Goal: Information Seeking & Learning: Learn about a topic

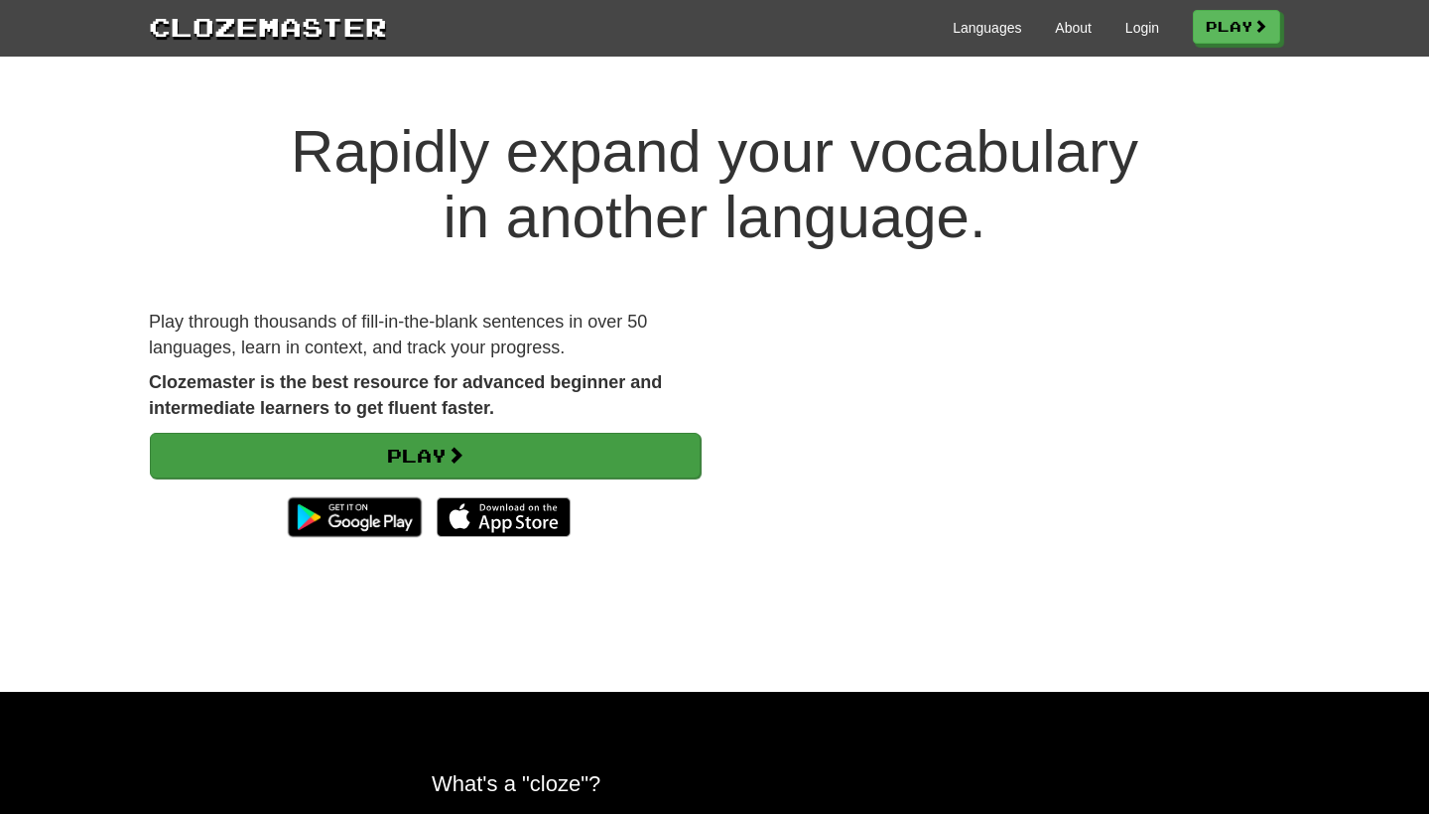
click at [477, 470] on link "Play" at bounding box center [425, 456] width 551 height 46
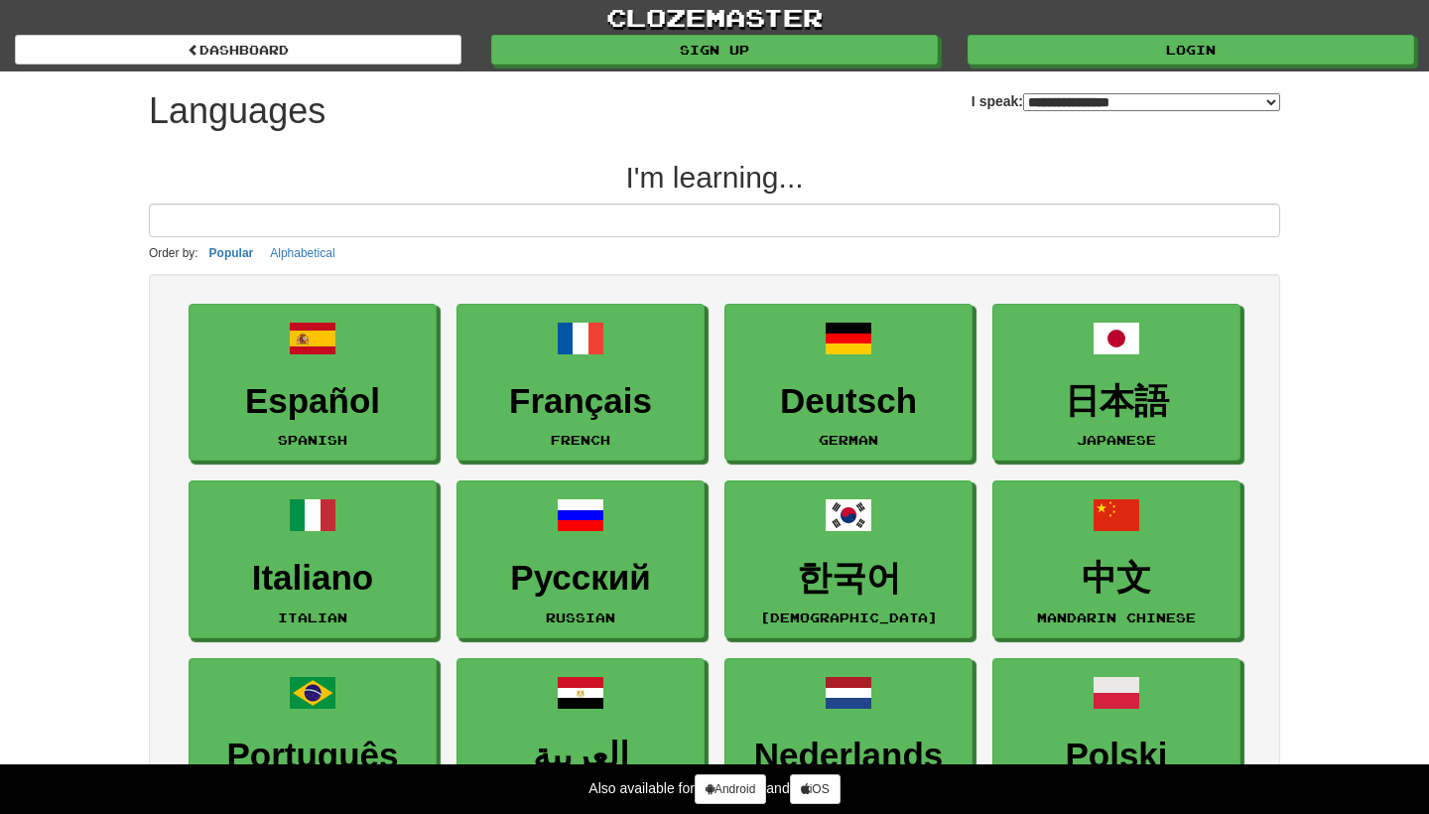
select select "*******"
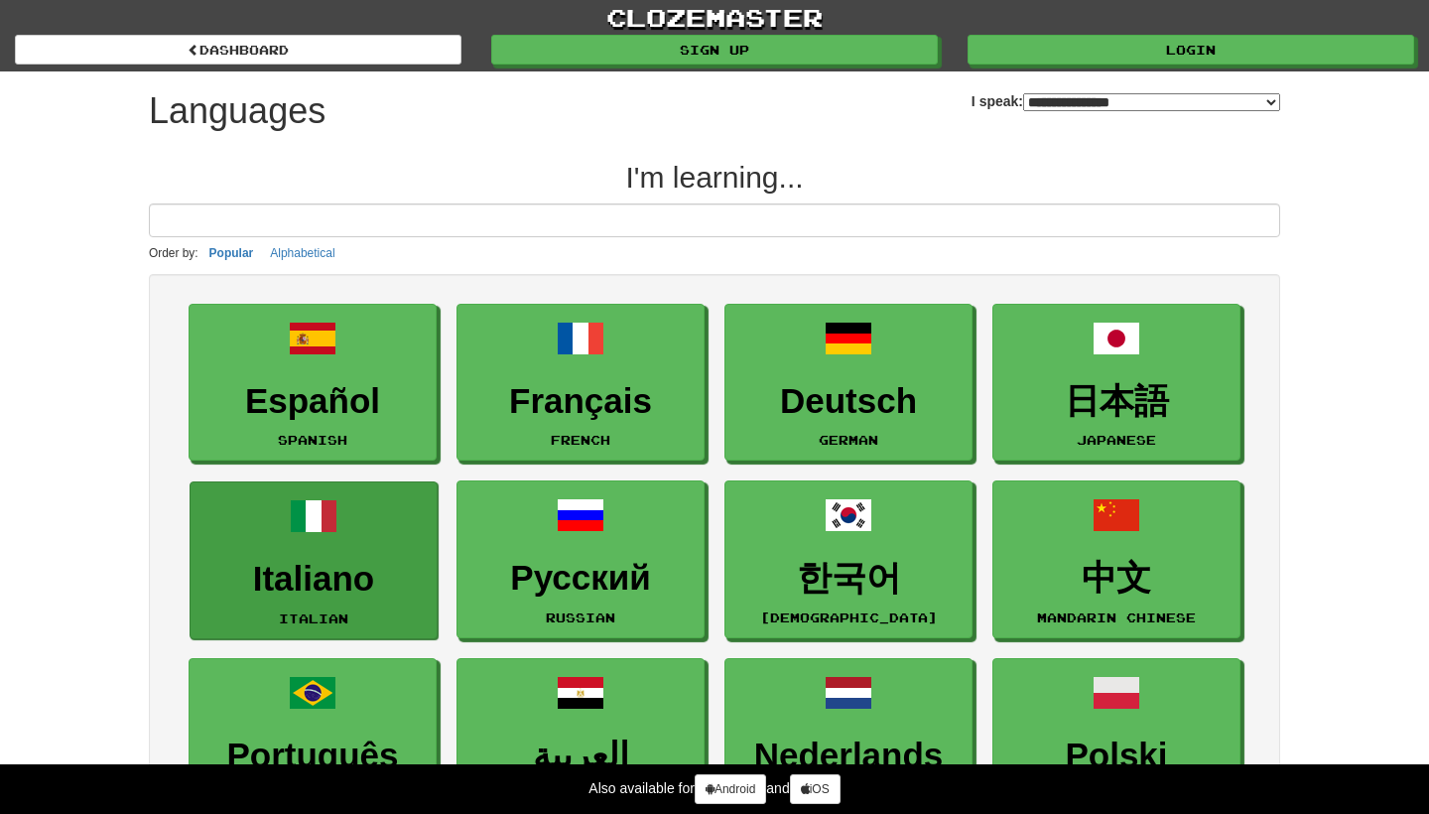
click at [319, 508] on span at bounding box center [314, 516] width 48 height 48
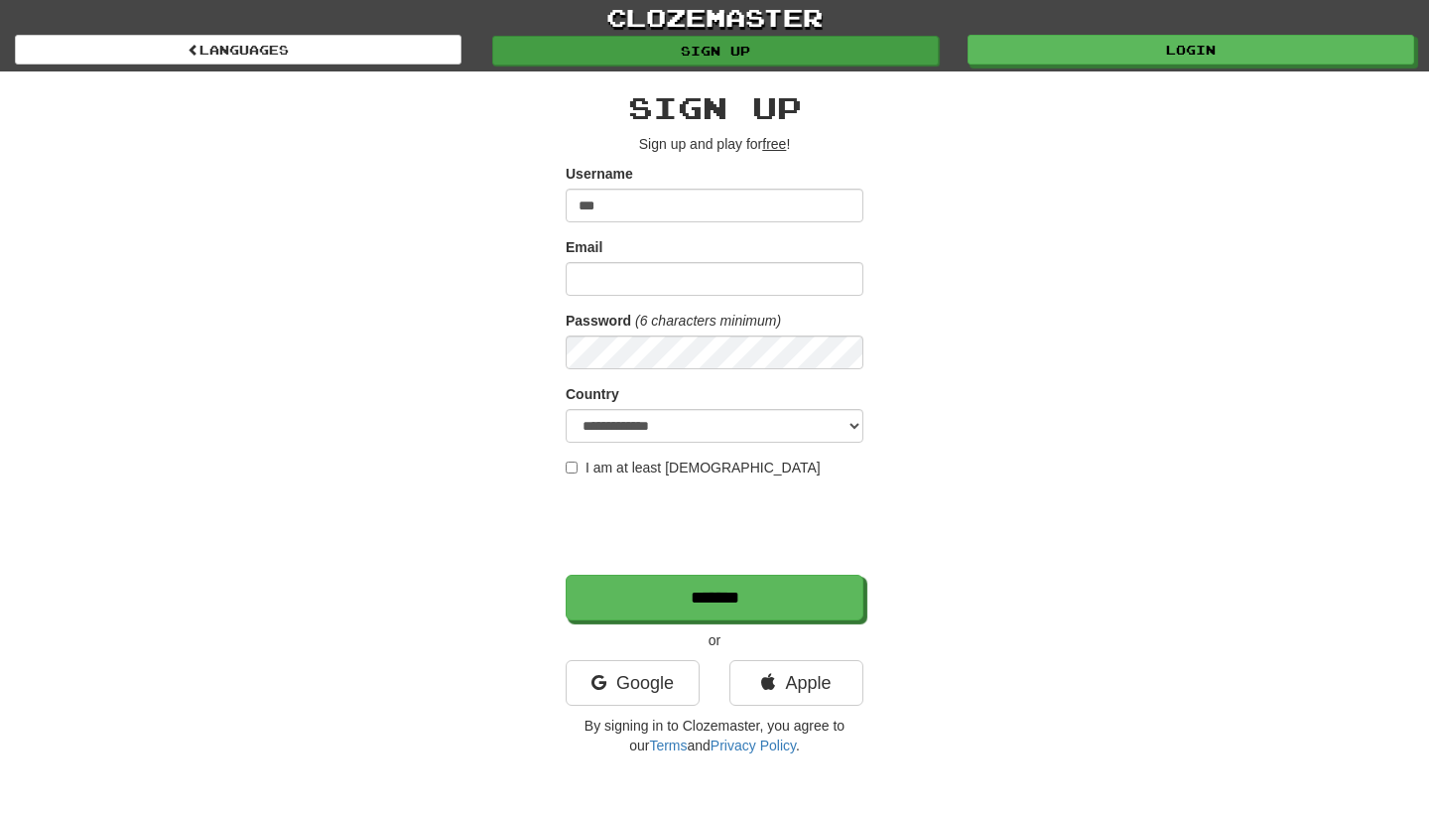
type input "***"
click at [734, 62] on link "Sign up" at bounding box center [715, 51] width 447 height 30
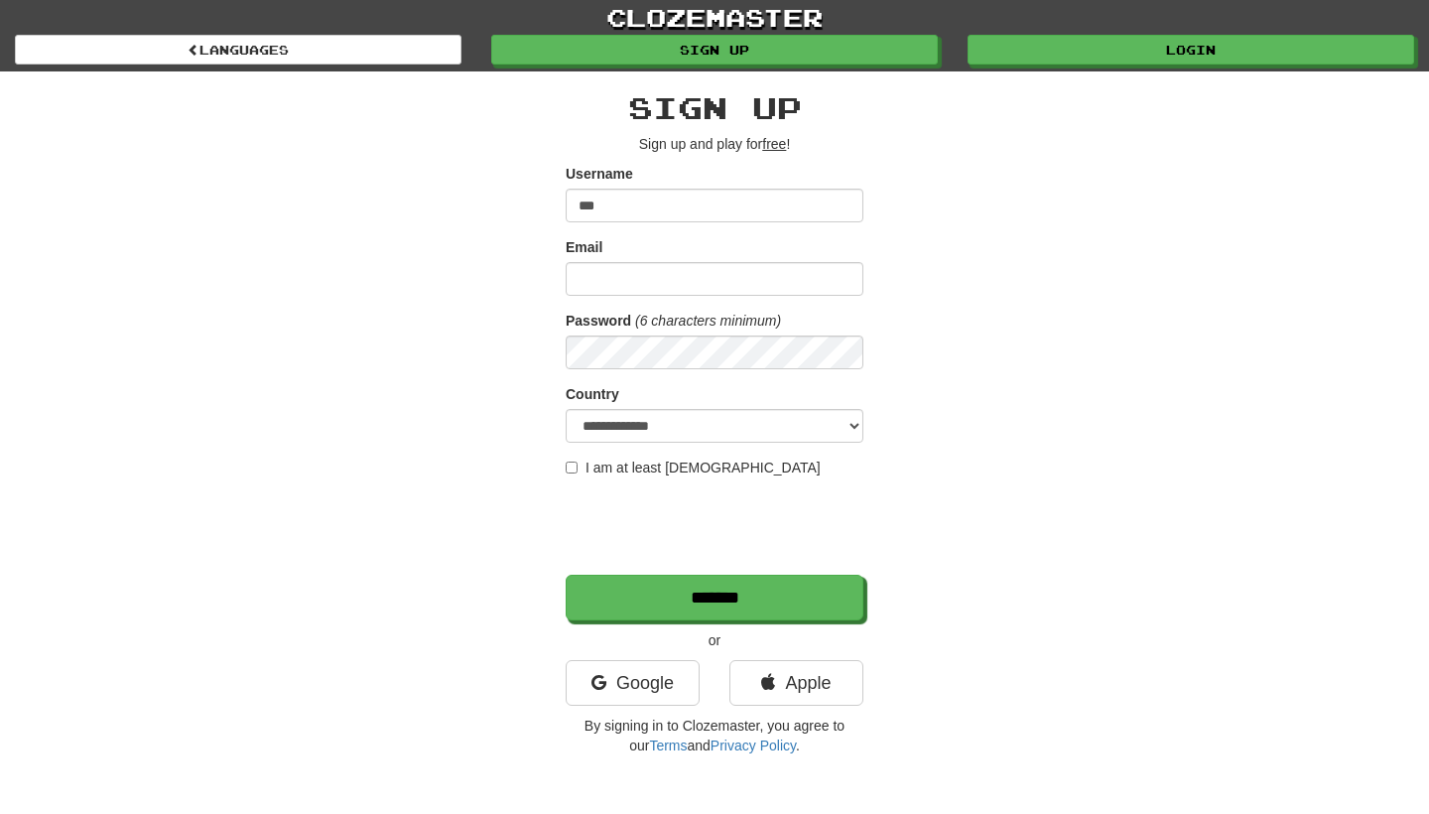
type input "***"
type input "**********"
click at [901, 322] on div "**********" at bounding box center [714, 418] width 1161 height 694
click at [527, 349] on div "**********" at bounding box center [714, 418] width 1161 height 694
click at [981, 411] on div "**********" at bounding box center [714, 418] width 1161 height 694
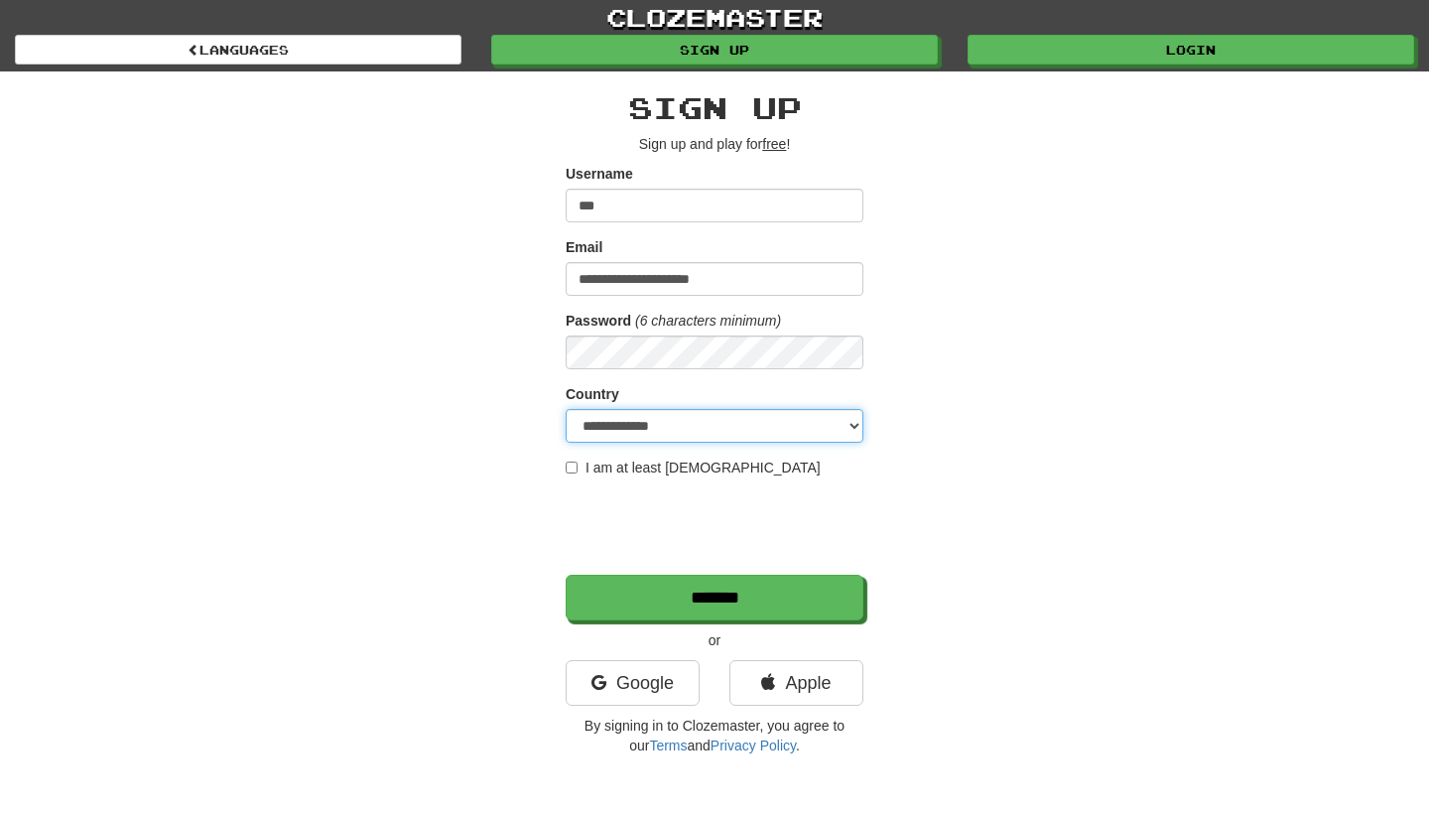
select select "**"
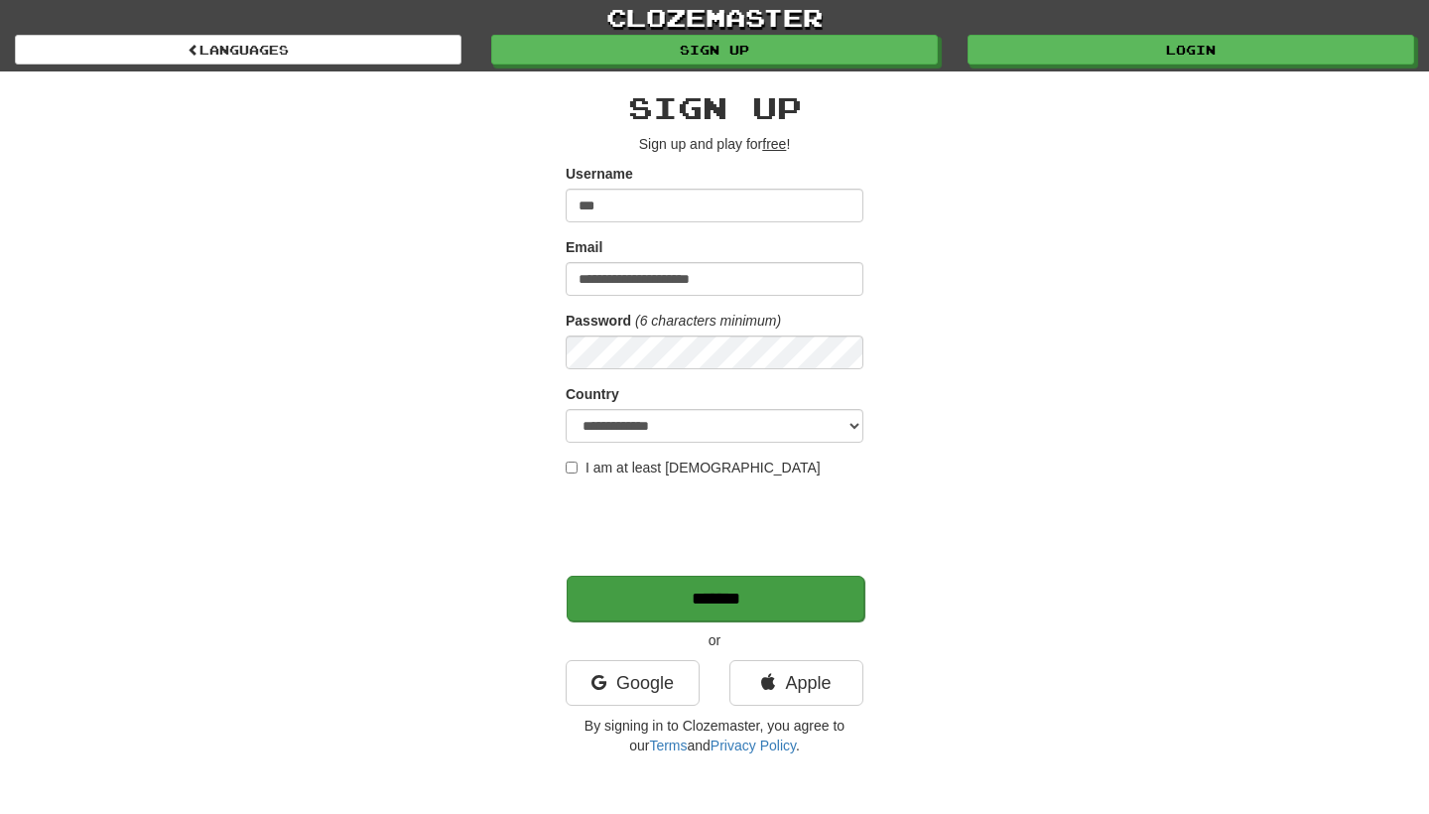
click at [671, 607] on input "*******" at bounding box center [716, 599] width 298 height 46
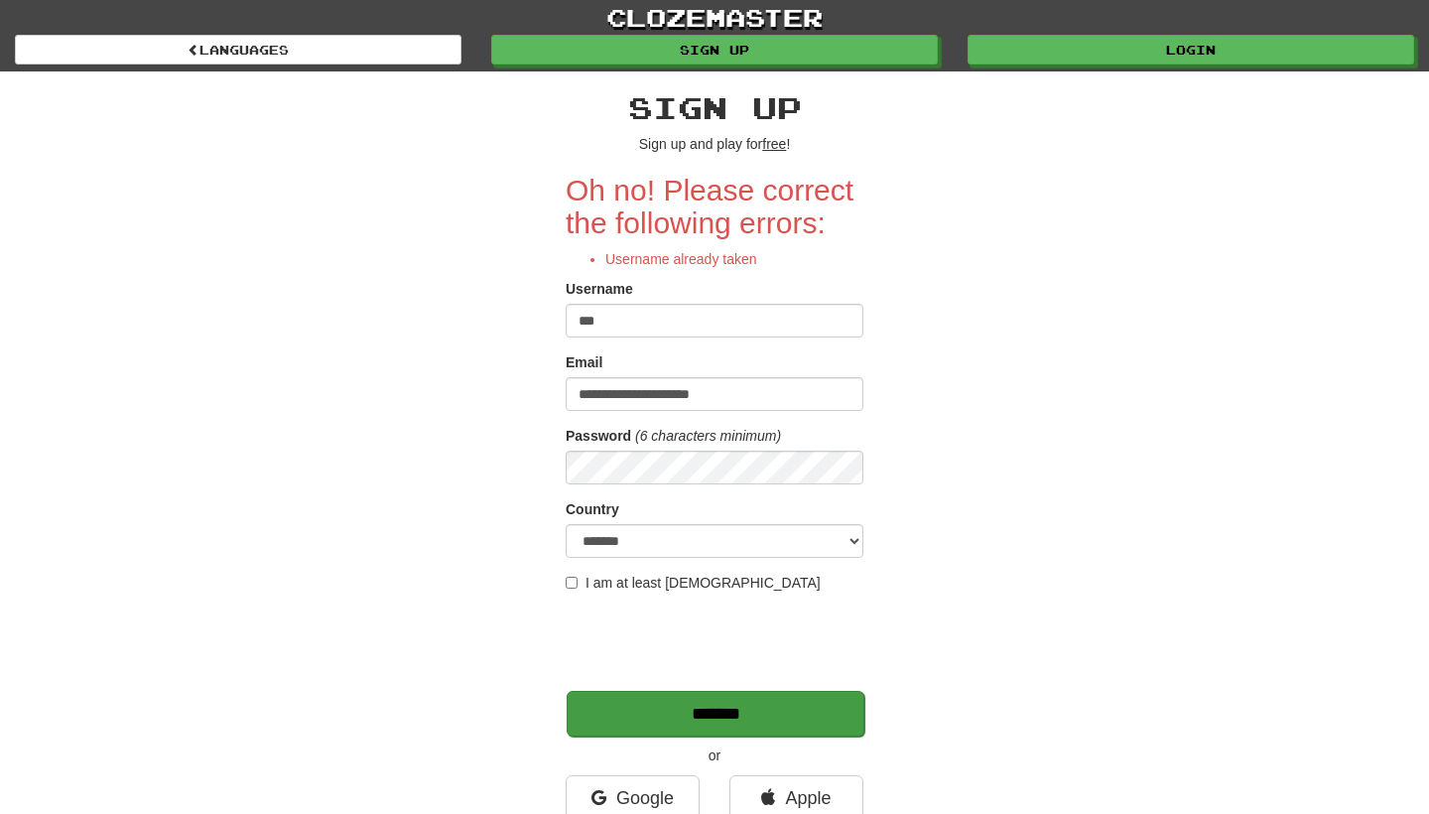
click at [650, 707] on input "*******" at bounding box center [716, 714] width 298 height 46
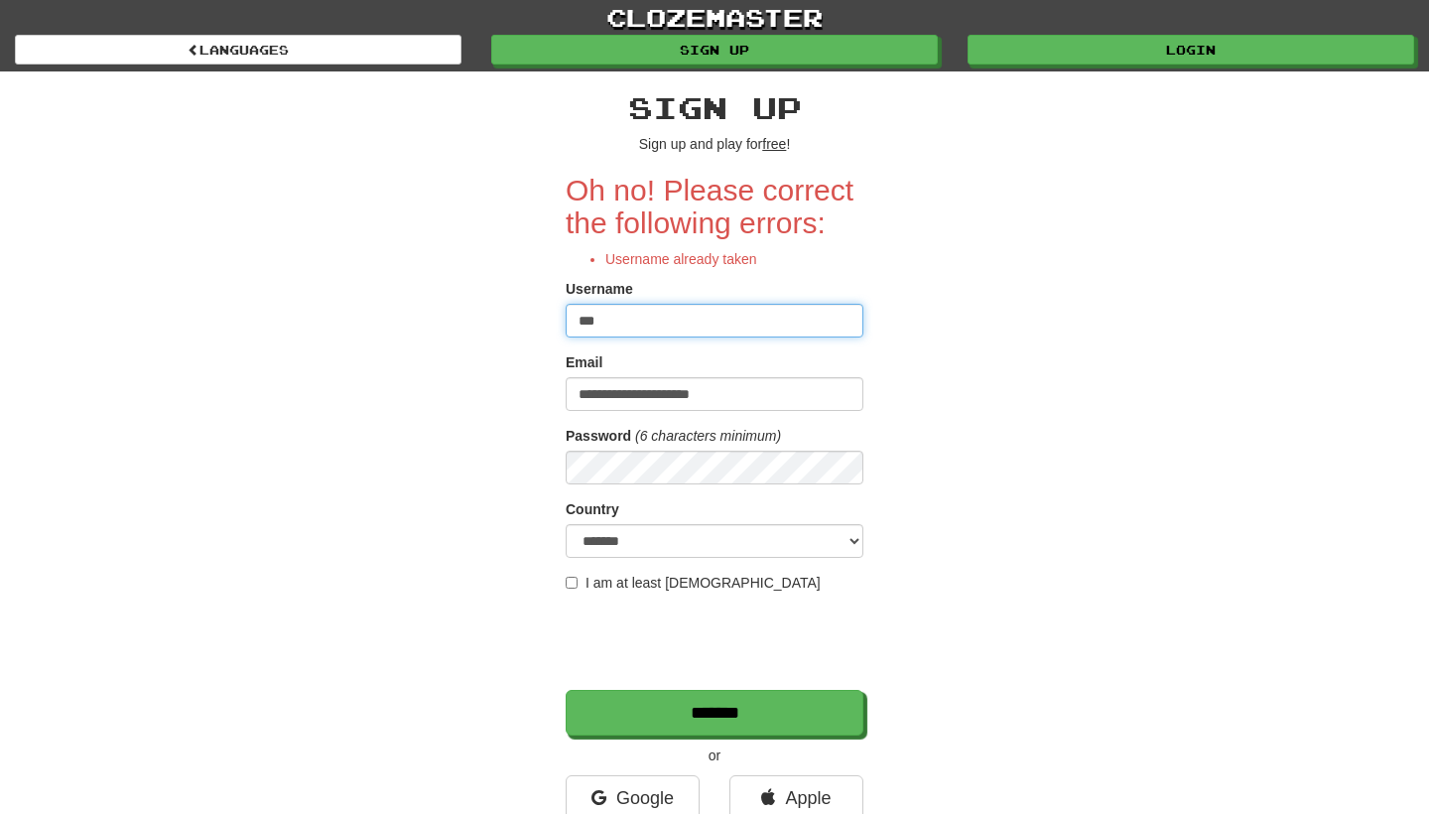
click at [605, 325] on input "***" at bounding box center [715, 321] width 298 height 34
type input "*"
type input "*****"
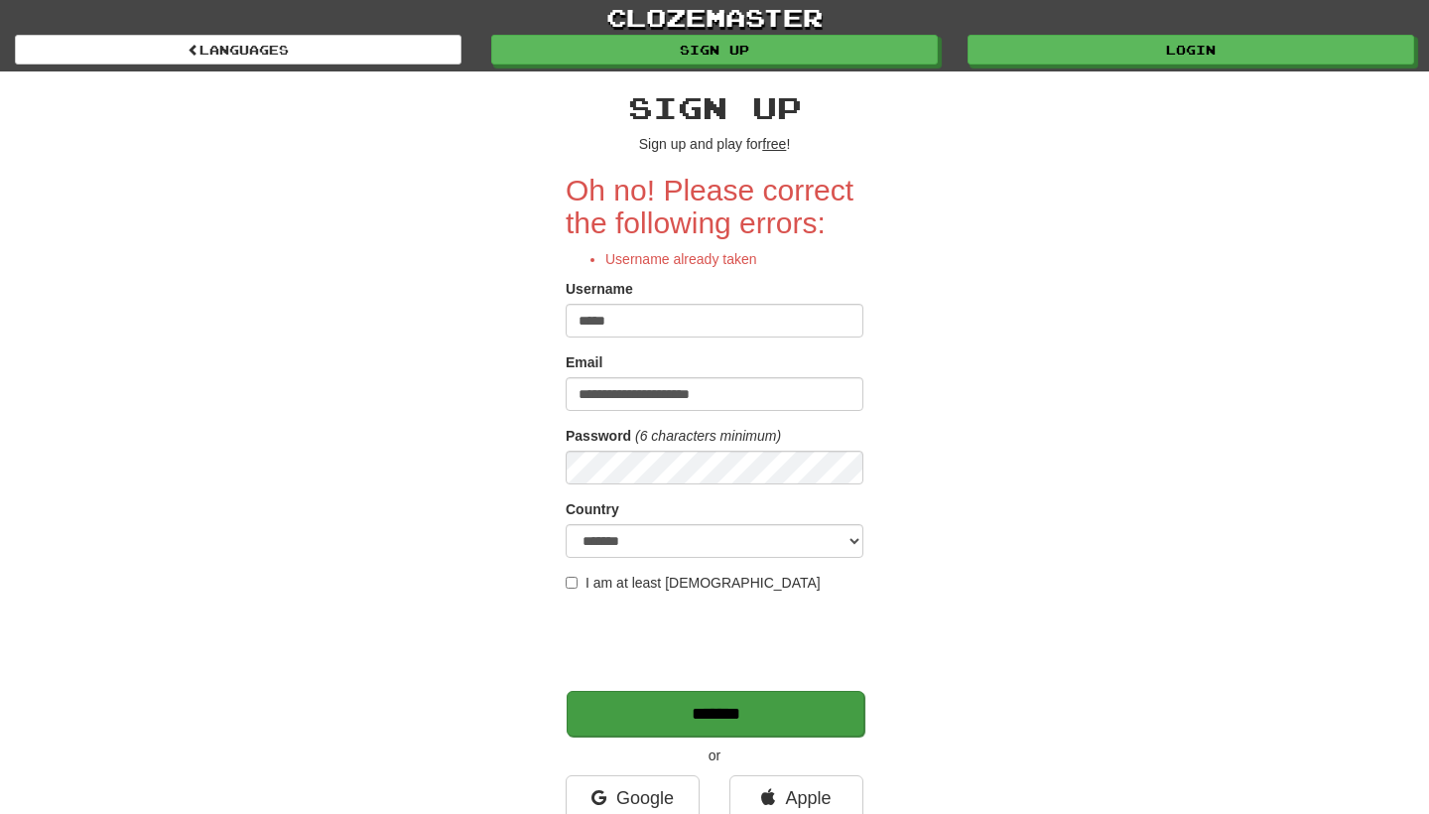
click at [674, 715] on input "*******" at bounding box center [716, 714] width 298 height 46
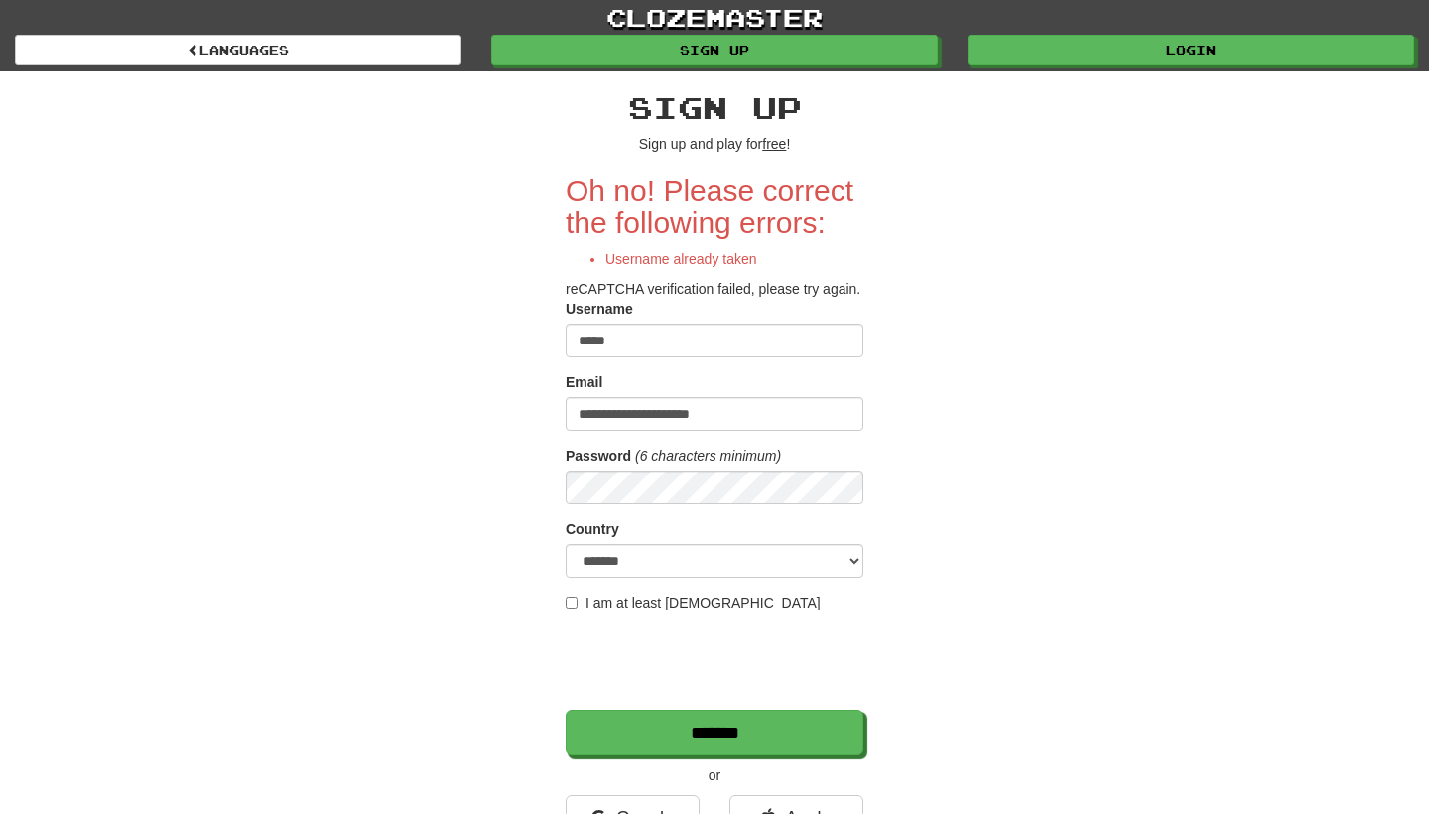
drag, startPoint x: 622, startPoint y: 344, endPoint x: 563, endPoint y: 344, distance: 59.5
click at [563, 344] on div "**********" at bounding box center [714, 485] width 1161 height 829
type input "*********"
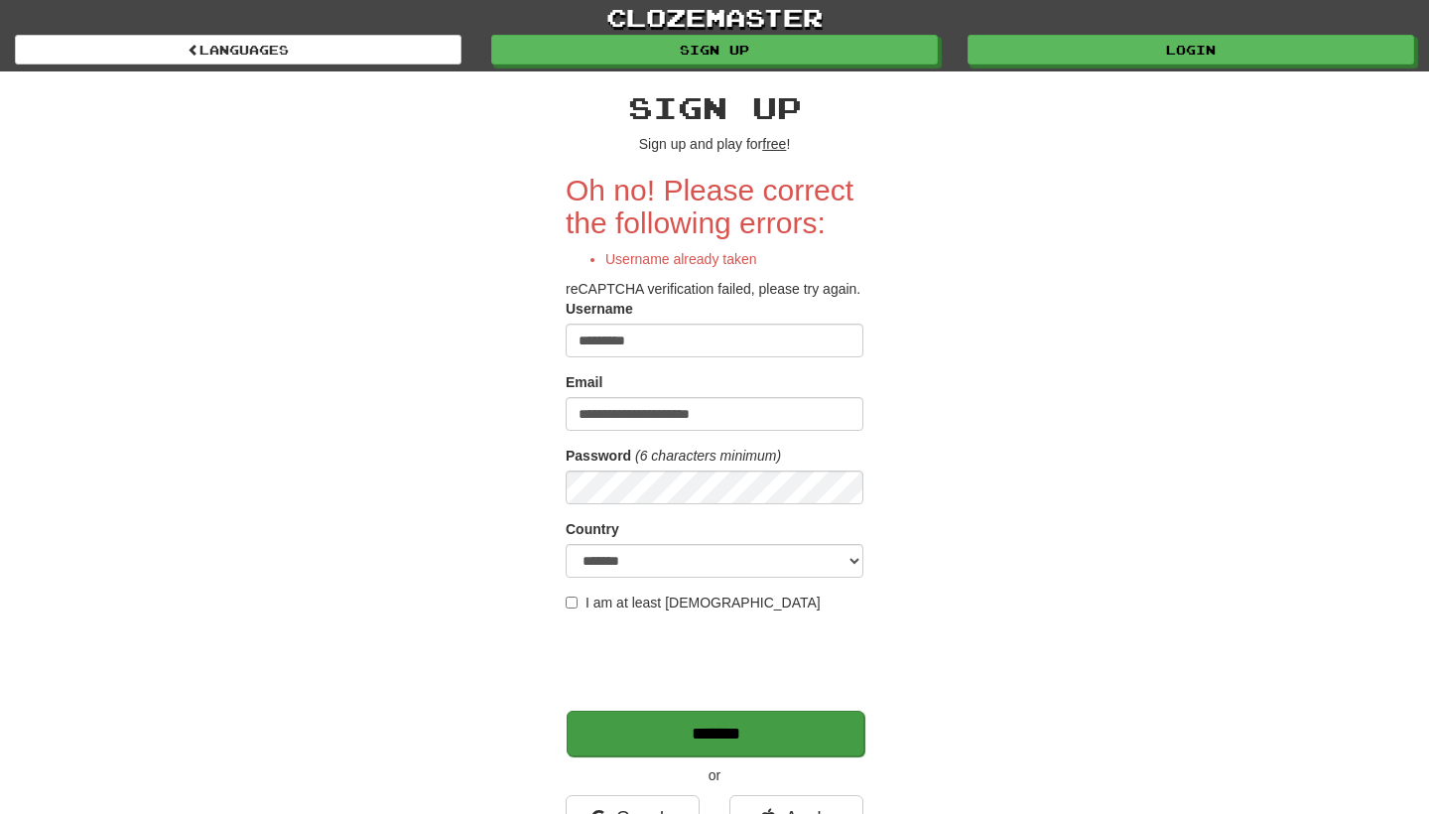
click at [712, 733] on input "*******" at bounding box center [716, 734] width 298 height 46
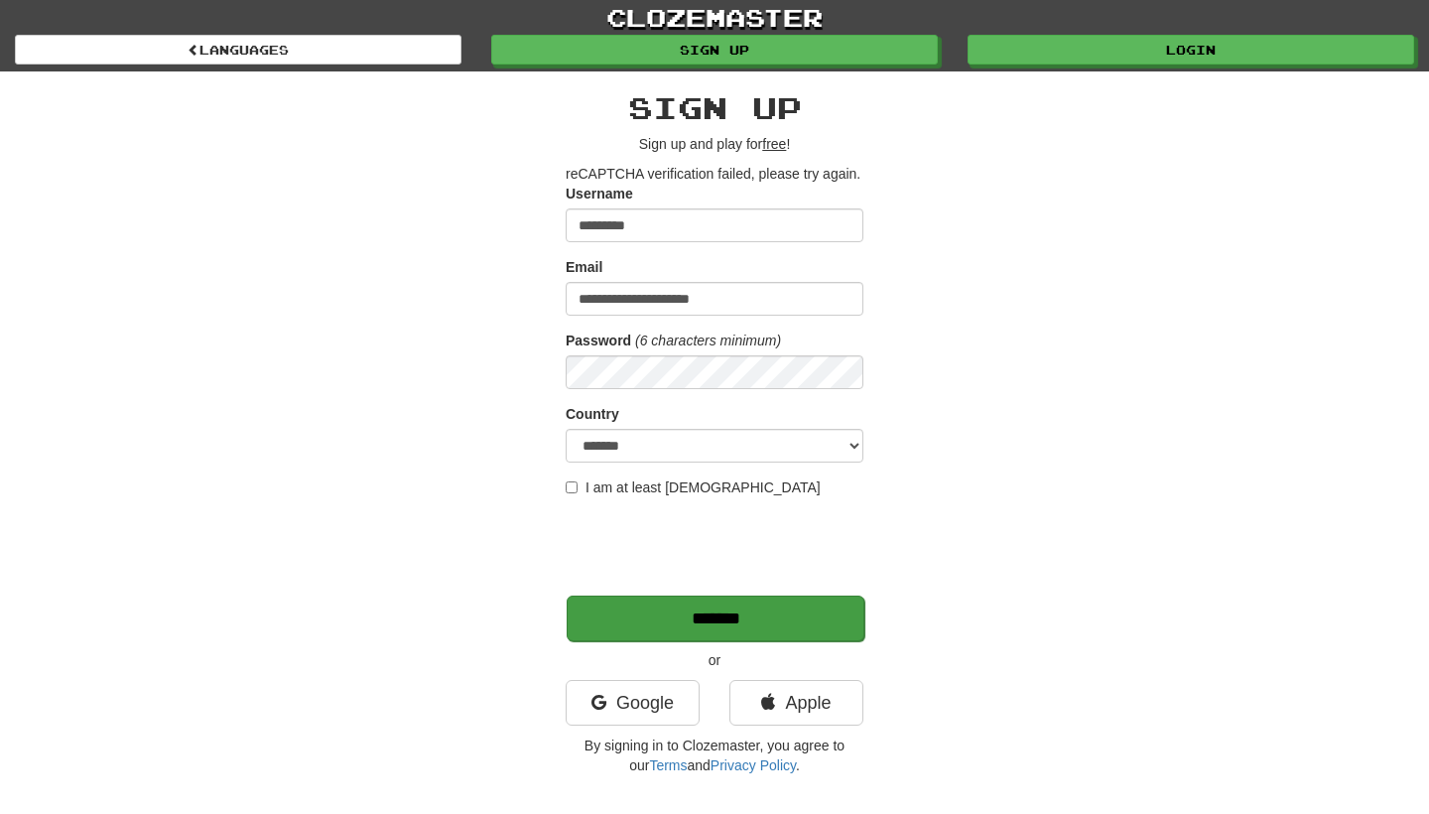
click at [678, 619] on input "*******" at bounding box center [716, 618] width 298 height 46
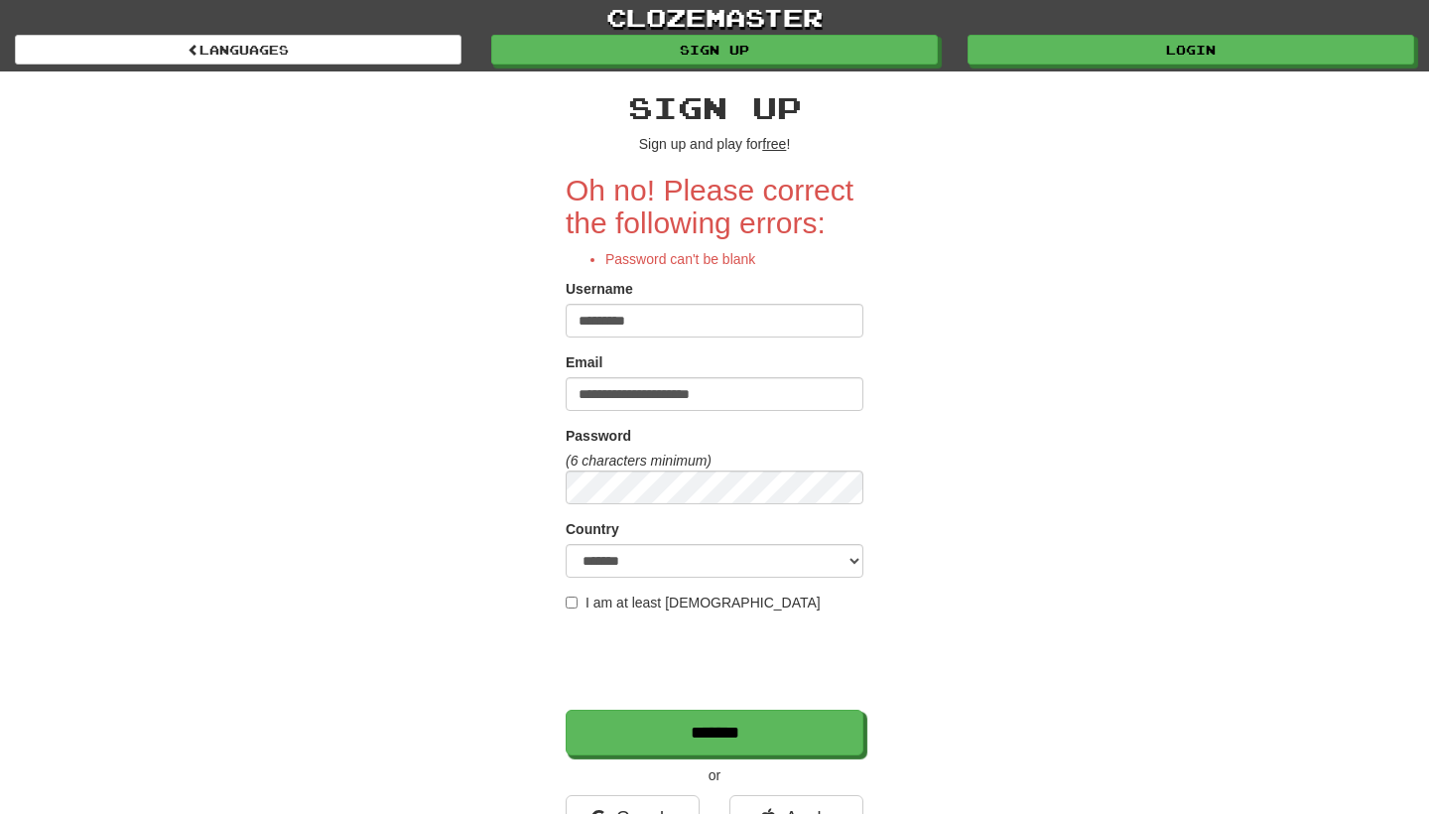
click at [1017, 557] on div "**********" at bounding box center [714, 485] width 1161 height 829
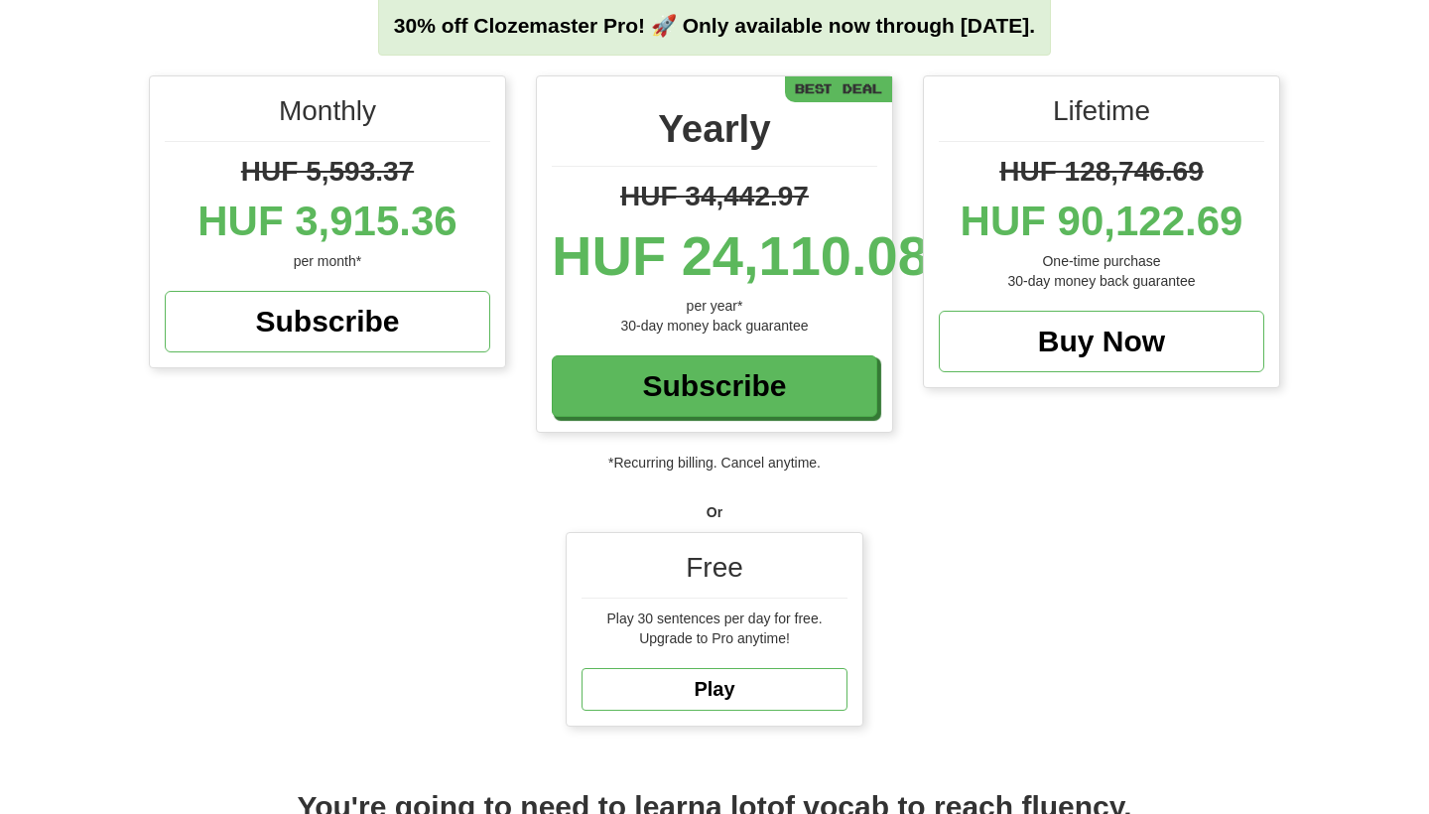
scroll to position [209, 0]
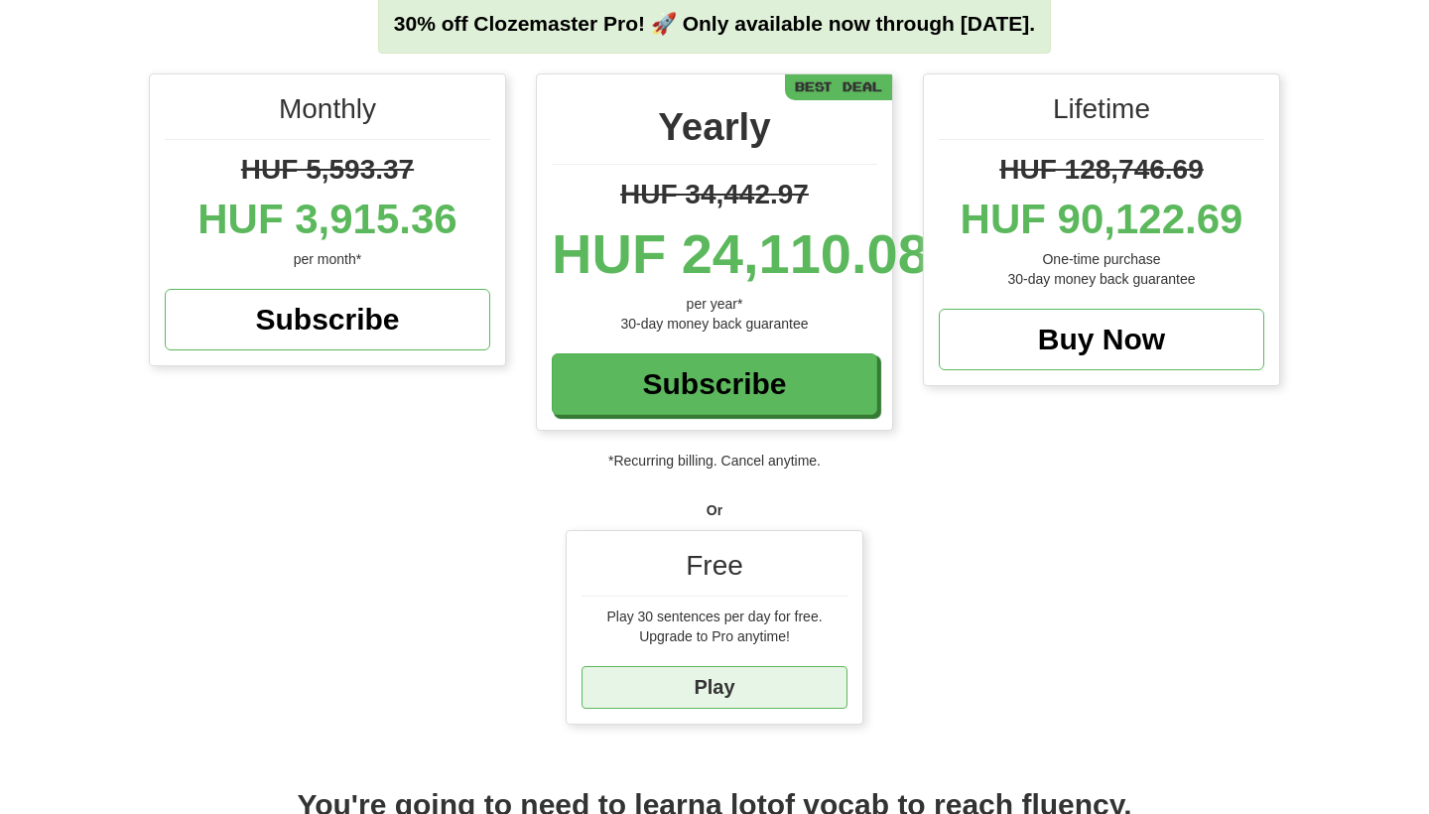
click at [756, 689] on link "Play" at bounding box center [715, 687] width 266 height 43
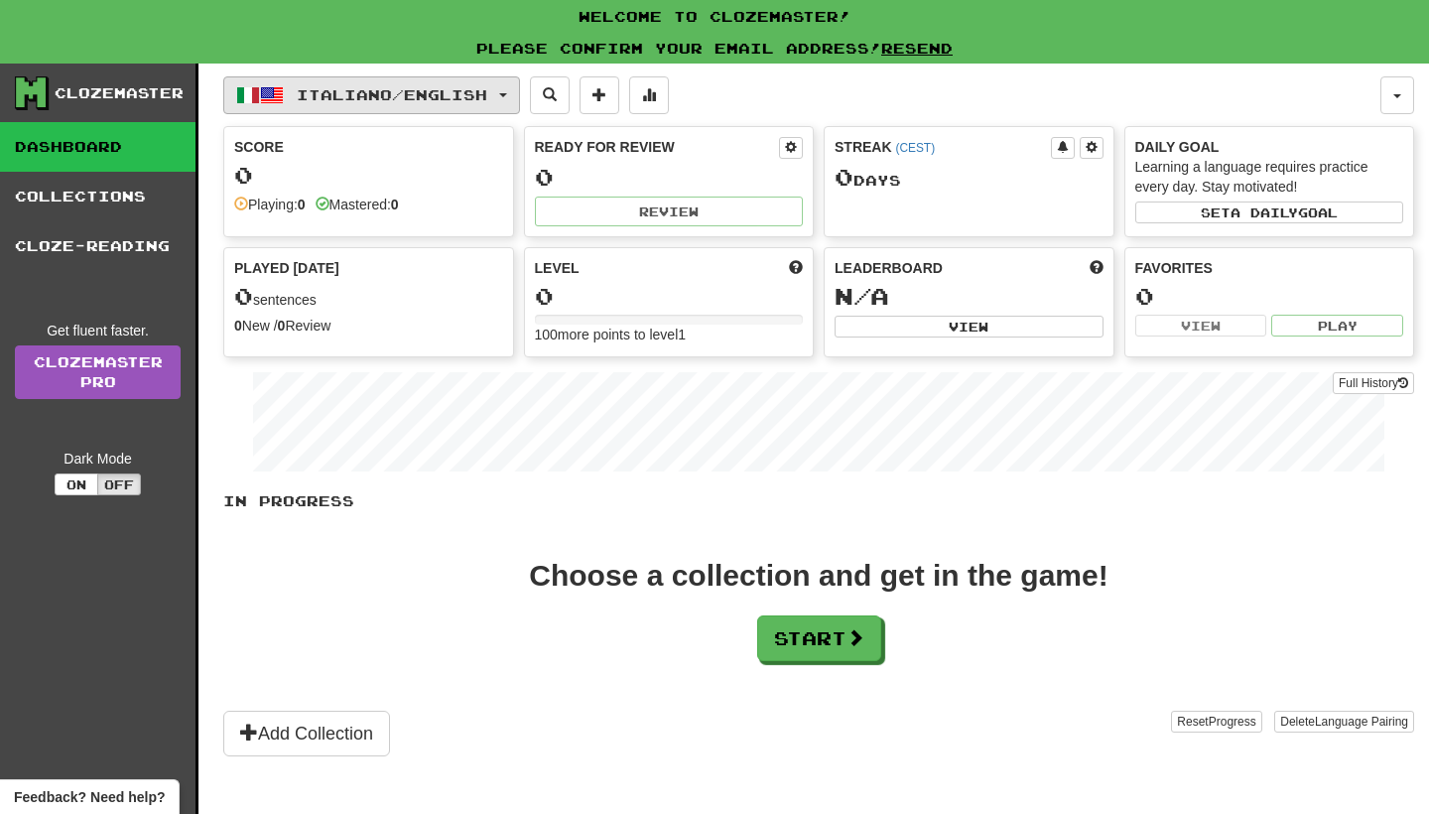
click at [507, 95] on span "button" at bounding box center [503, 95] width 8 height 4
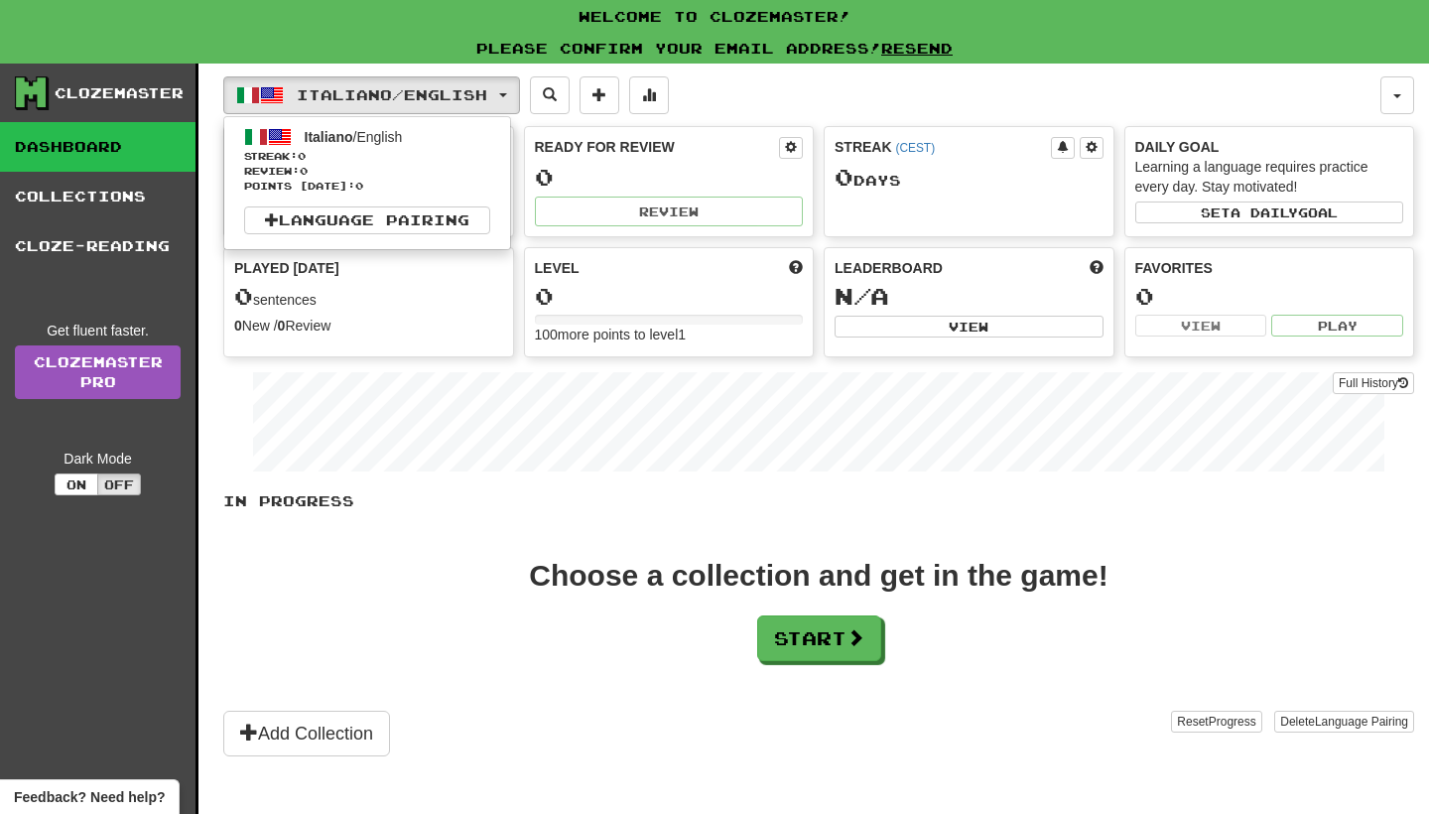
click at [772, 78] on div "Italiano / English Italiano / English Streak: 0 Review: 0 Points today: 0 Langu…" at bounding box center [801, 95] width 1157 height 38
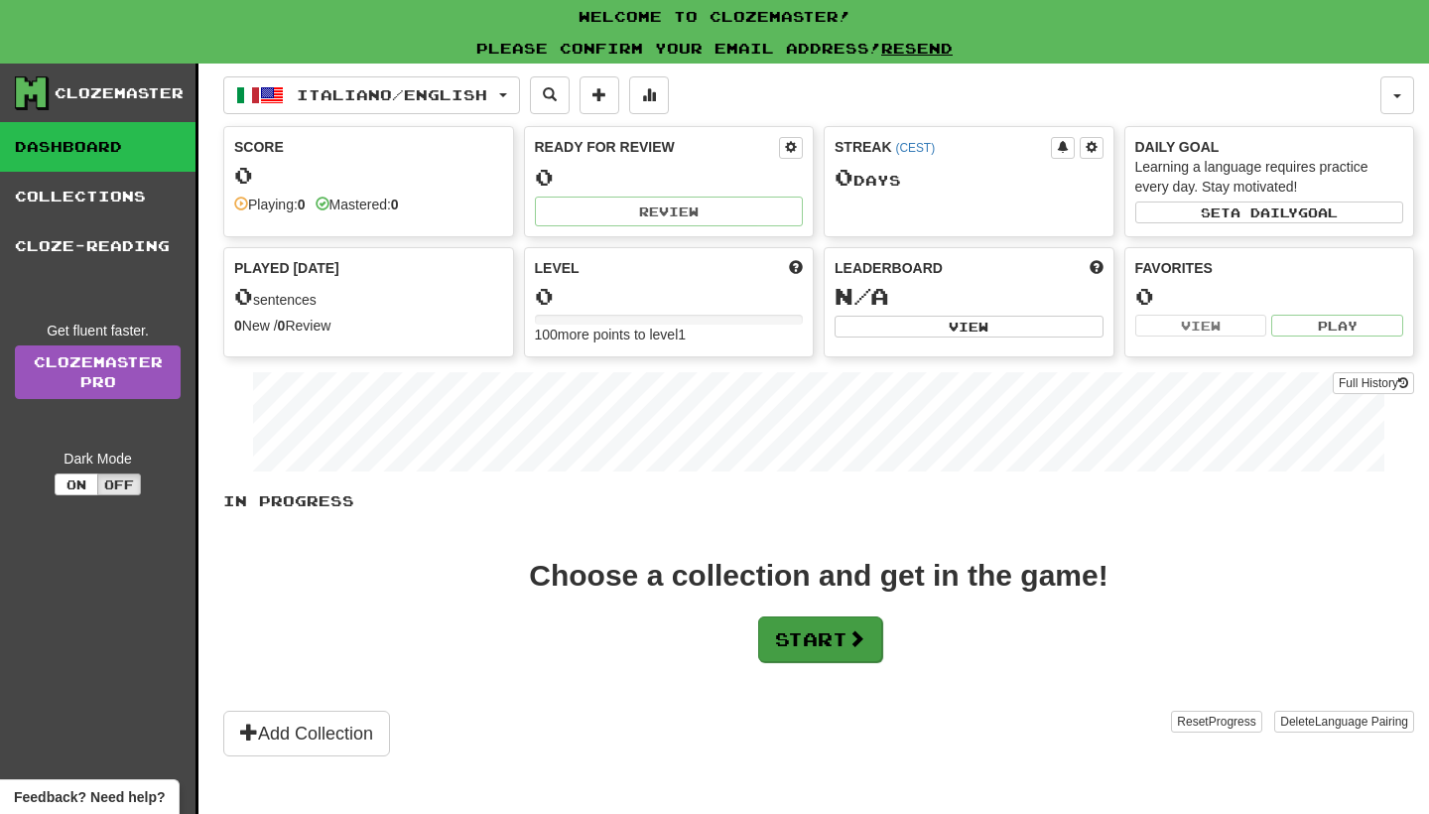
click at [825, 629] on button "Start" at bounding box center [820, 639] width 124 height 46
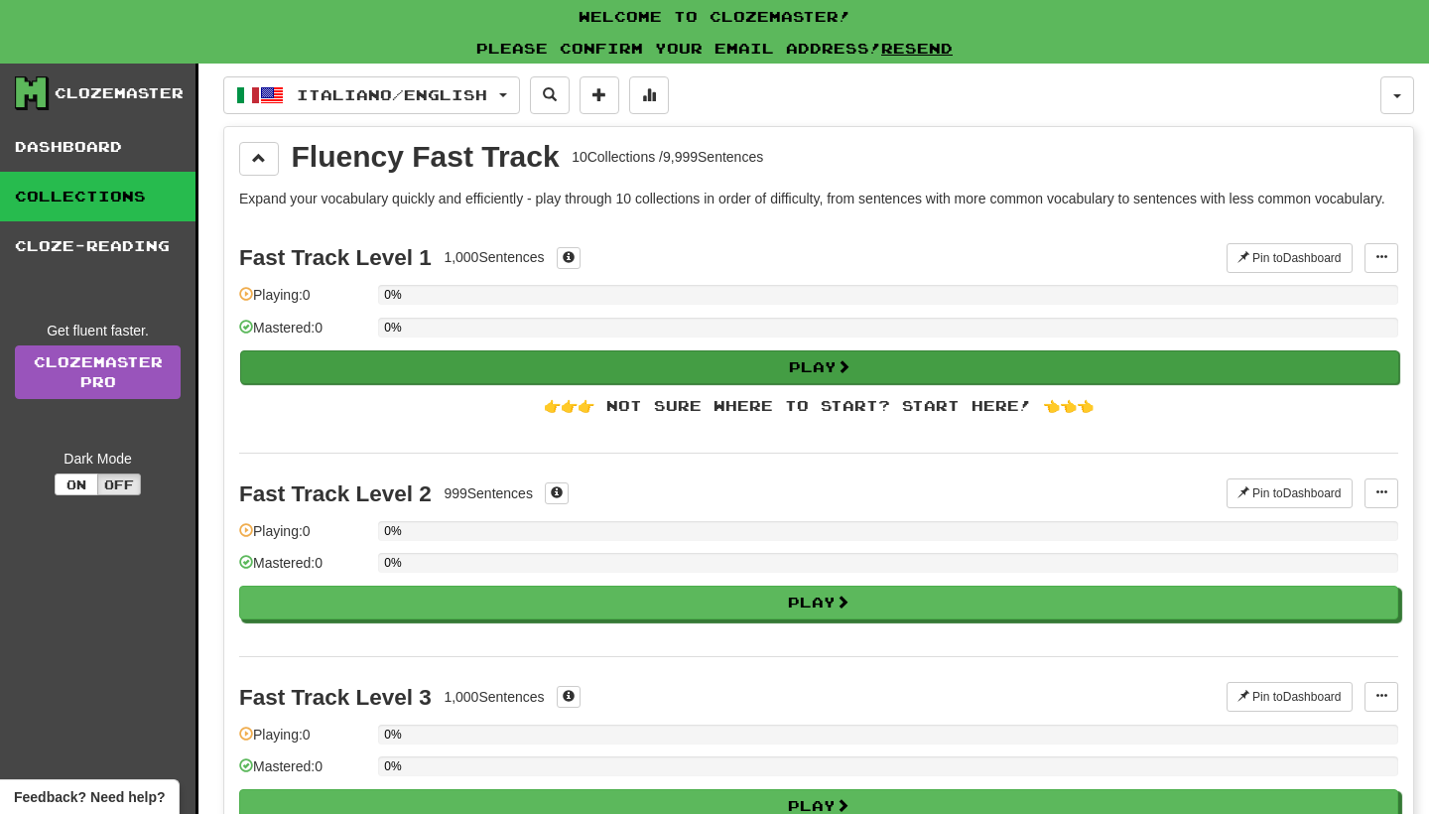
click at [534, 384] on button "Play" at bounding box center [819, 367] width 1159 height 34
select select "**"
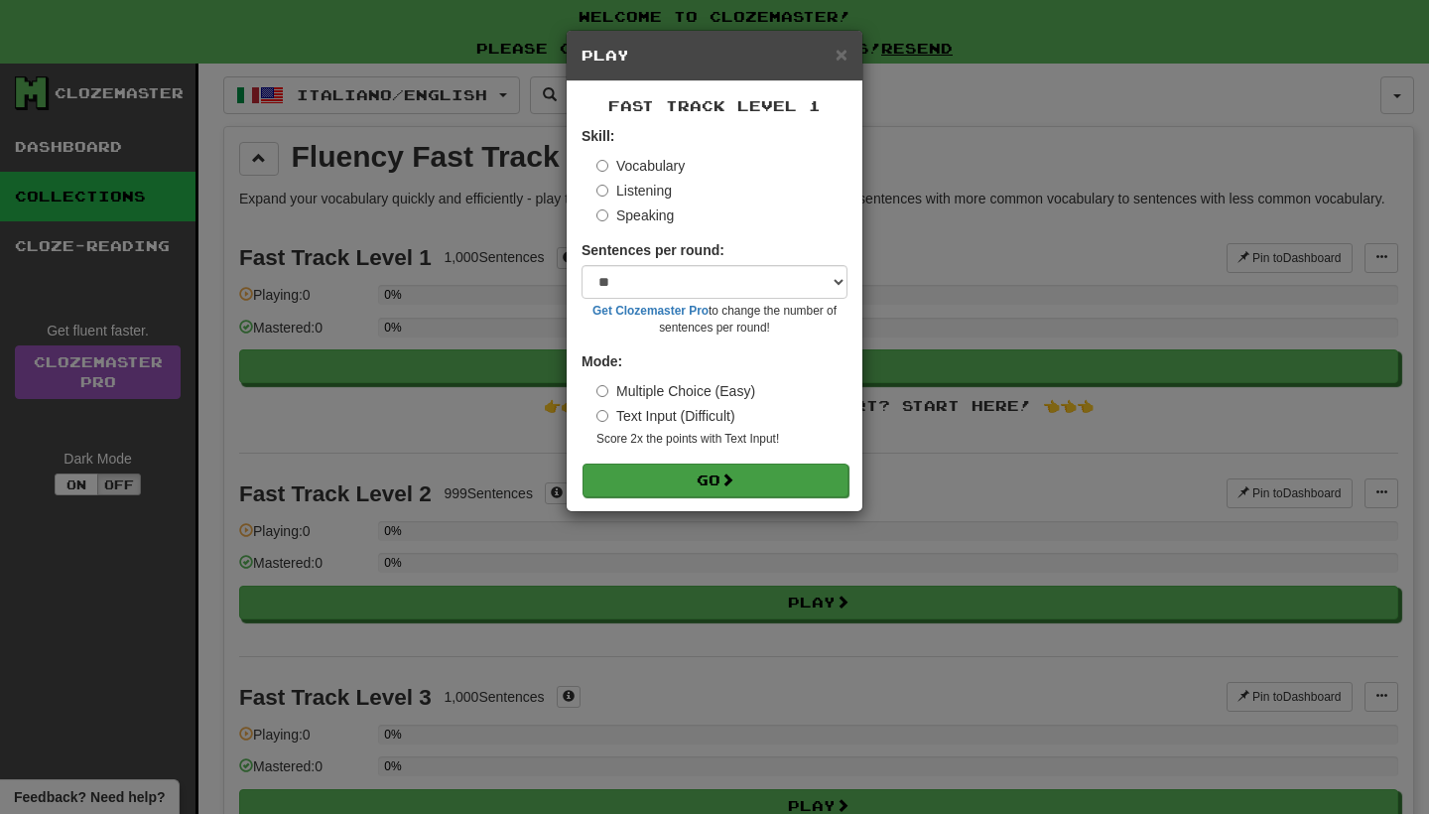
click at [678, 478] on button "Go" at bounding box center [716, 480] width 266 height 34
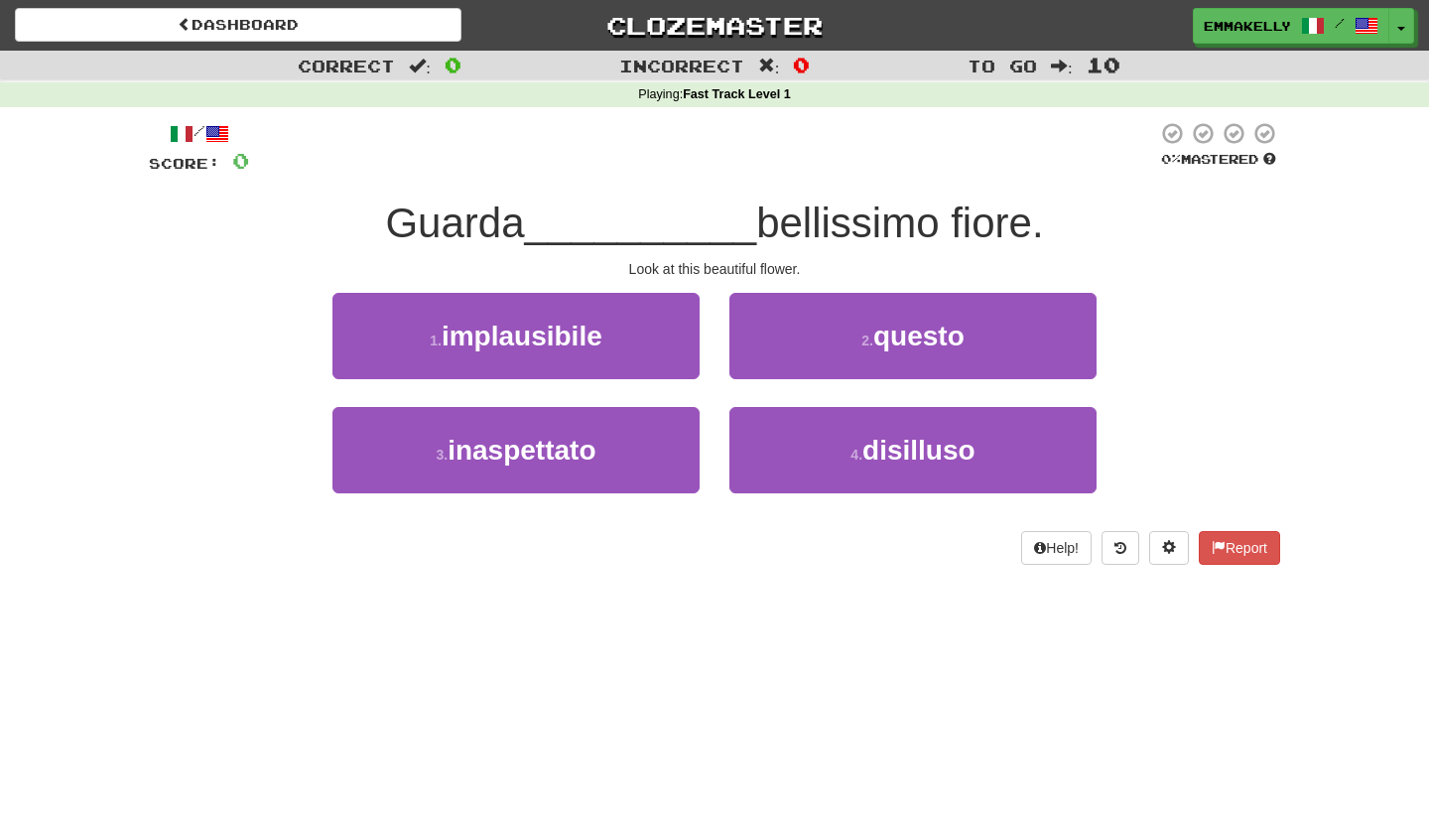
click at [479, 223] on span "Guarda" at bounding box center [454, 222] width 139 height 47
drag, startPoint x: 539, startPoint y: 222, endPoint x: 364, endPoint y: 218, distance: 174.7
click at [364, 218] on div "Guarda __________ bellissimo fiore." at bounding box center [714, 224] width 1131 height 55
copy span "Guarda"
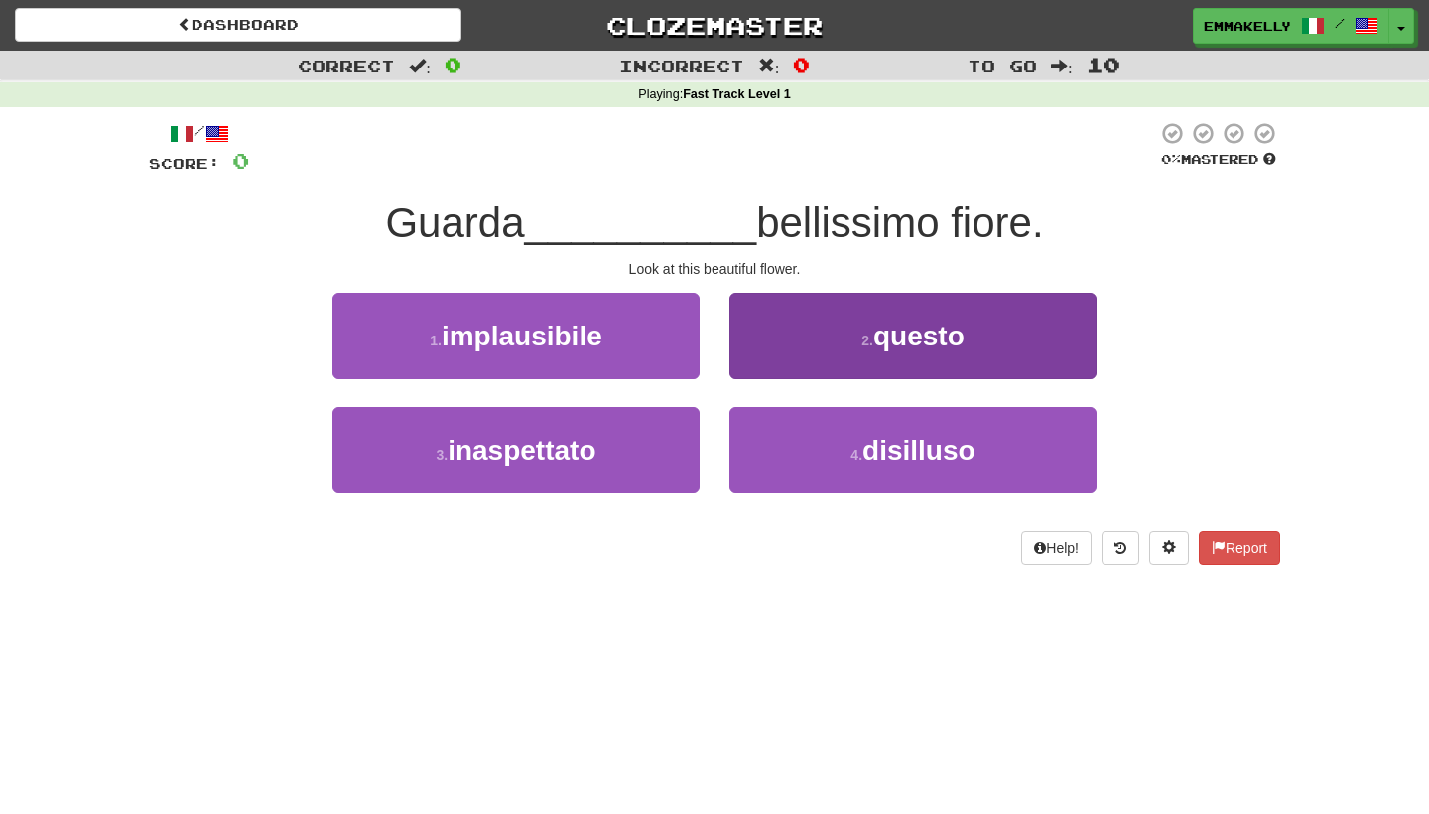
click at [876, 330] on span "questo" at bounding box center [918, 336] width 91 height 31
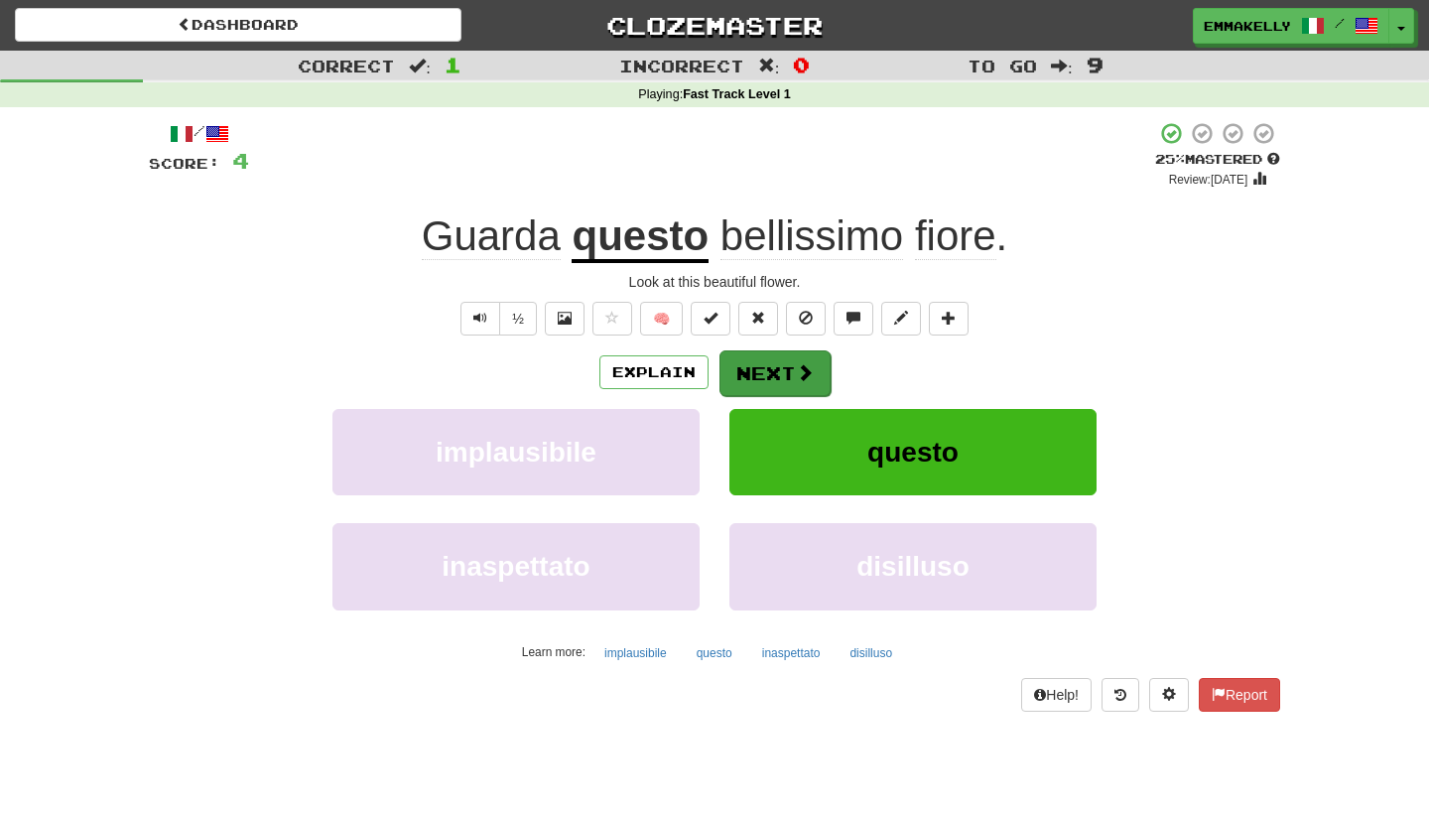
click at [788, 366] on button "Next" at bounding box center [775, 373] width 111 height 46
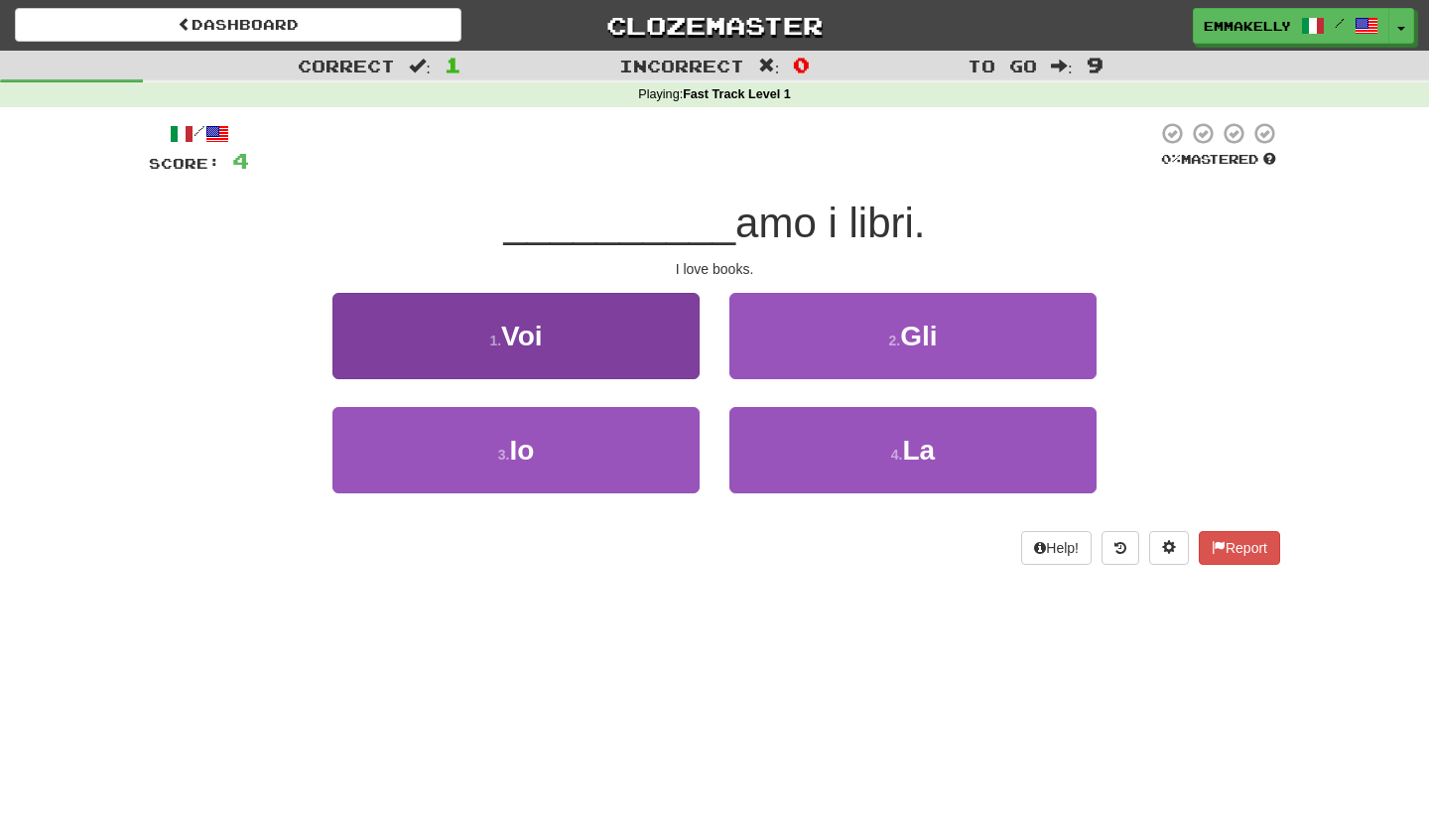
click at [632, 359] on button "1 . Voi" at bounding box center [515, 336] width 367 height 86
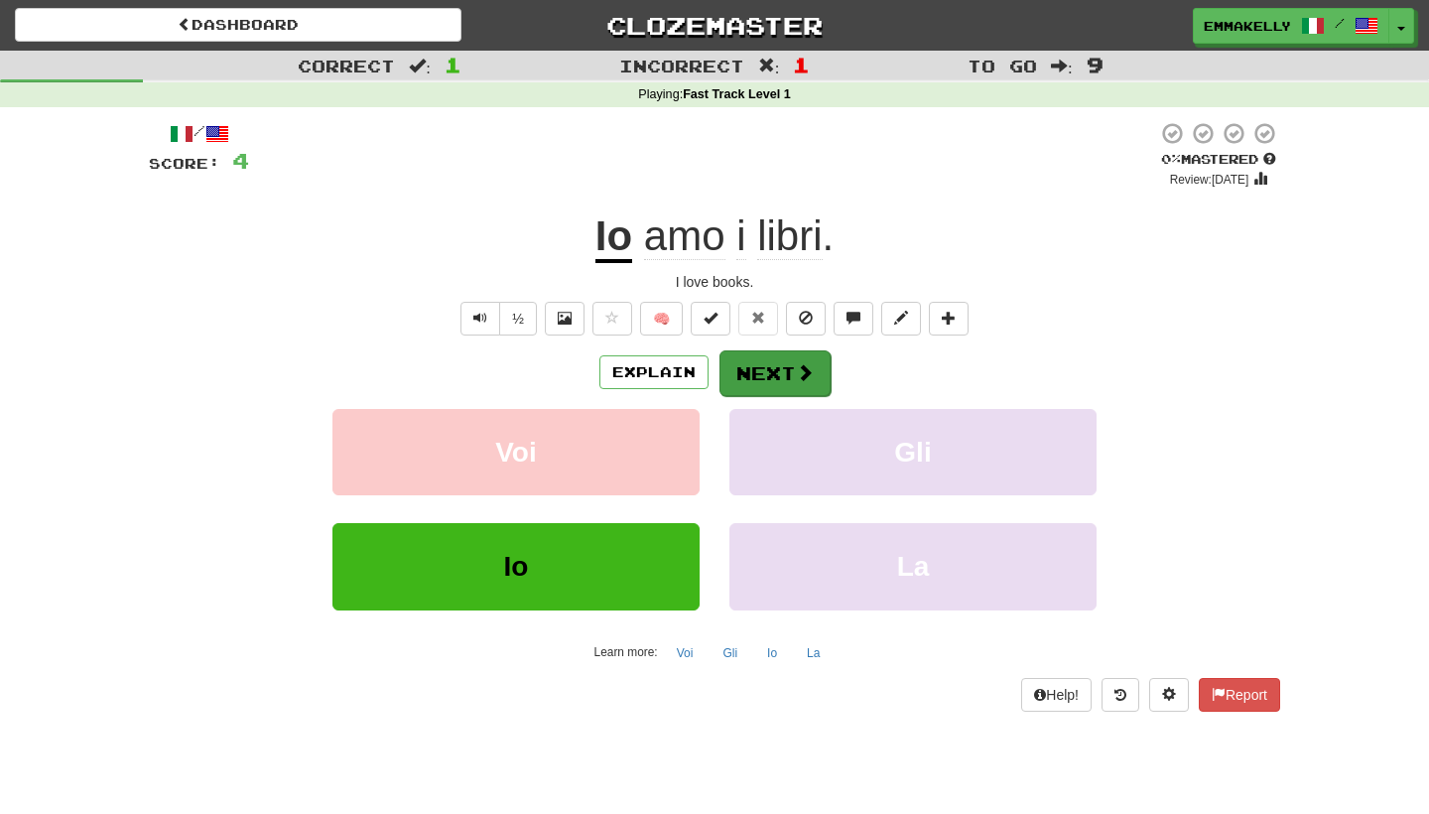
click at [793, 381] on button "Next" at bounding box center [775, 373] width 111 height 46
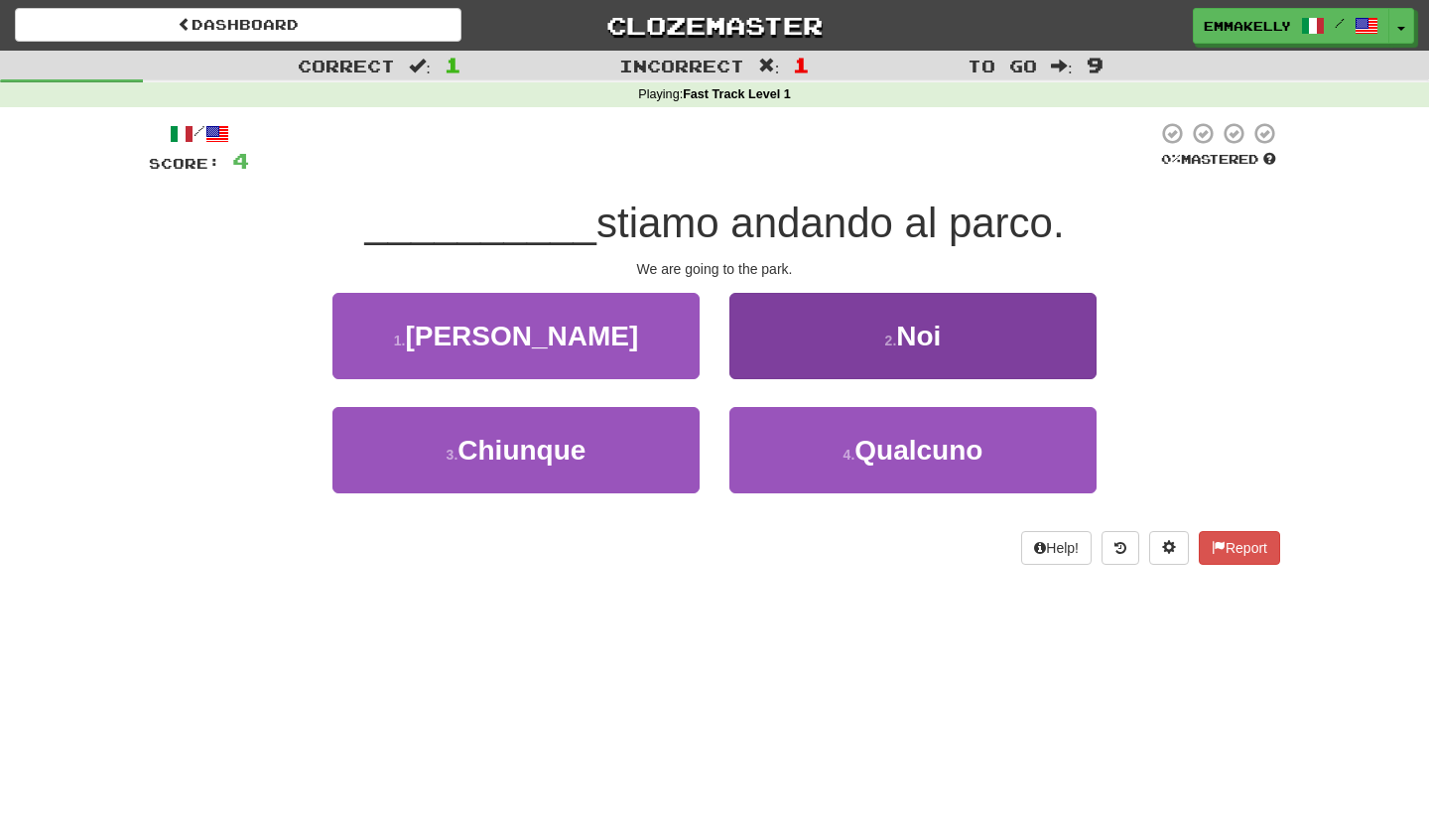
click at [892, 345] on small "2 ." at bounding box center [891, 340] width 12 height 16
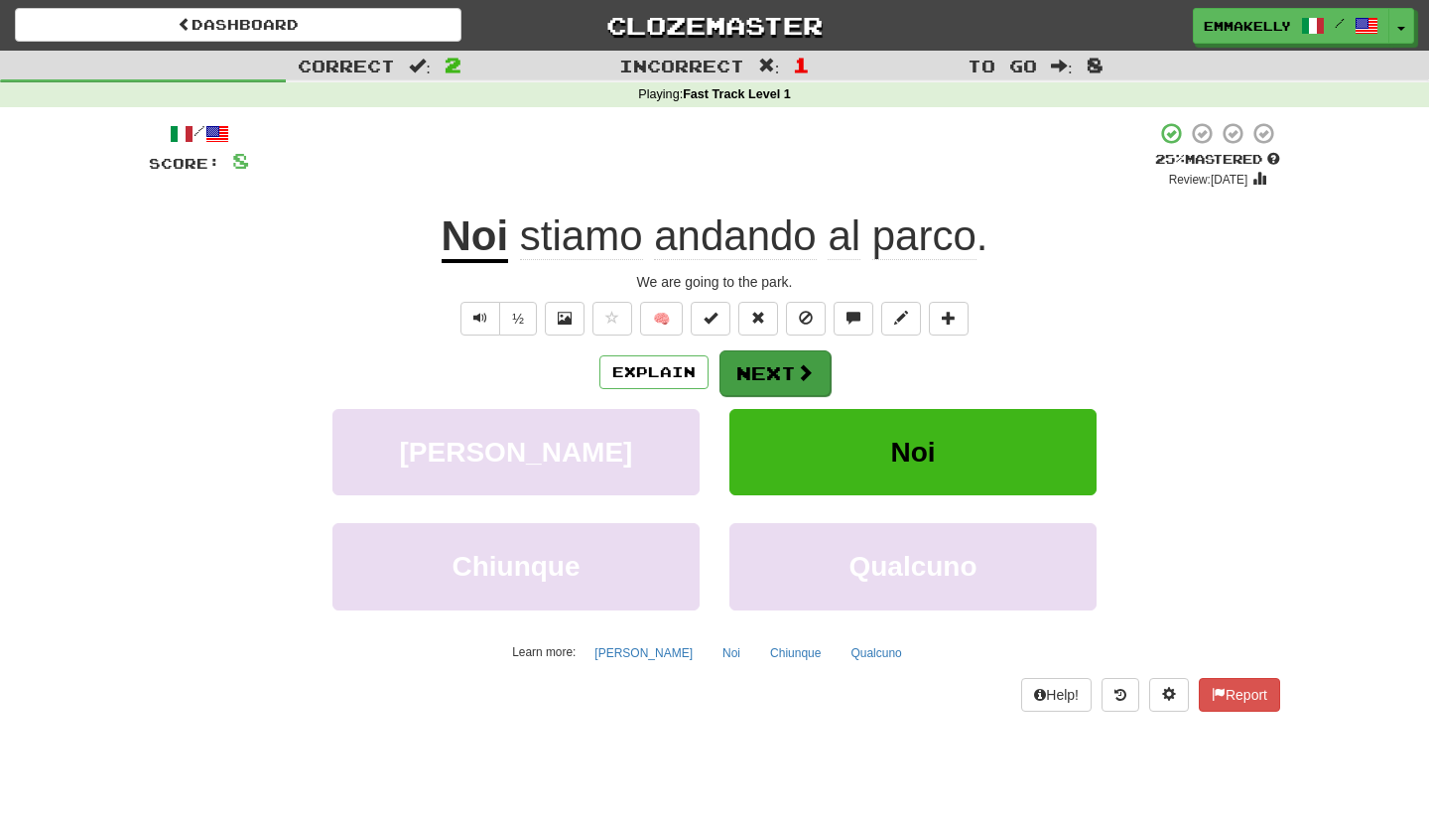
click at [786, 372] on button "Next" at bounding box center [775, 373] width 111 height 46
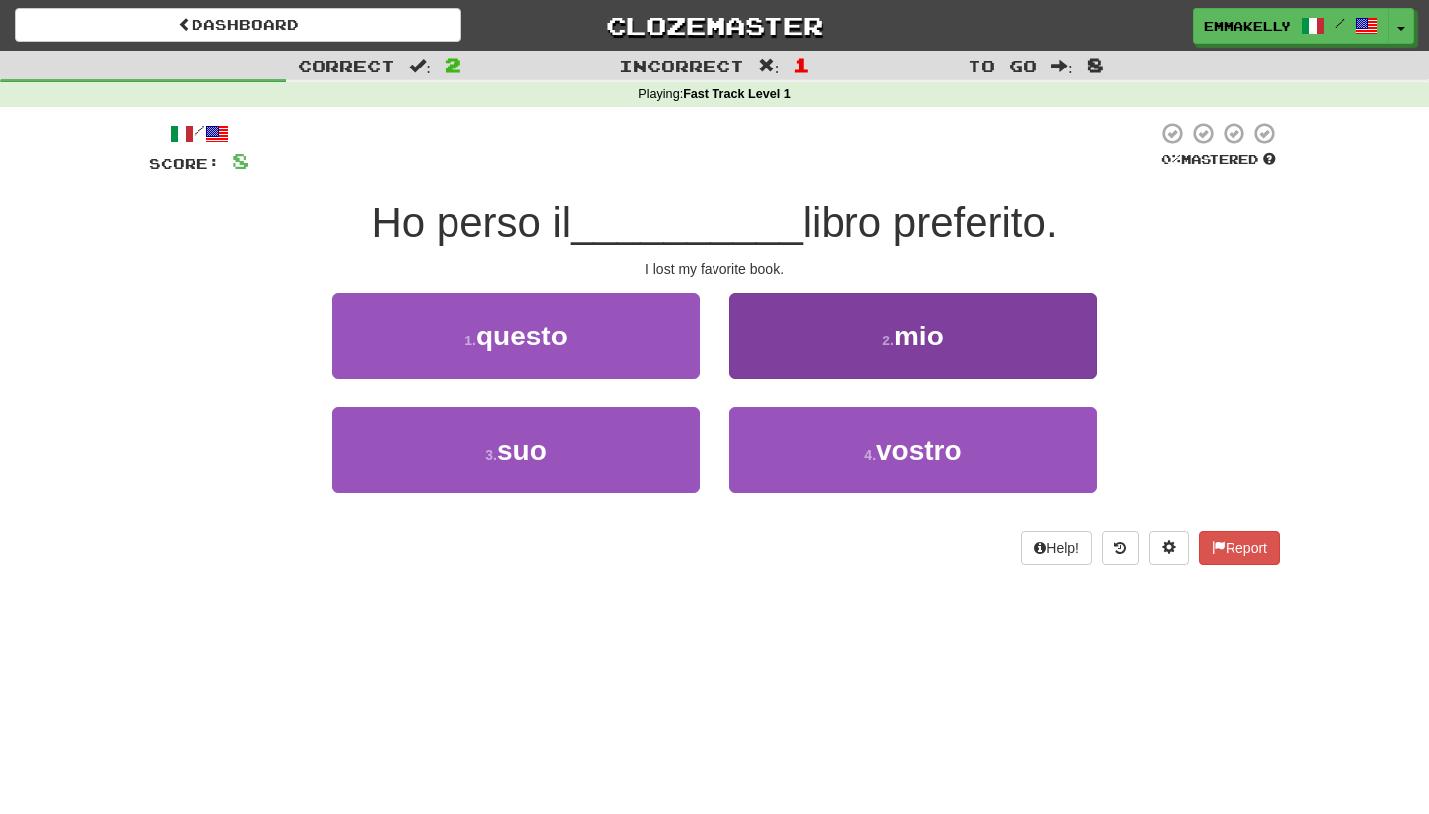
click at [854, 338] on button "2 . mio" at bounding box center [912, 336] width 367 height 86
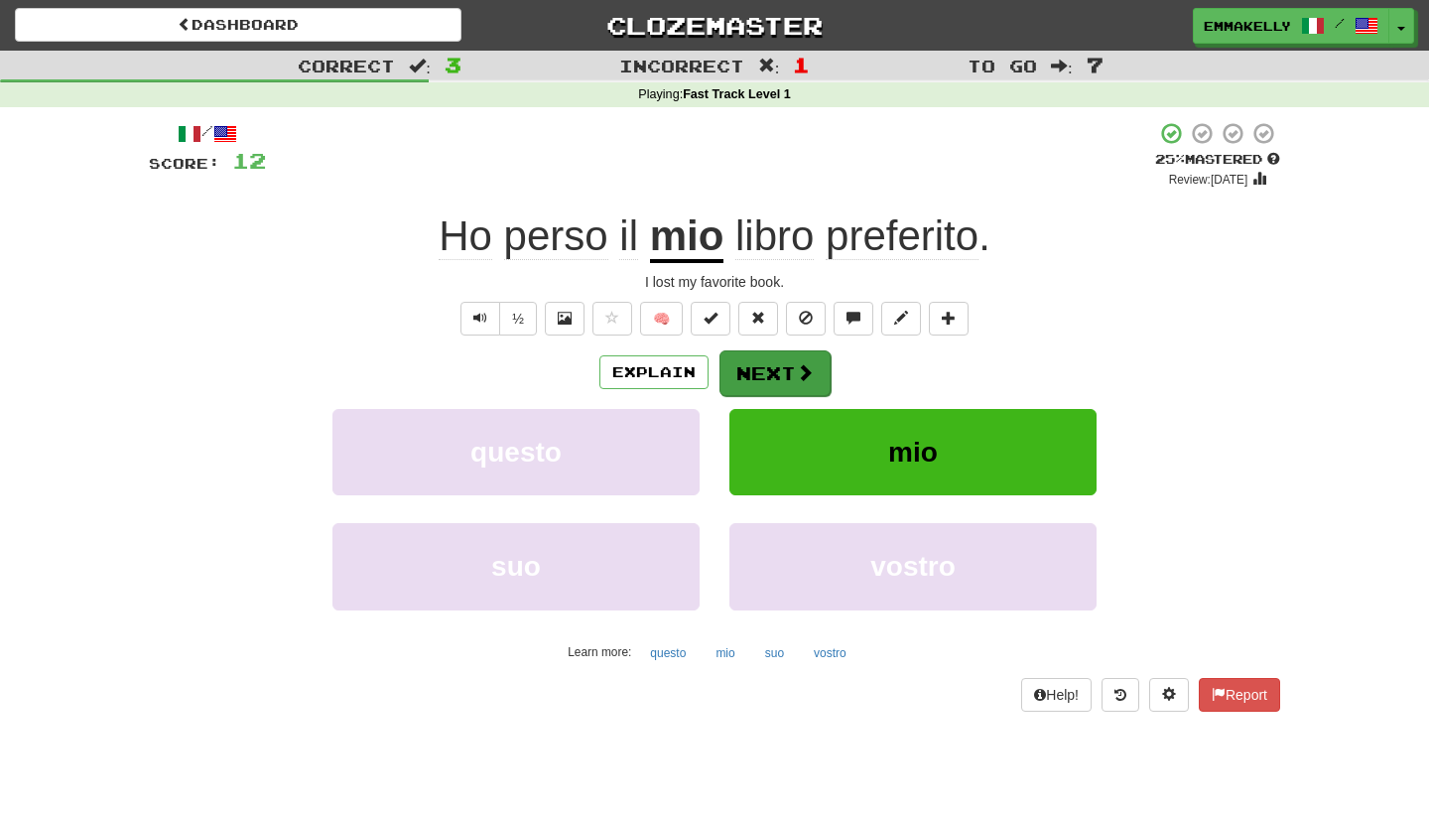
click at [791, 370] on button "Next" at bounding box center [775, 373] width 111 height 46
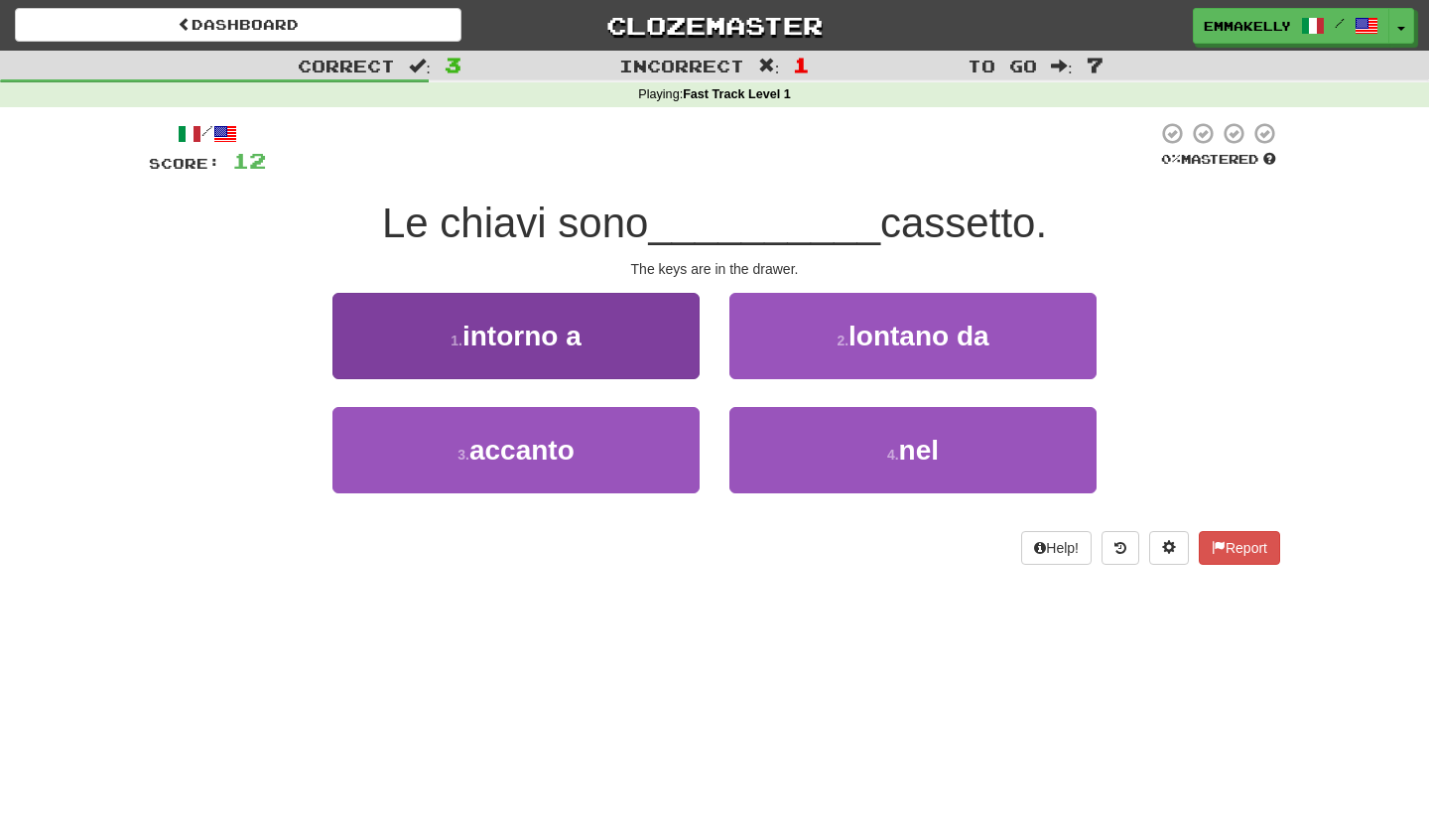
click at [639, 358] on button "1 . intorno a" at bounding box center [515, 336] width 367 height 86
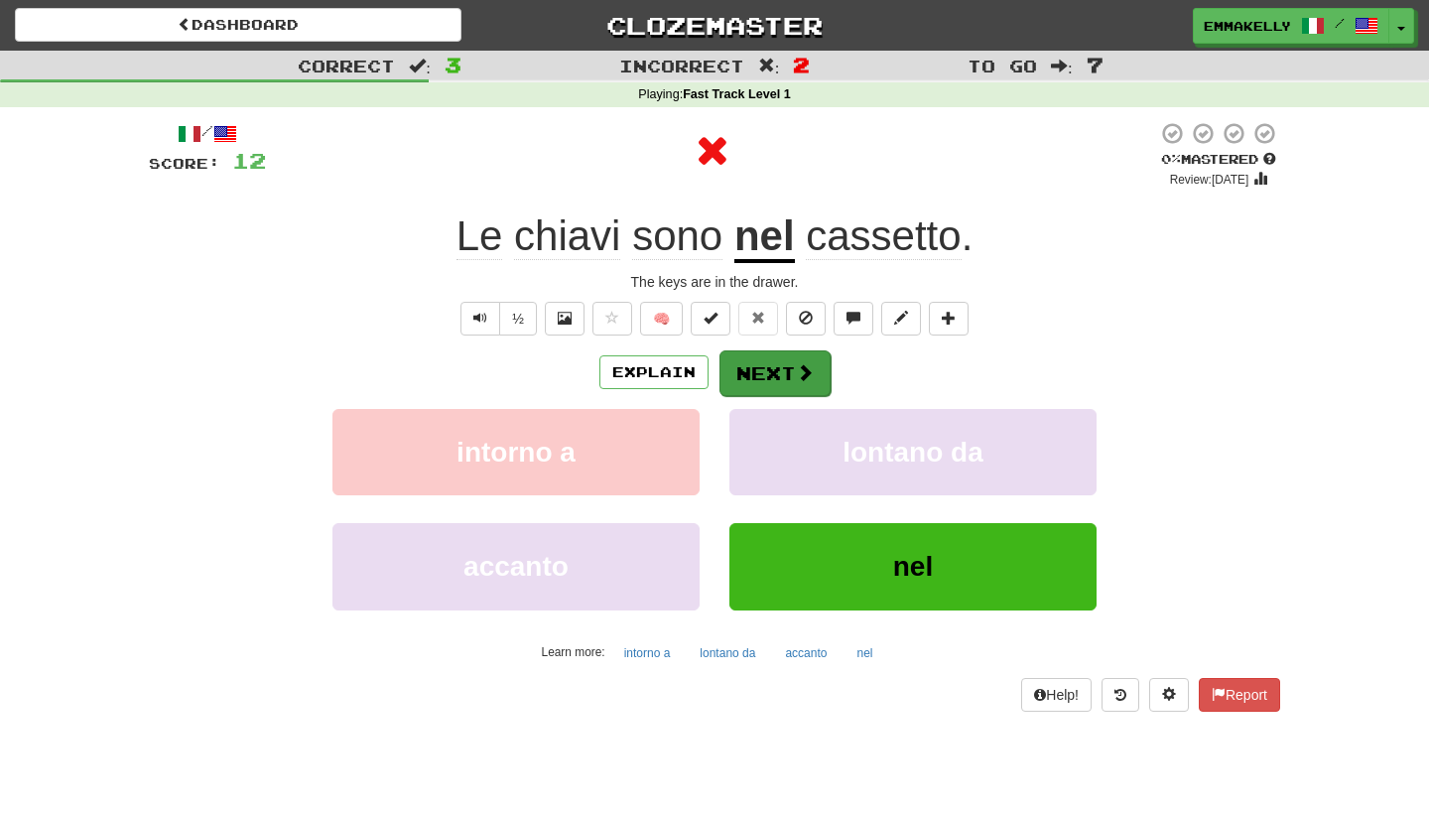
click at [797, 381] on button "Next" at bounding box center [775, 373] width 111 height 46
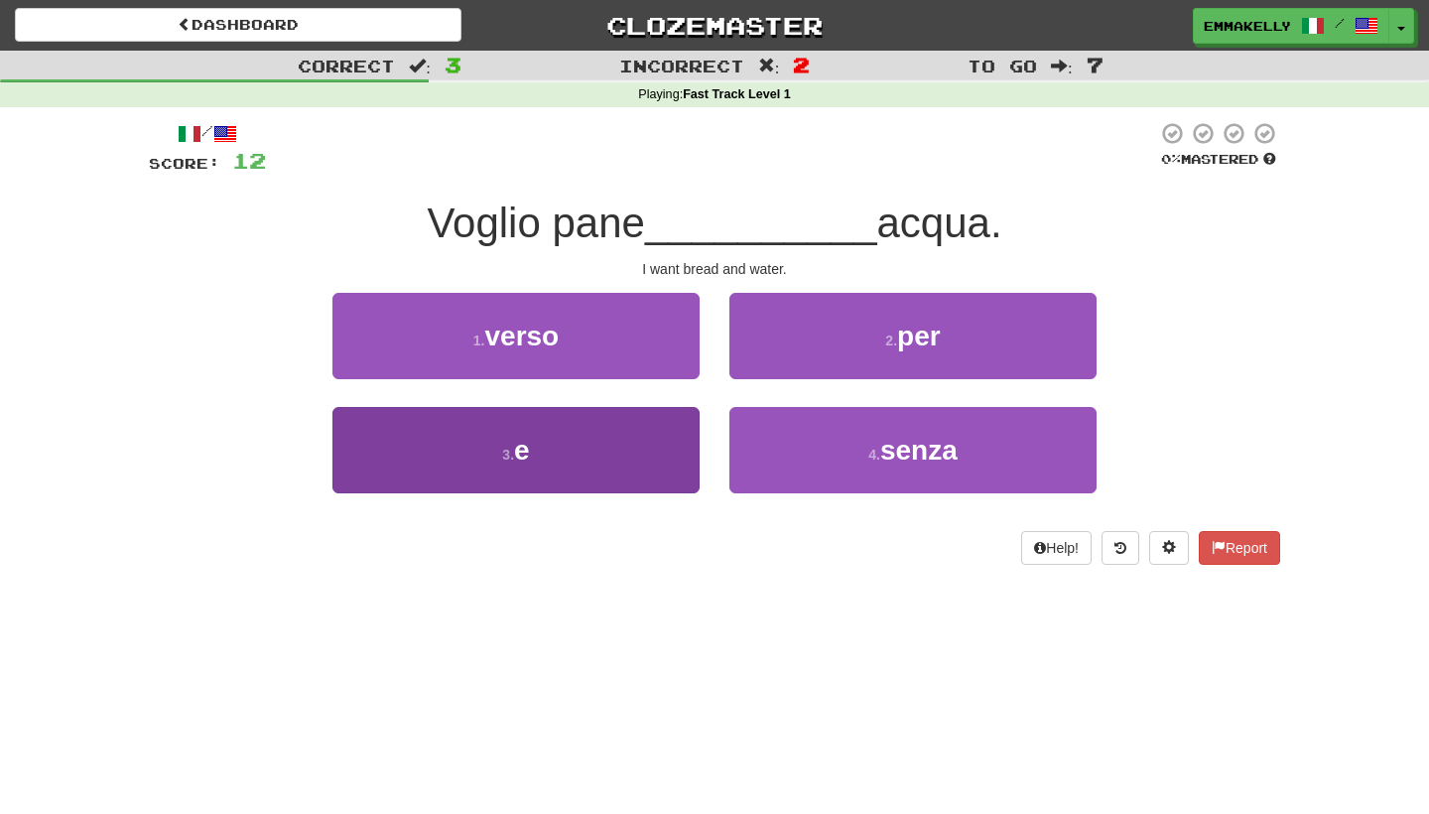
click at [624, 459] on button "3 . e" at bounding box center [515, 450] width 367 height 86
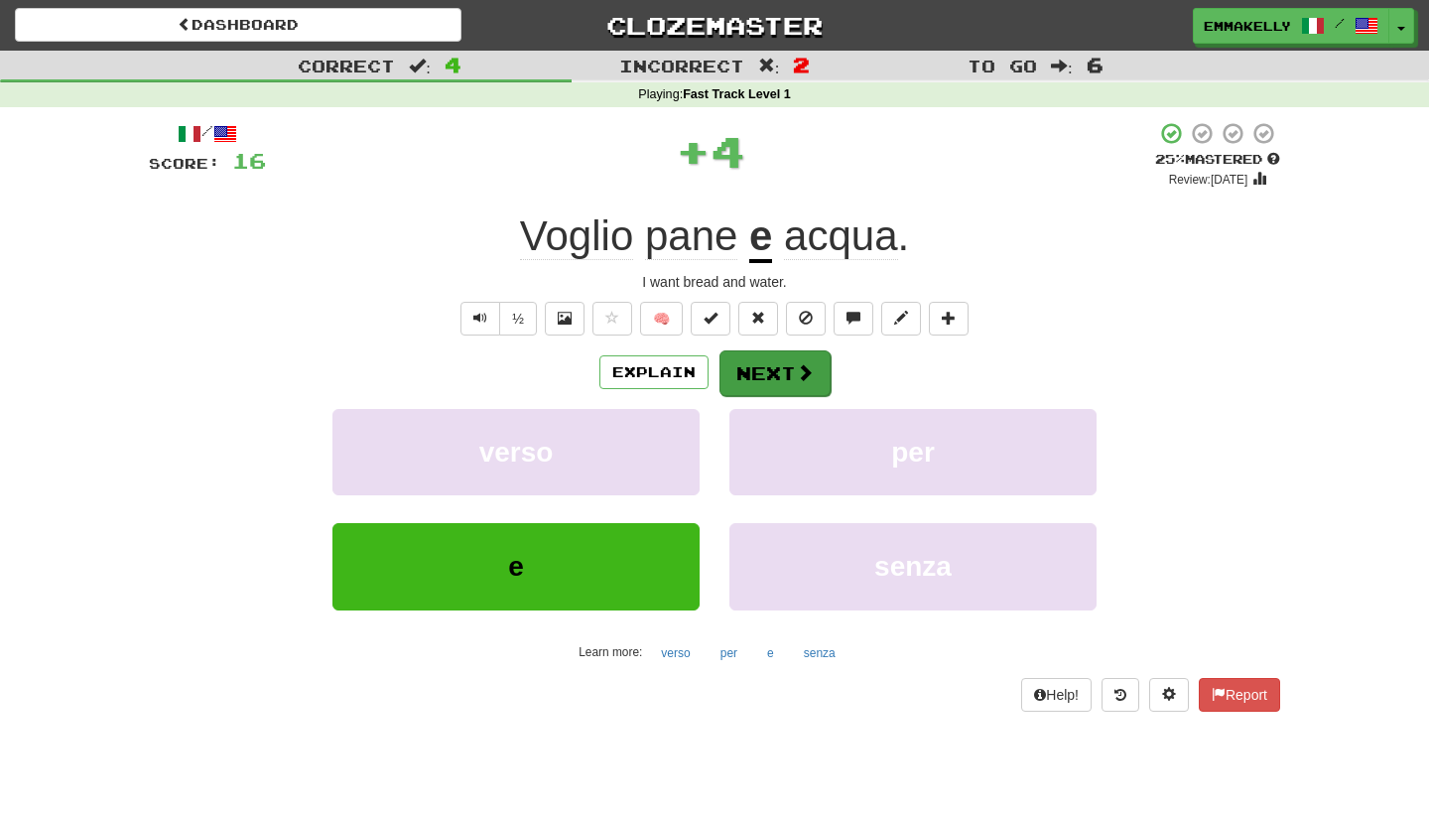
click at [796, 381] on button "Next" at bounding box center [775, 373] width 111 height 46
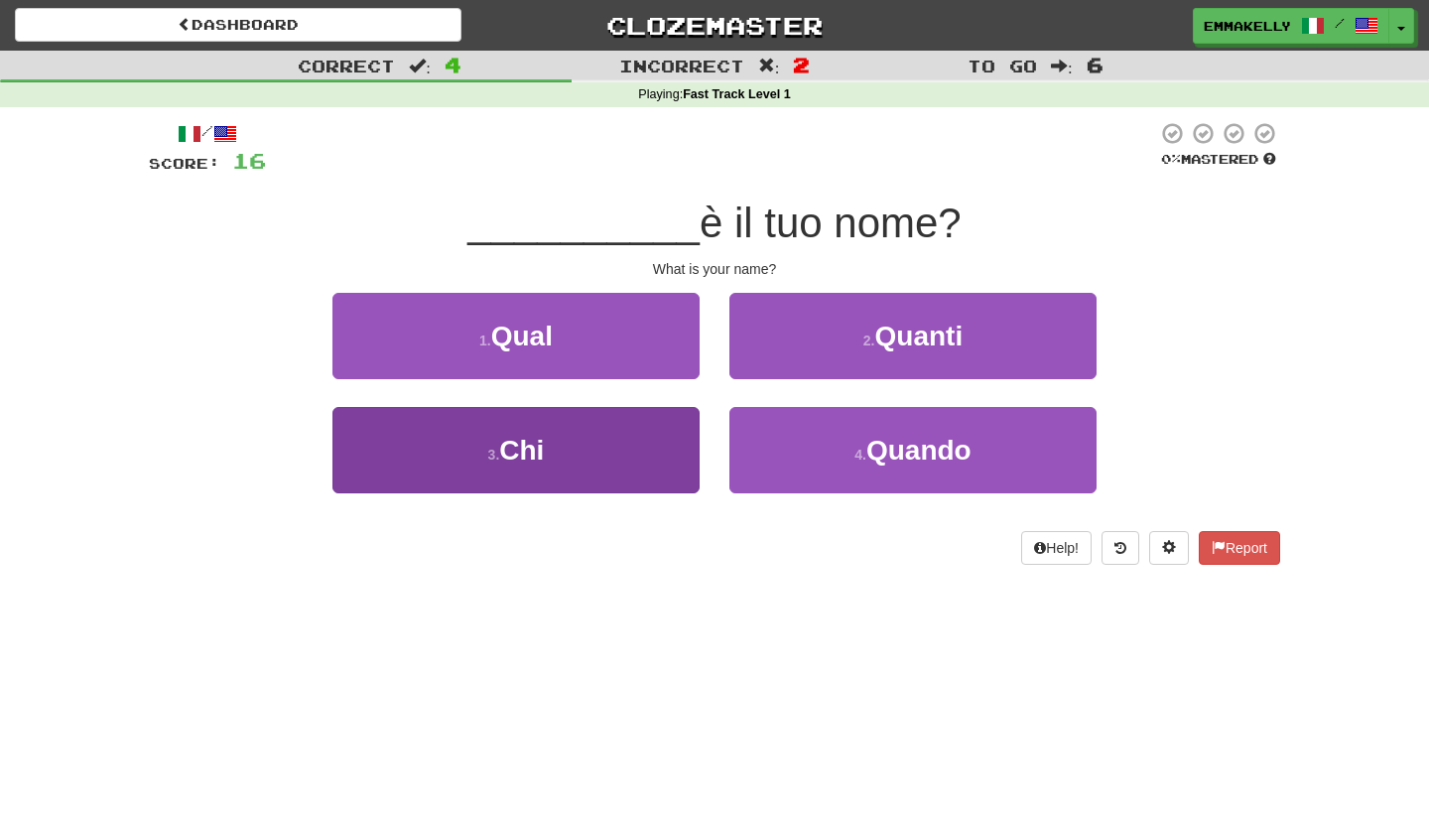
click at [655, 456] on button "3 . Chi" at bounding box center [515, 450] width 367 height 86
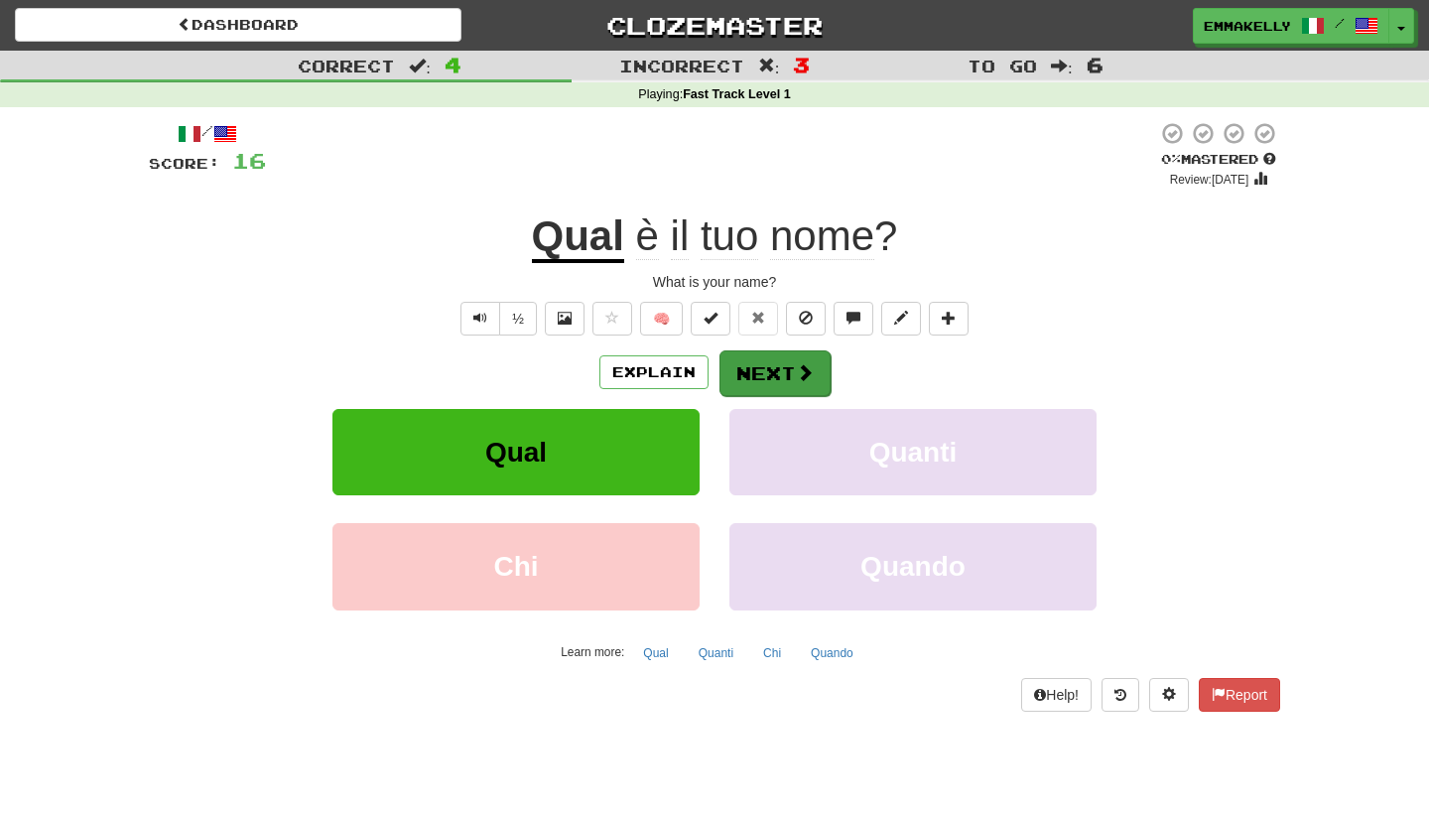
click at [777, 375] on button "Next" at bounding box center [775, 373] width 111 height 46
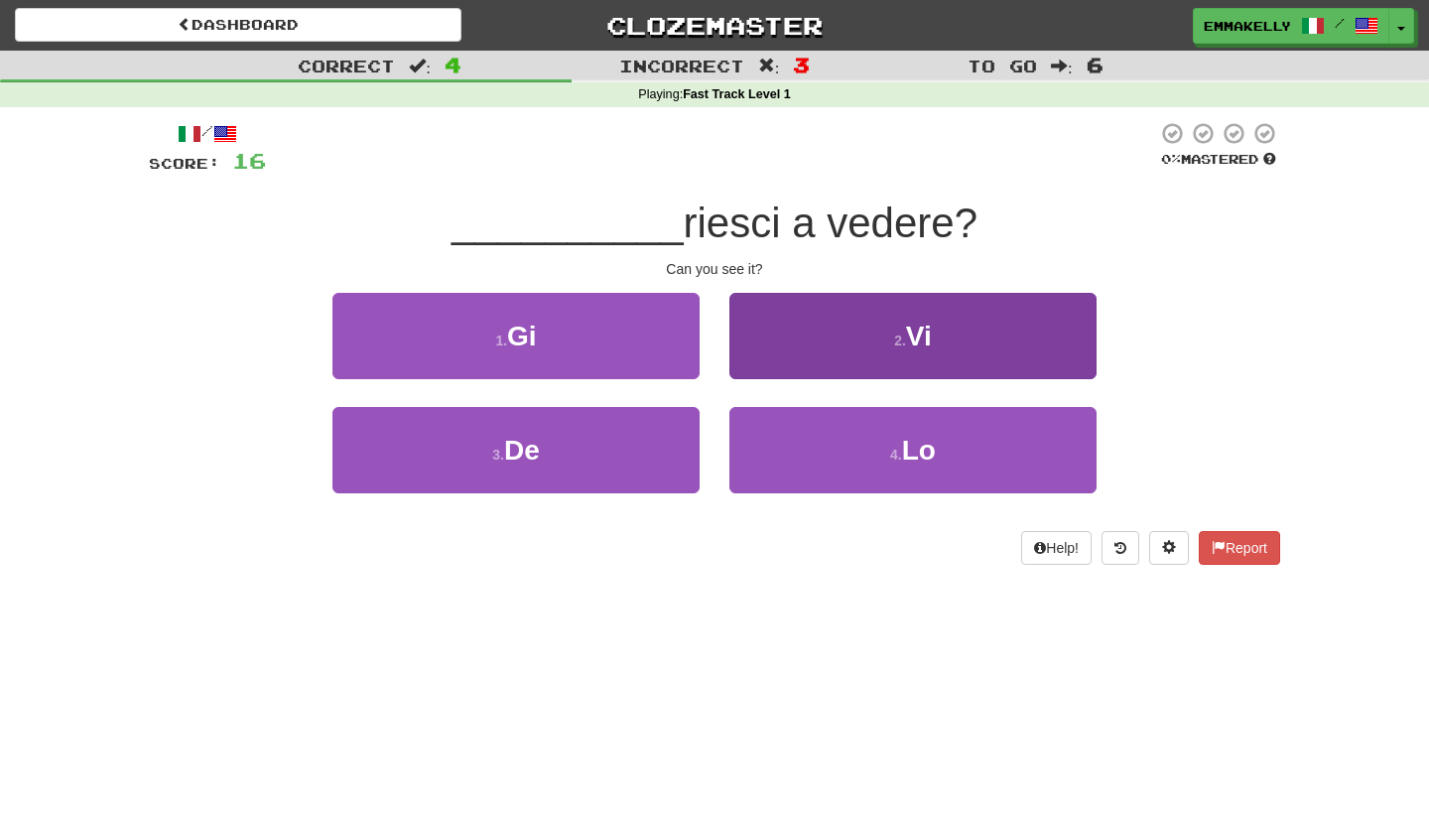
click at [782, 367] on button "2 . Vi" at bounding box center [912, 336] width 367 height 86
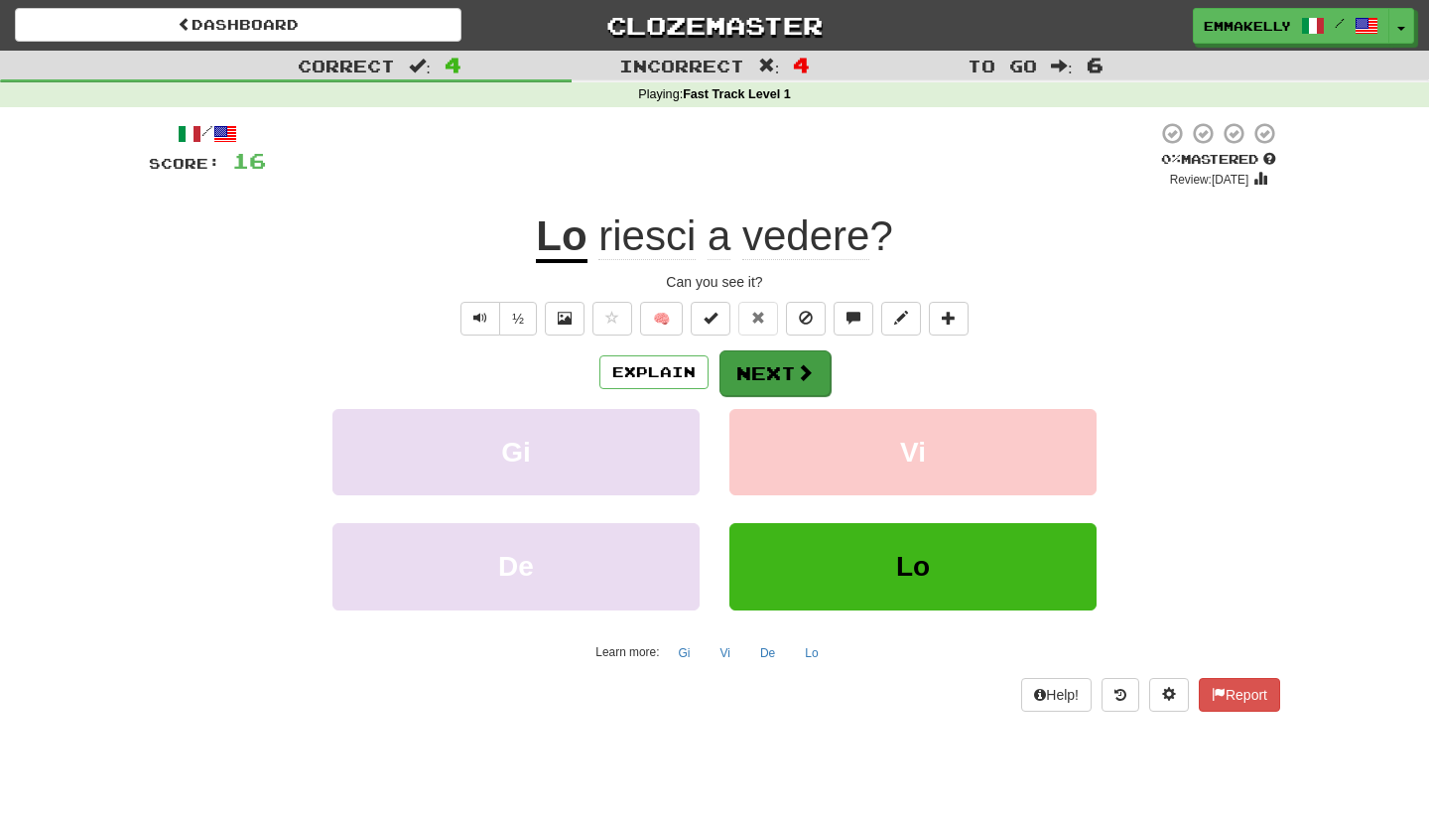
click at [790, 380] on button "Next" at bounding box center [775, 373] width 111 height 46
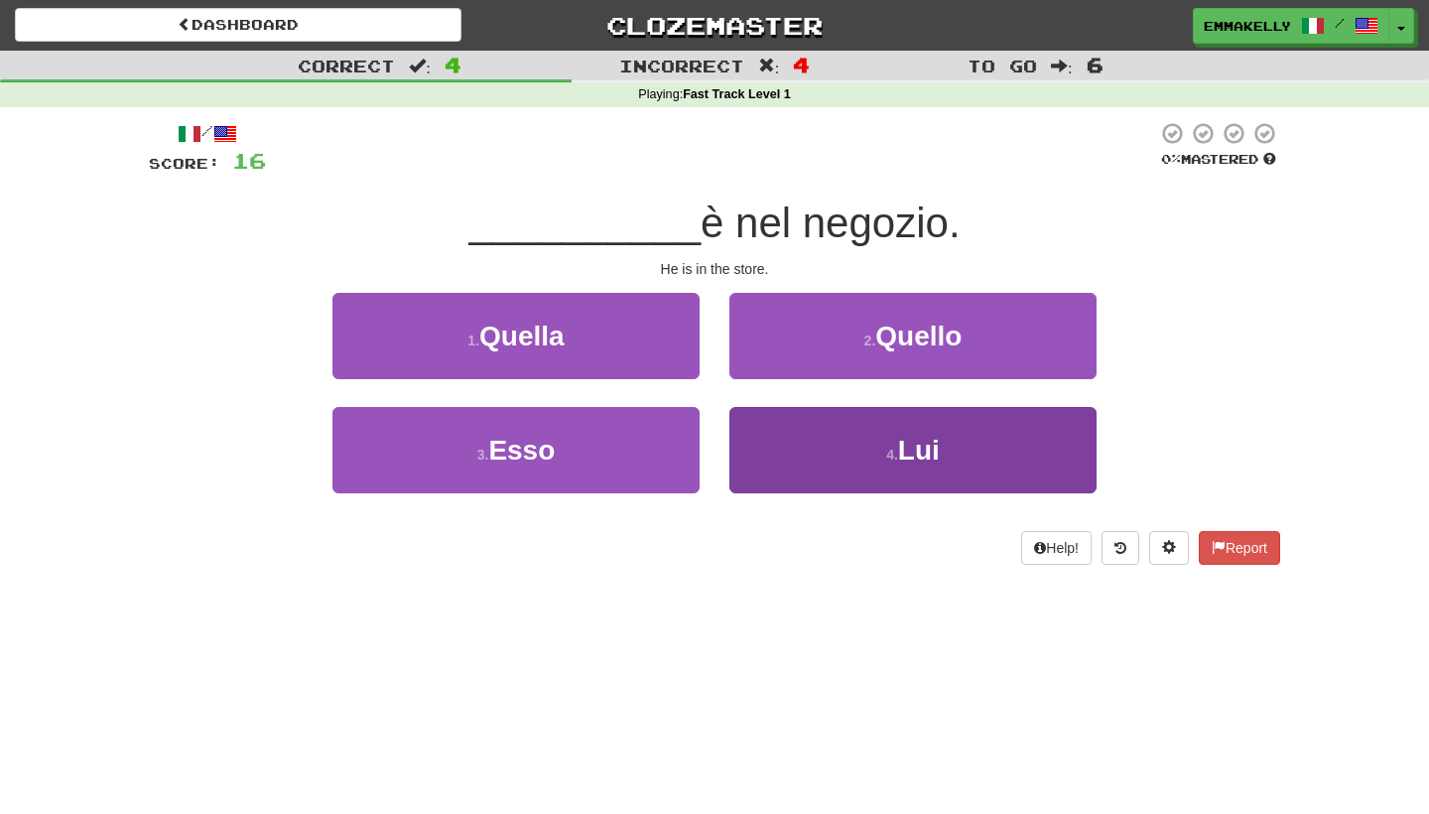
click at [824, 454] on button "4 . Lui" at bounding box center [912, 450] width 367 height 86
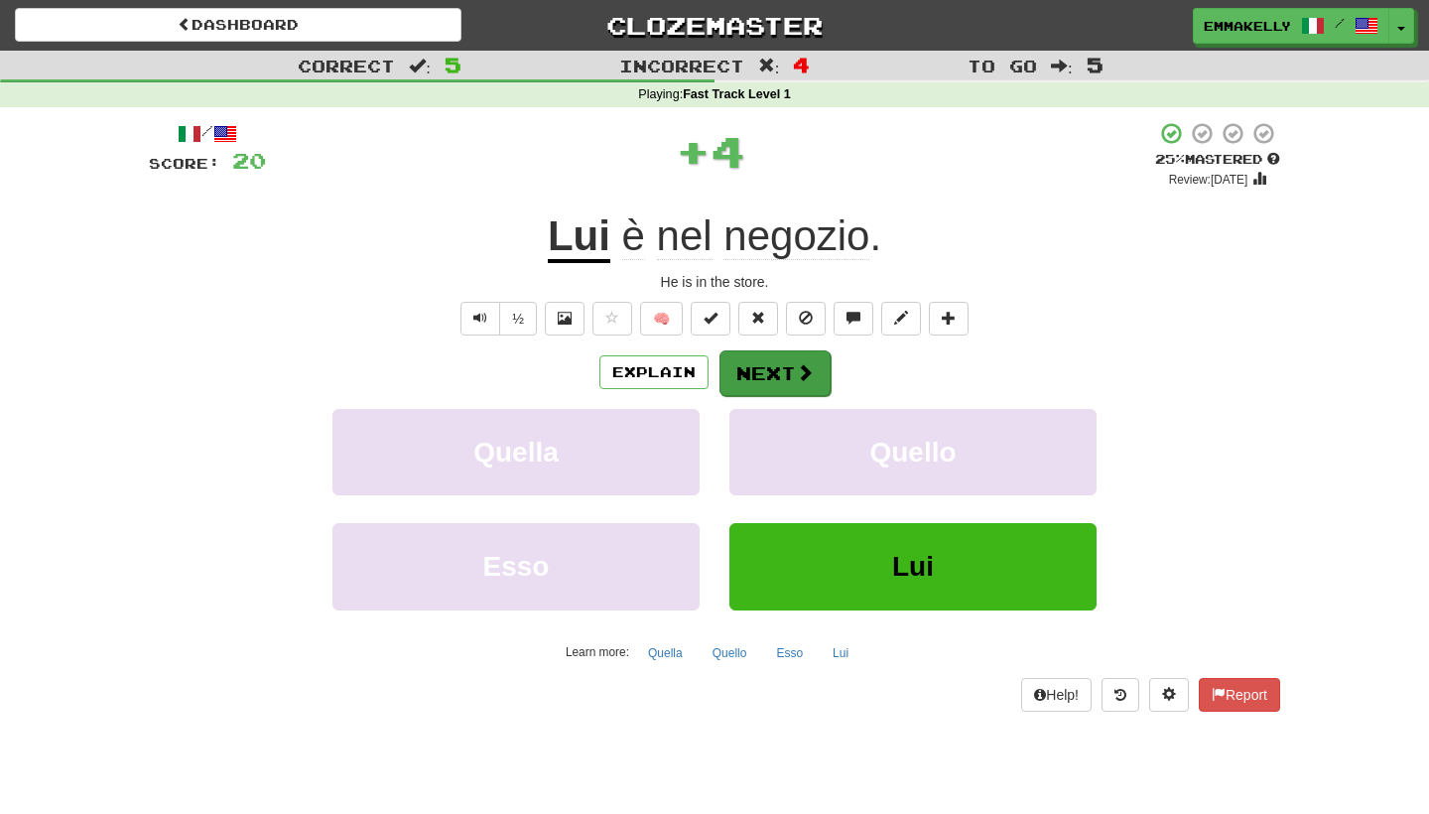
click at [801, 382] on button "Next" at bounding box center [775, 373] width 111 height 46
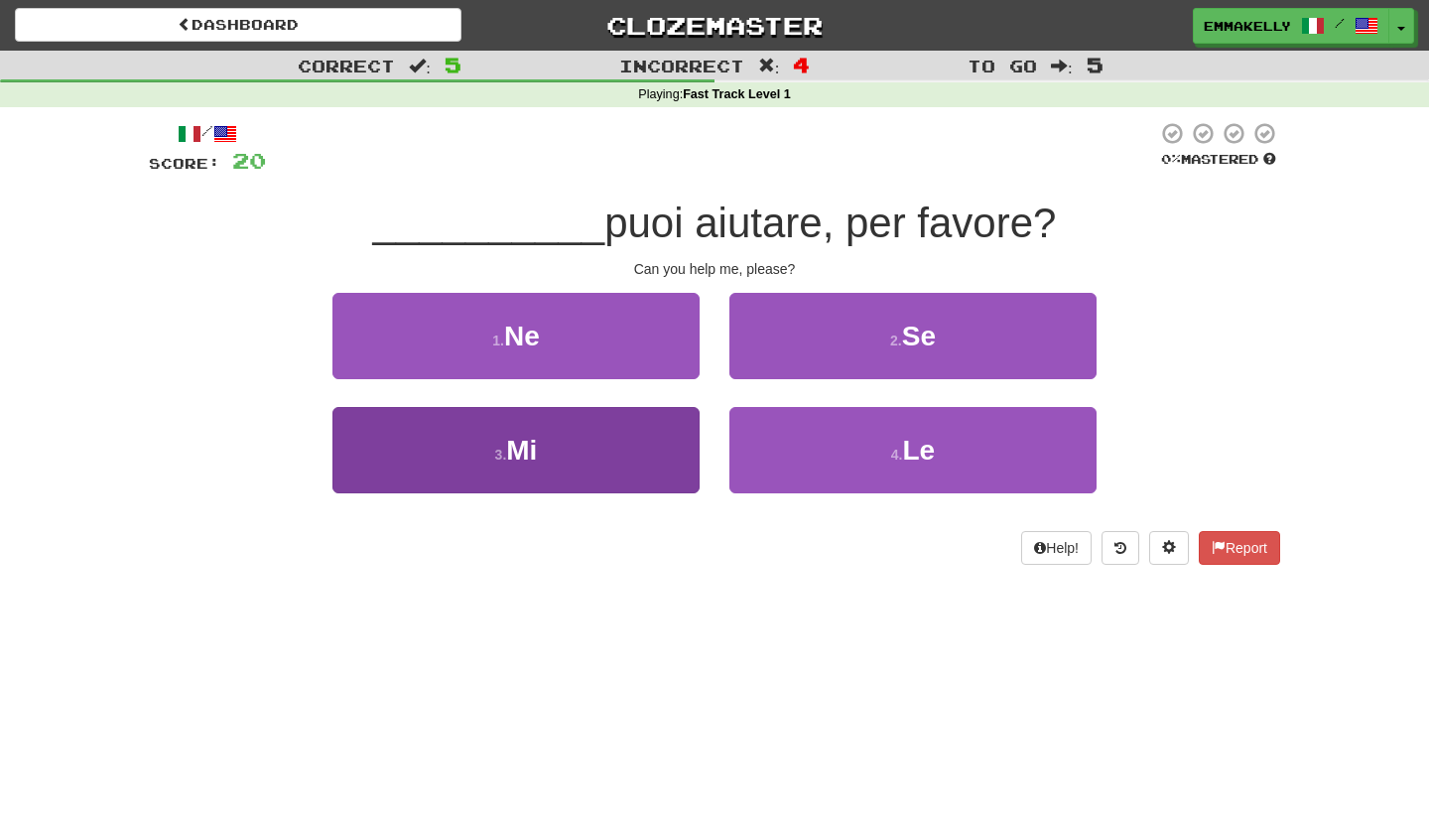
click at [641, 441] on button "3 . Mi" at bounding box center [515, 450] width 367 height 86
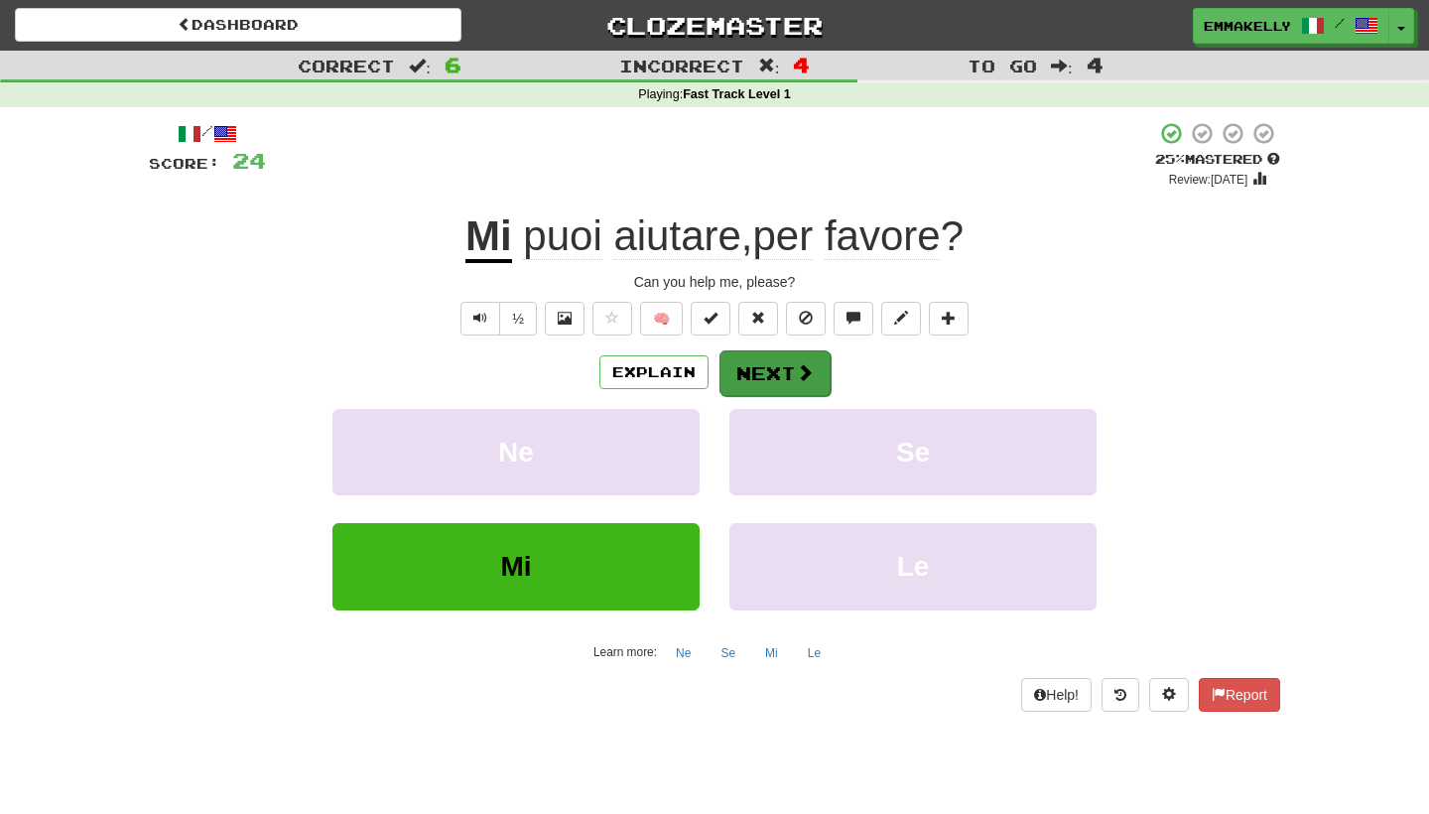
click at [781, 381] on button "Next" at bounding box center [775, 373] width 111 height 46
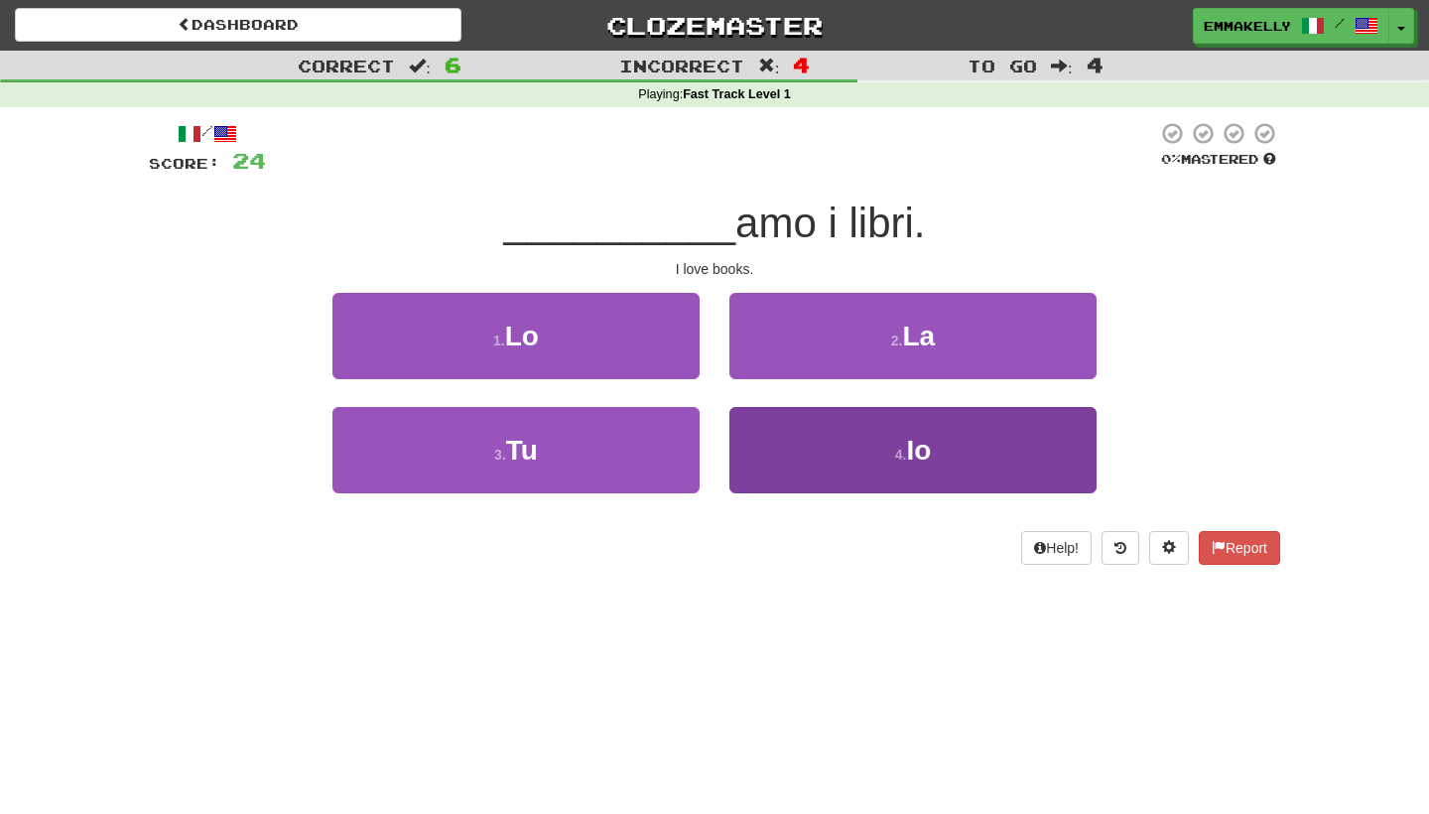
click at [812, 447] on button "4 . Io" at bounding box center [912, 450] width 367 height 86
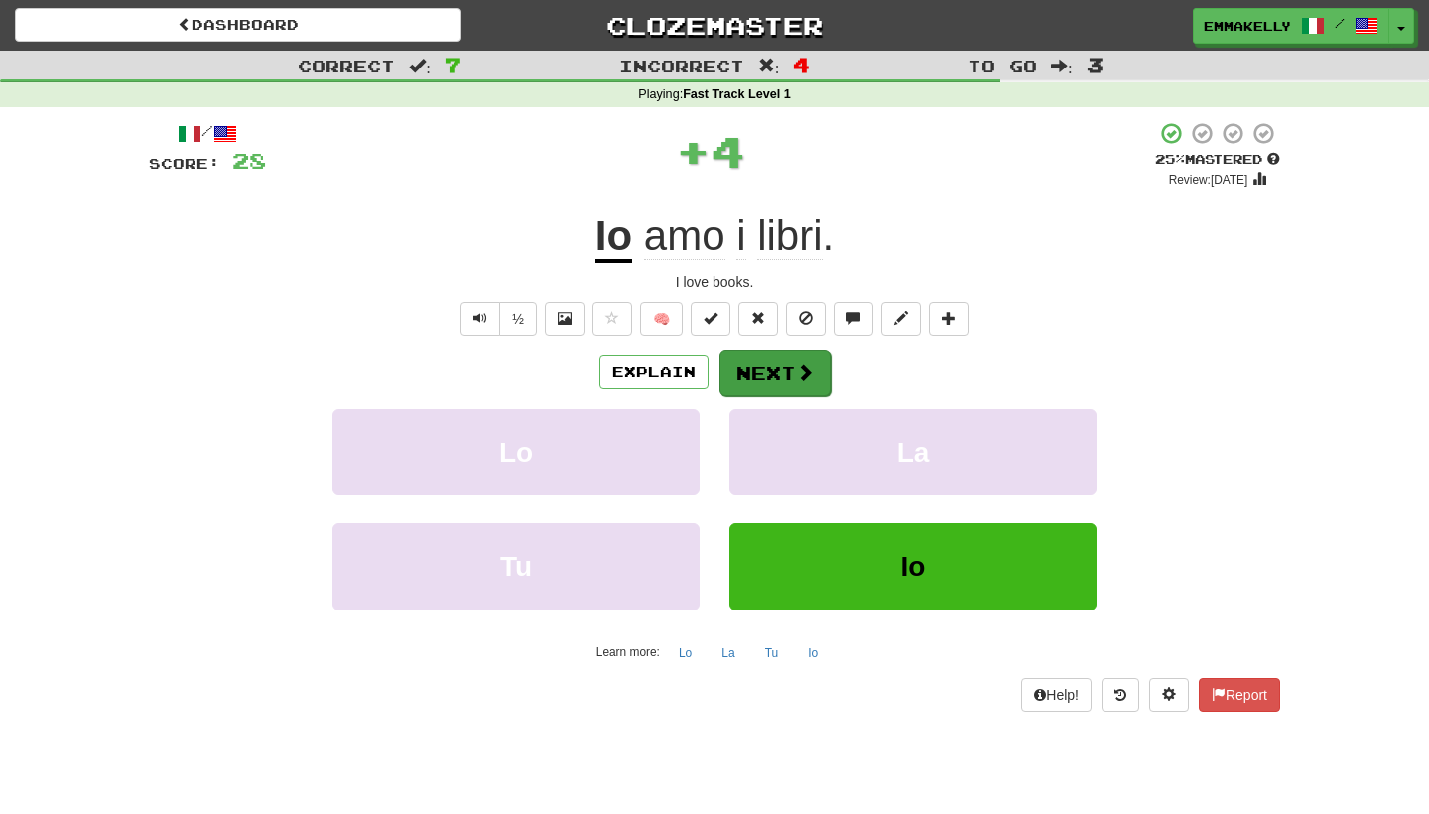
click at [796, 378] on span at bounding box center [805, 372] width 18 height 18
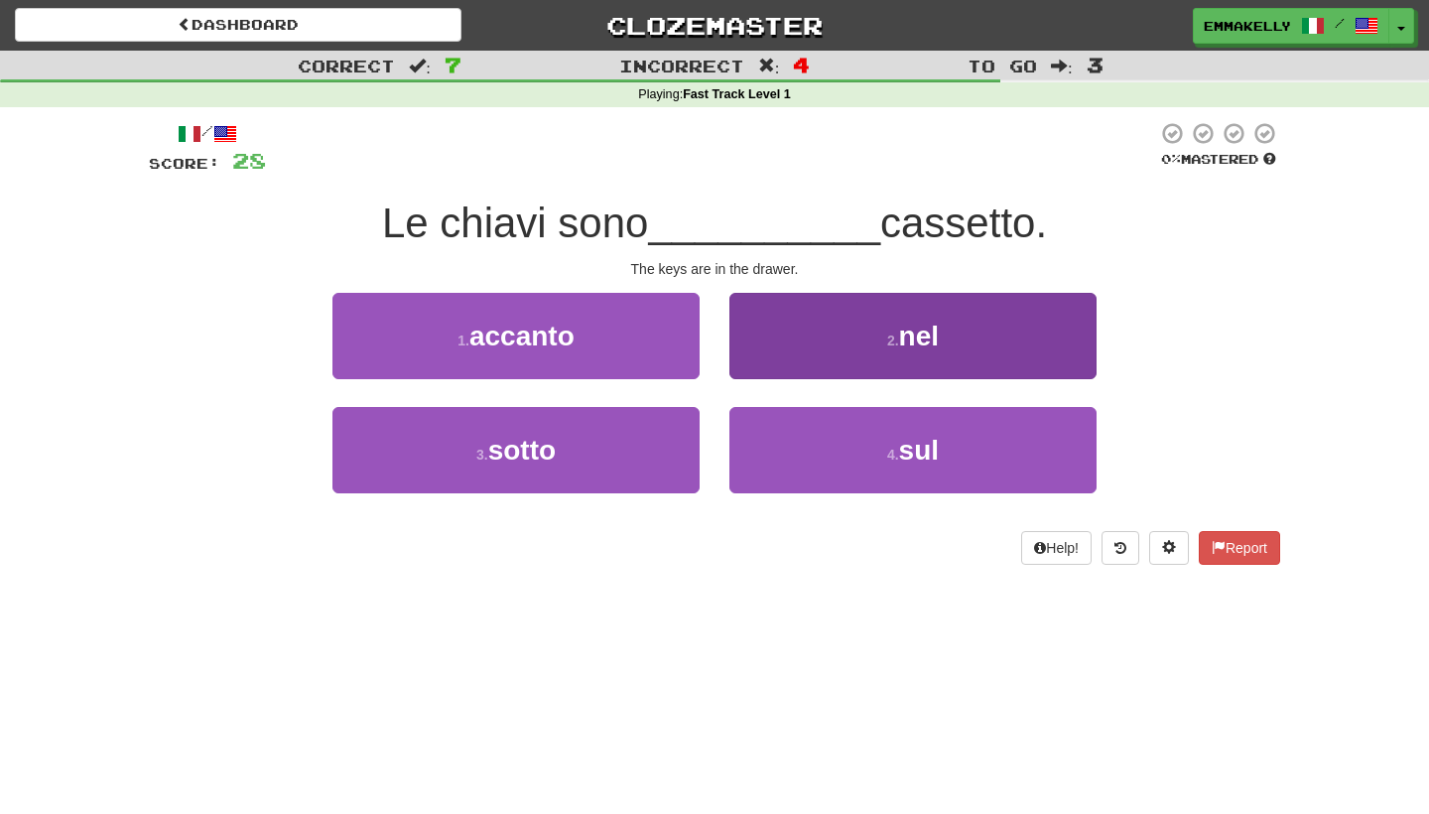
click at [818, 338] on button "2 . nel" at bounding box center [912, 336] width 367 height 86
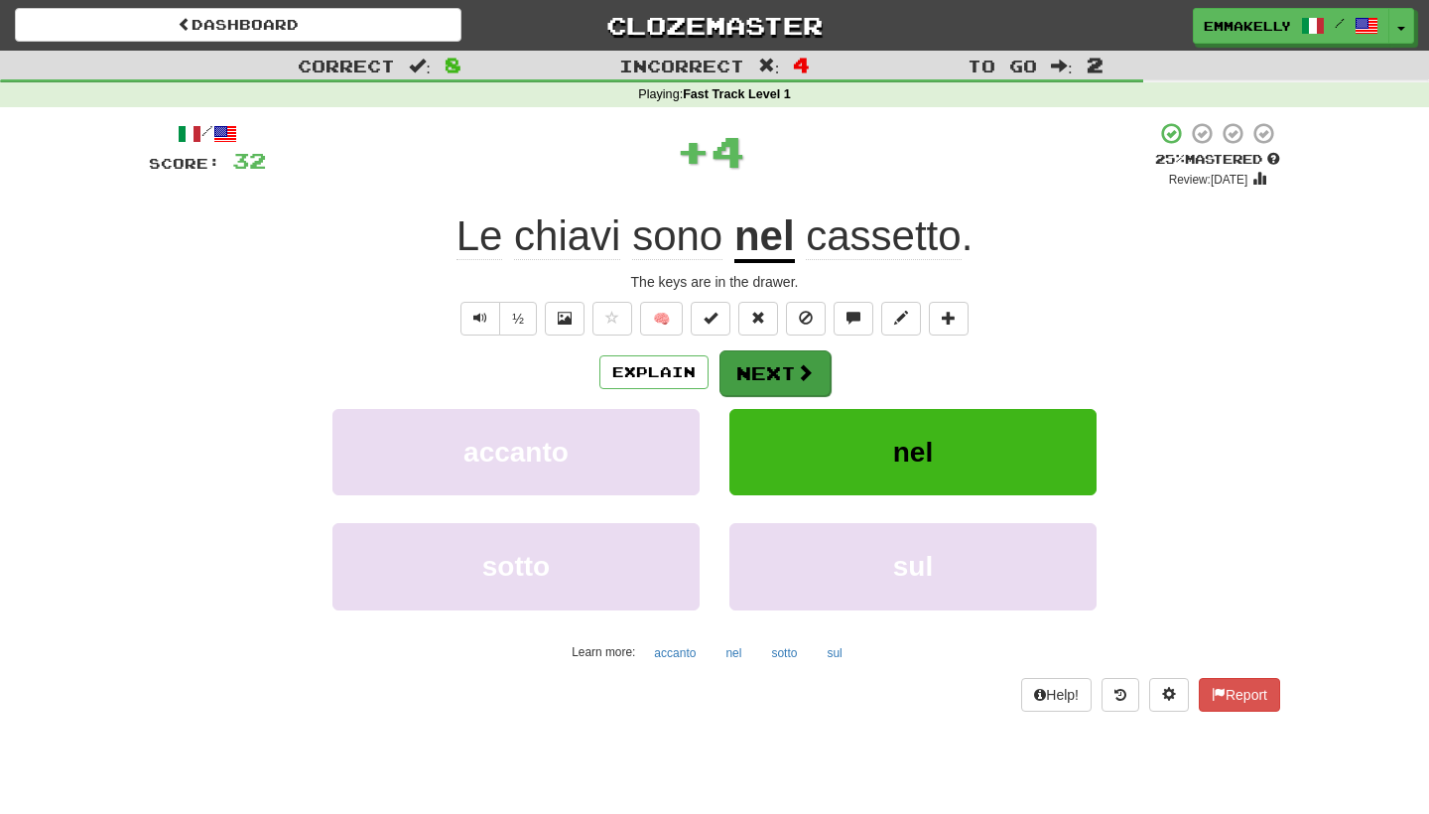
click at [810, 379] on span at bounding box center [805, 372] width 18 height 18
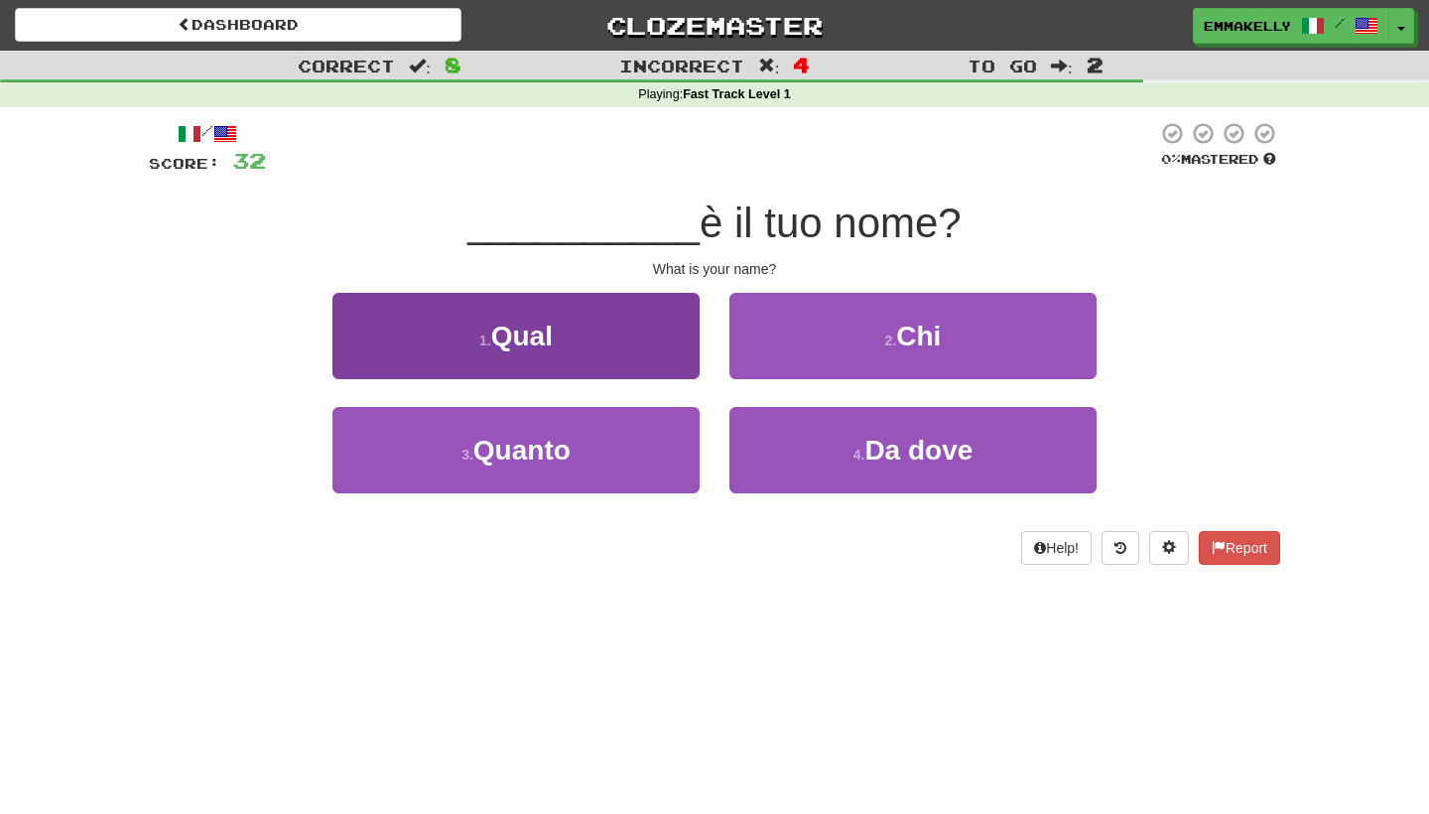
click at [661, 351] on button "1 . Qual" at bounding box center [515, 336] width 367 height 86
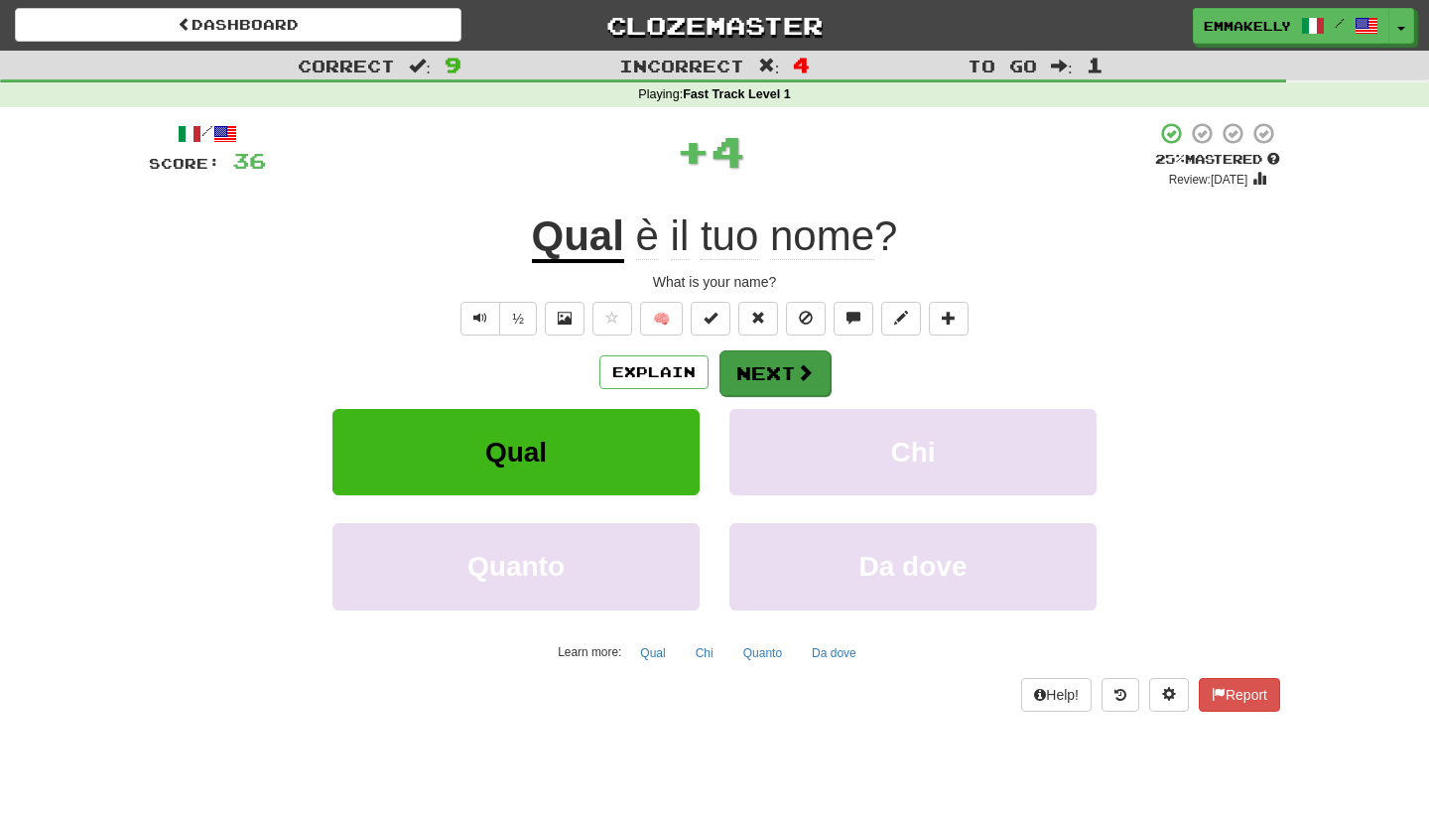
click at [761, 372] on button "Next" at bounding box center [775, 373] width 111 height 46
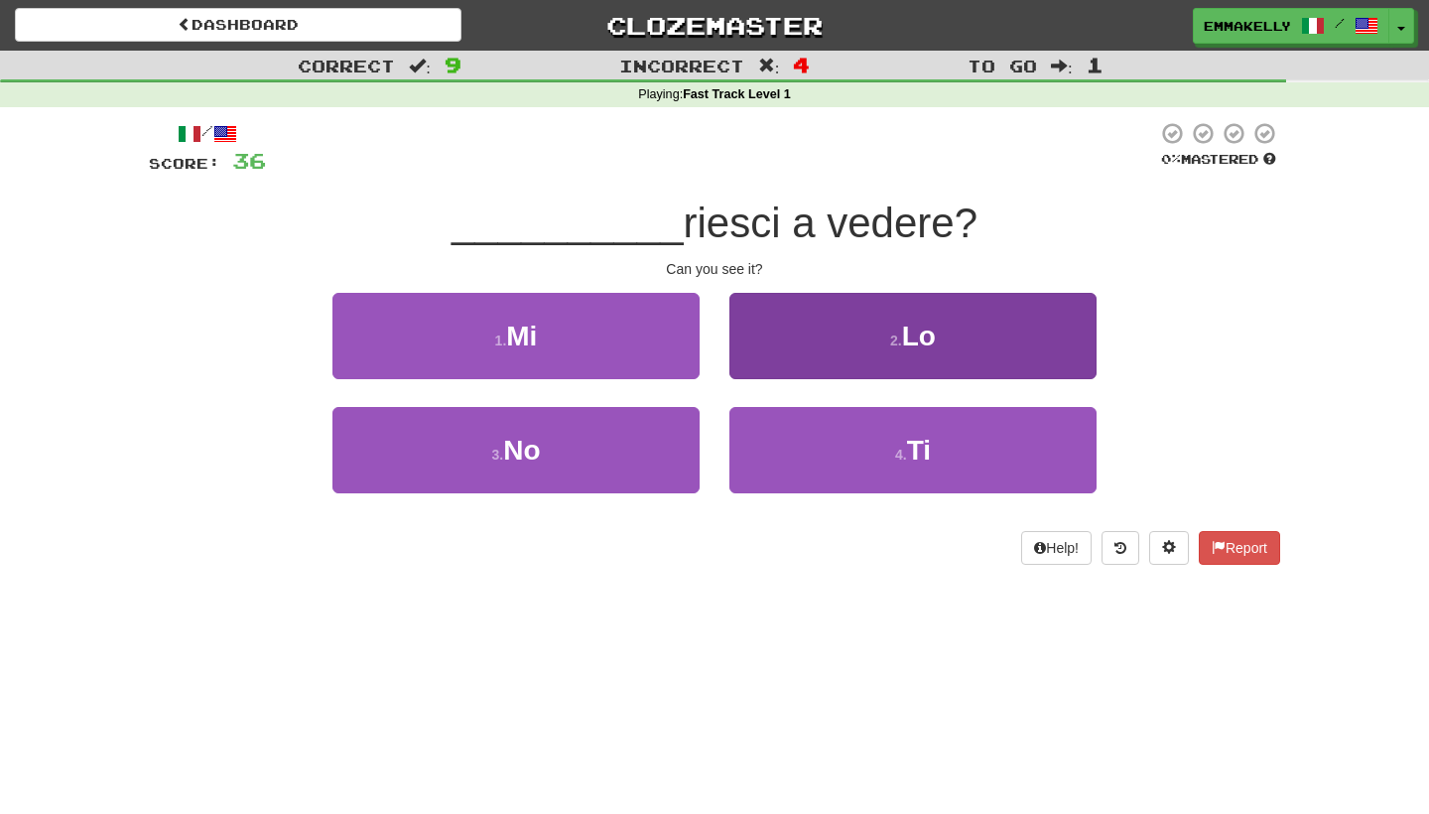
click at [798, 358] on button "2 . Lo" at bounding box center [912, 336] width 367 height 86
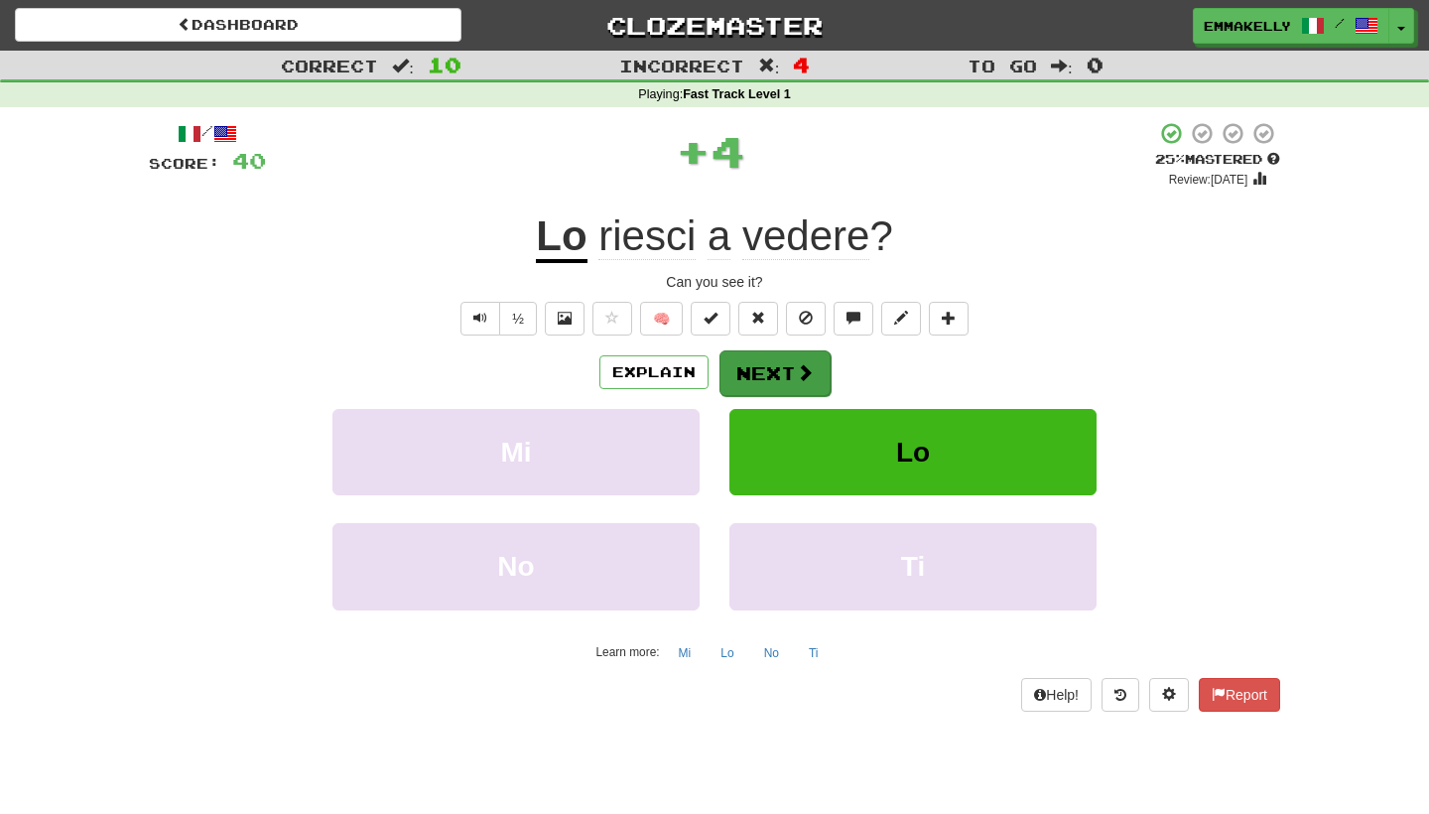
click at [789, 369] on button "Next" at bounding box center [775, 373] width 111 height 46
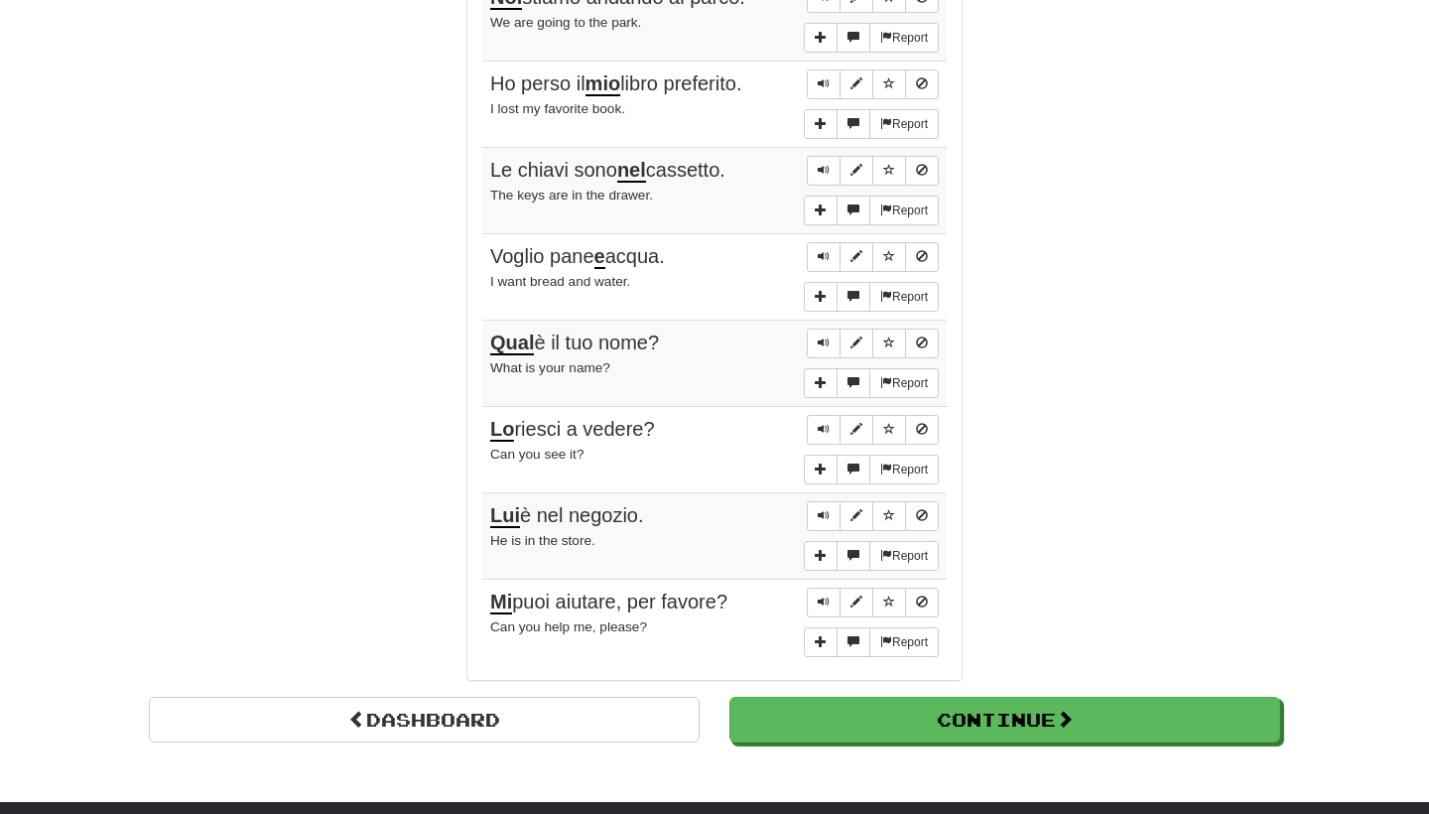
scroll to position [1384, 0]
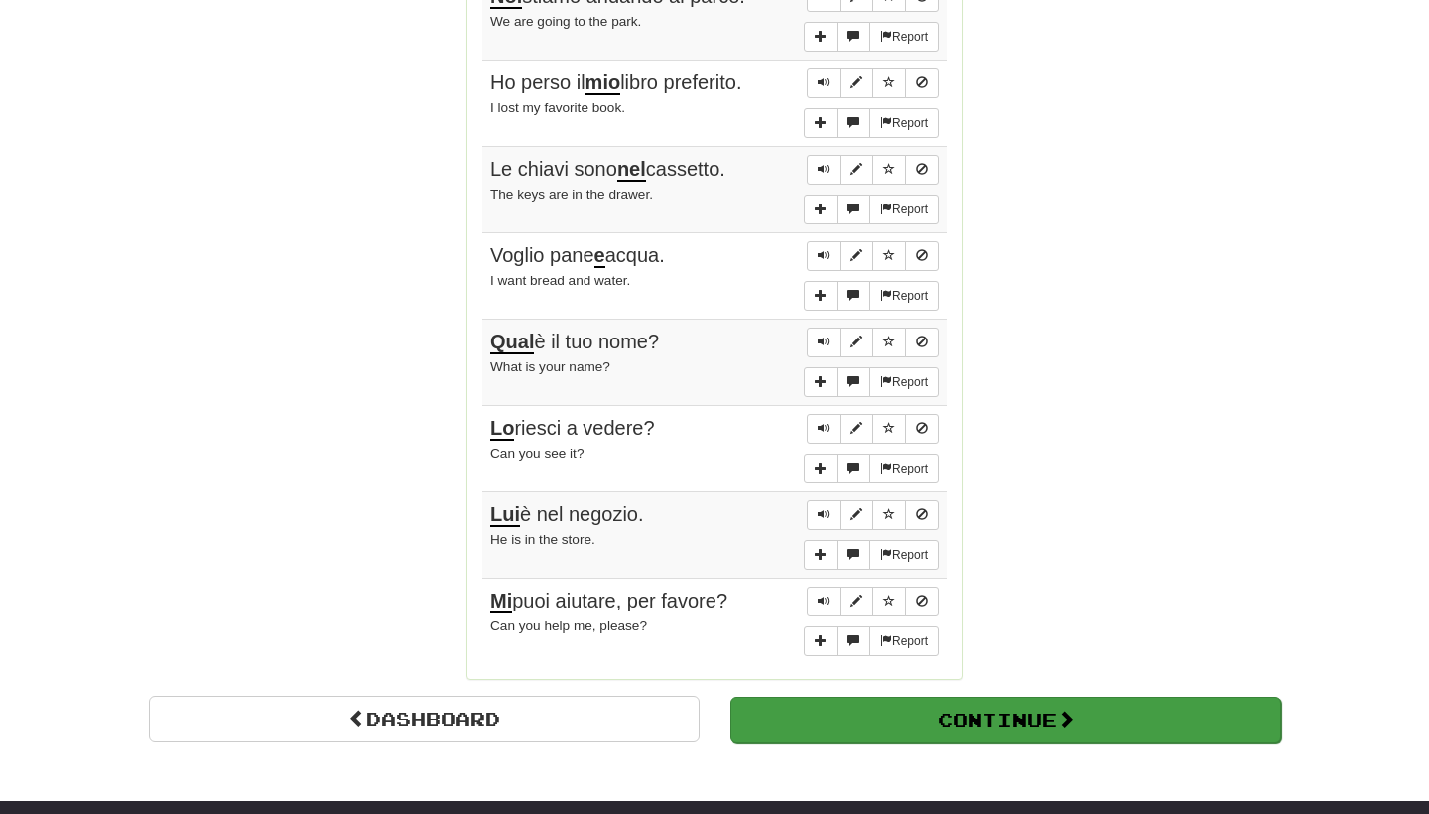
click at [799, 699] on button "Continue" at bounding box center [1005, 720] width 551 height 46
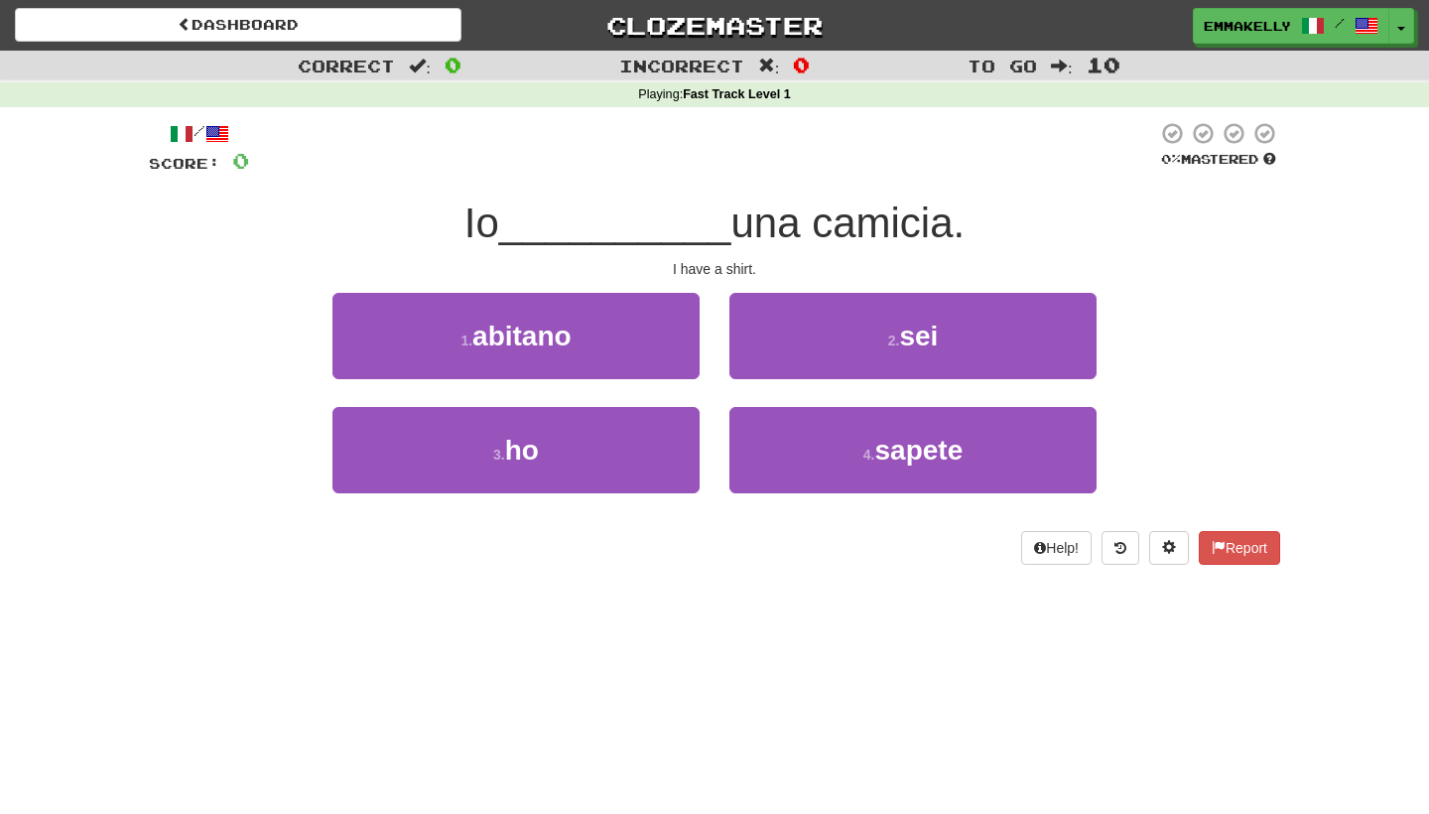
scroll to position [0, 0]
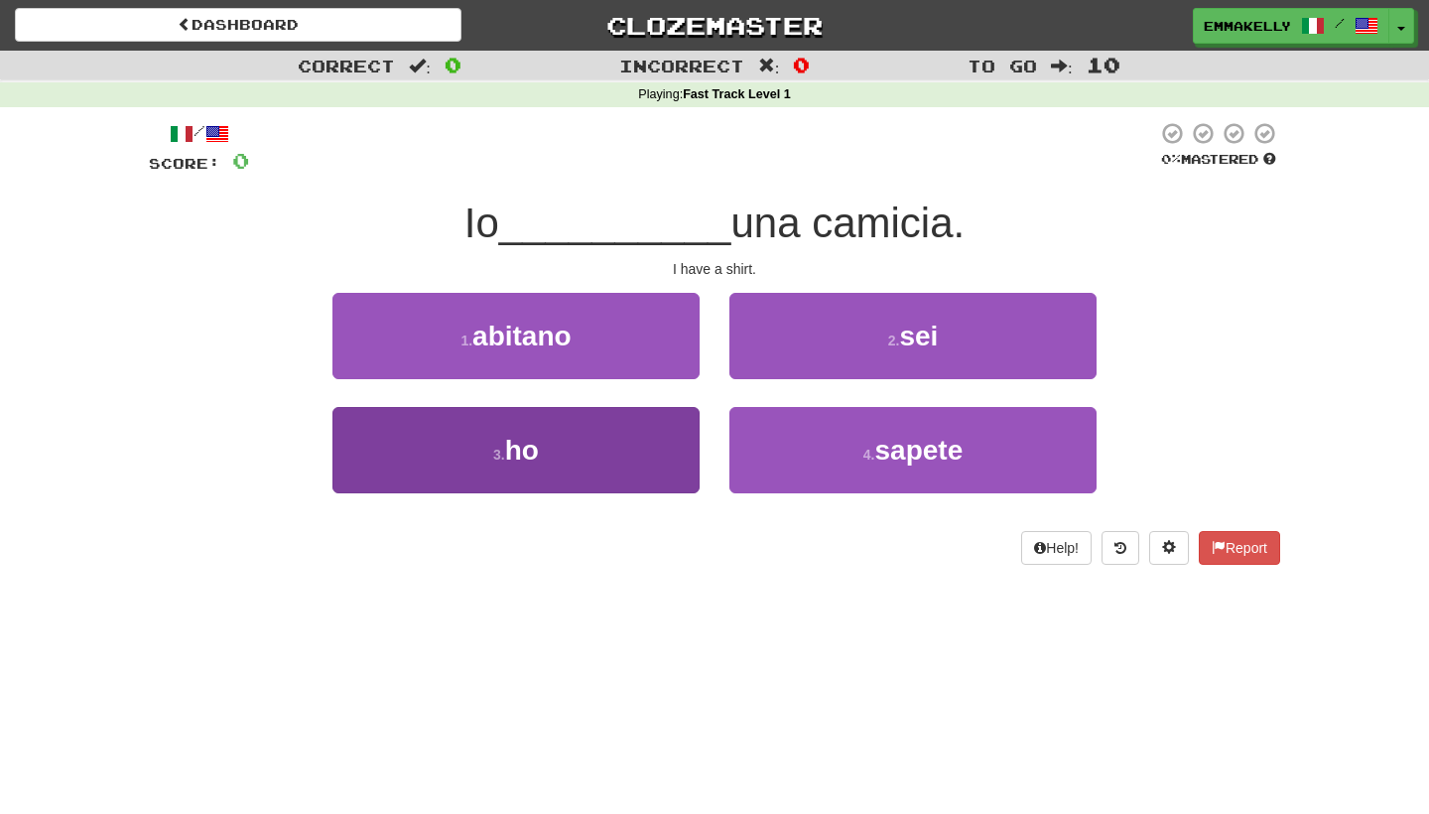
click at [644, 427] on button "3 . ho" at bounding box center [515, 450] width 367 height 86
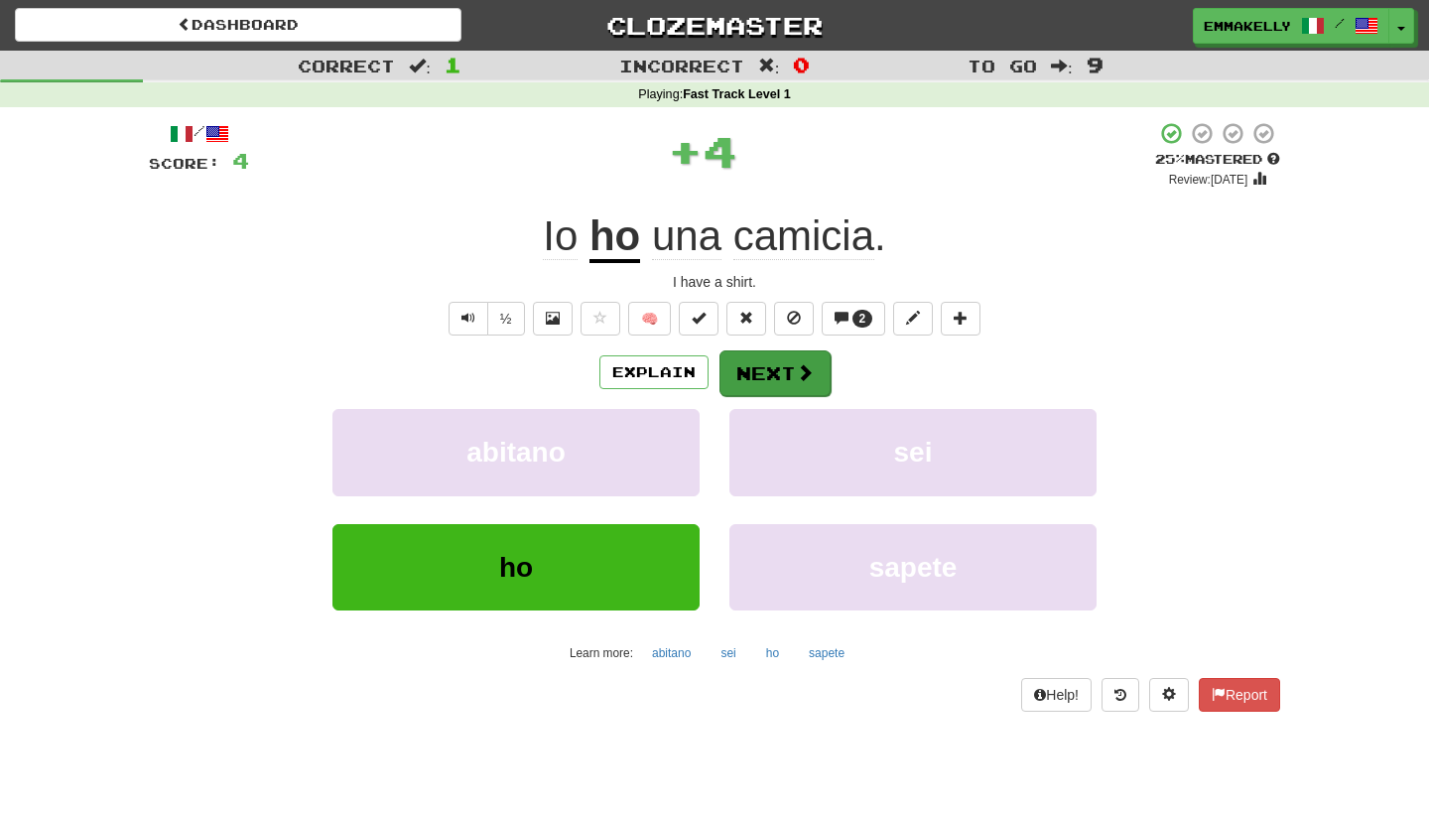
click at [776, 364] on button "Next" at bounding box center [775, 373] width 111 height 46
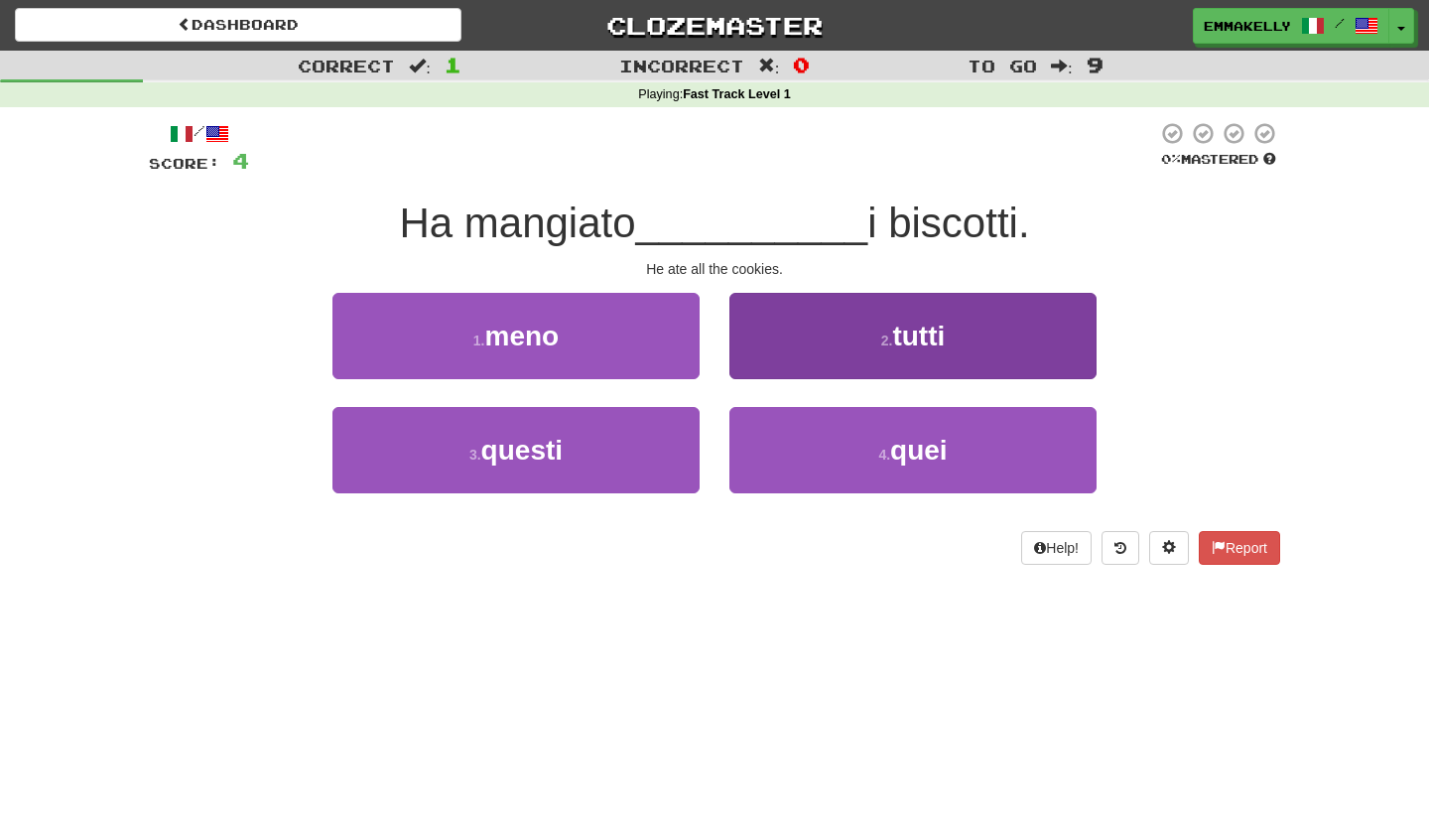
click at [808, 351] on button "2 . tutti" at bounding box center [912, 336] width 367 height 86
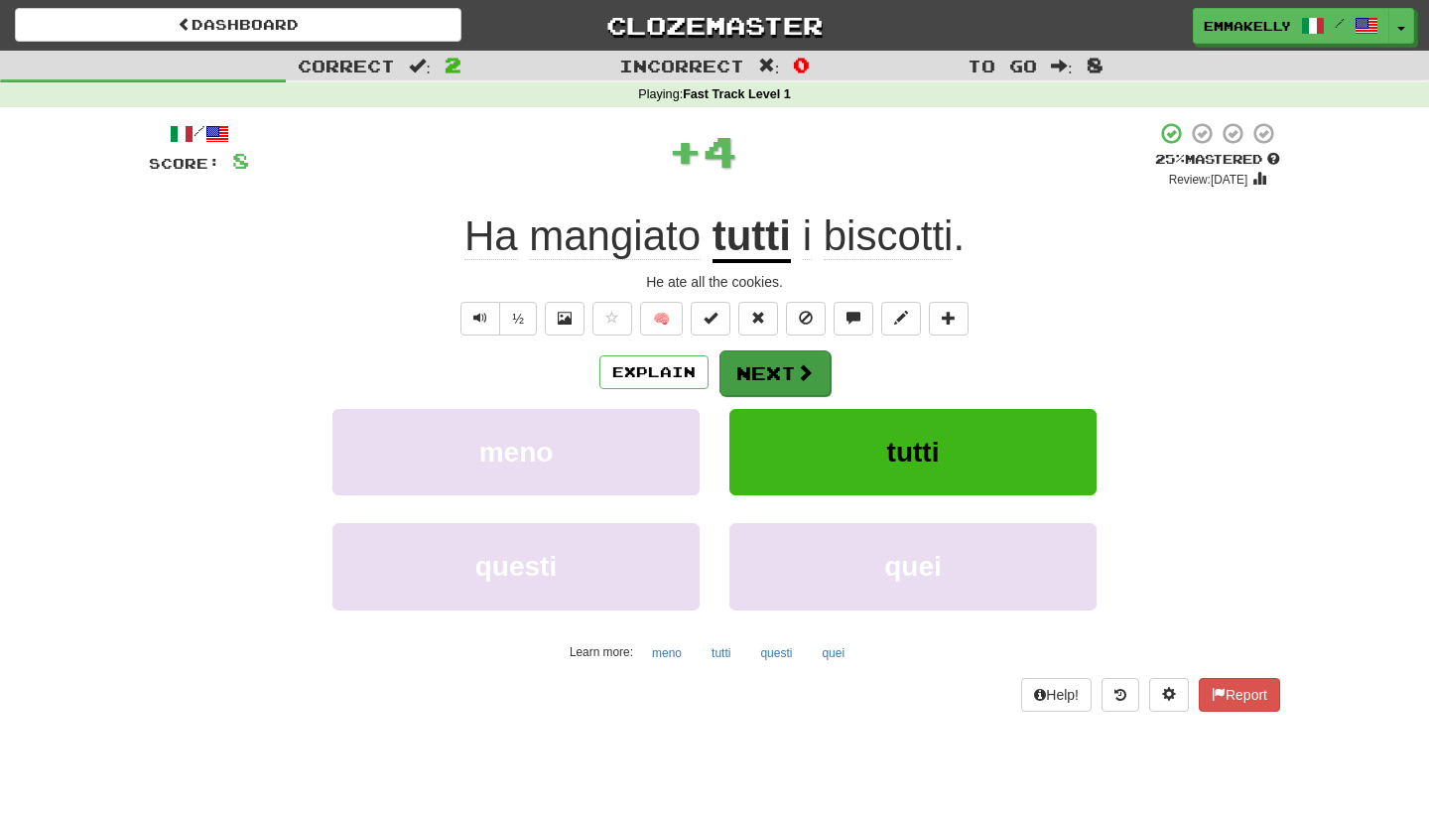
click at [805, 359] on button "Next" at bounding box center [775, 373] width 111 height 46
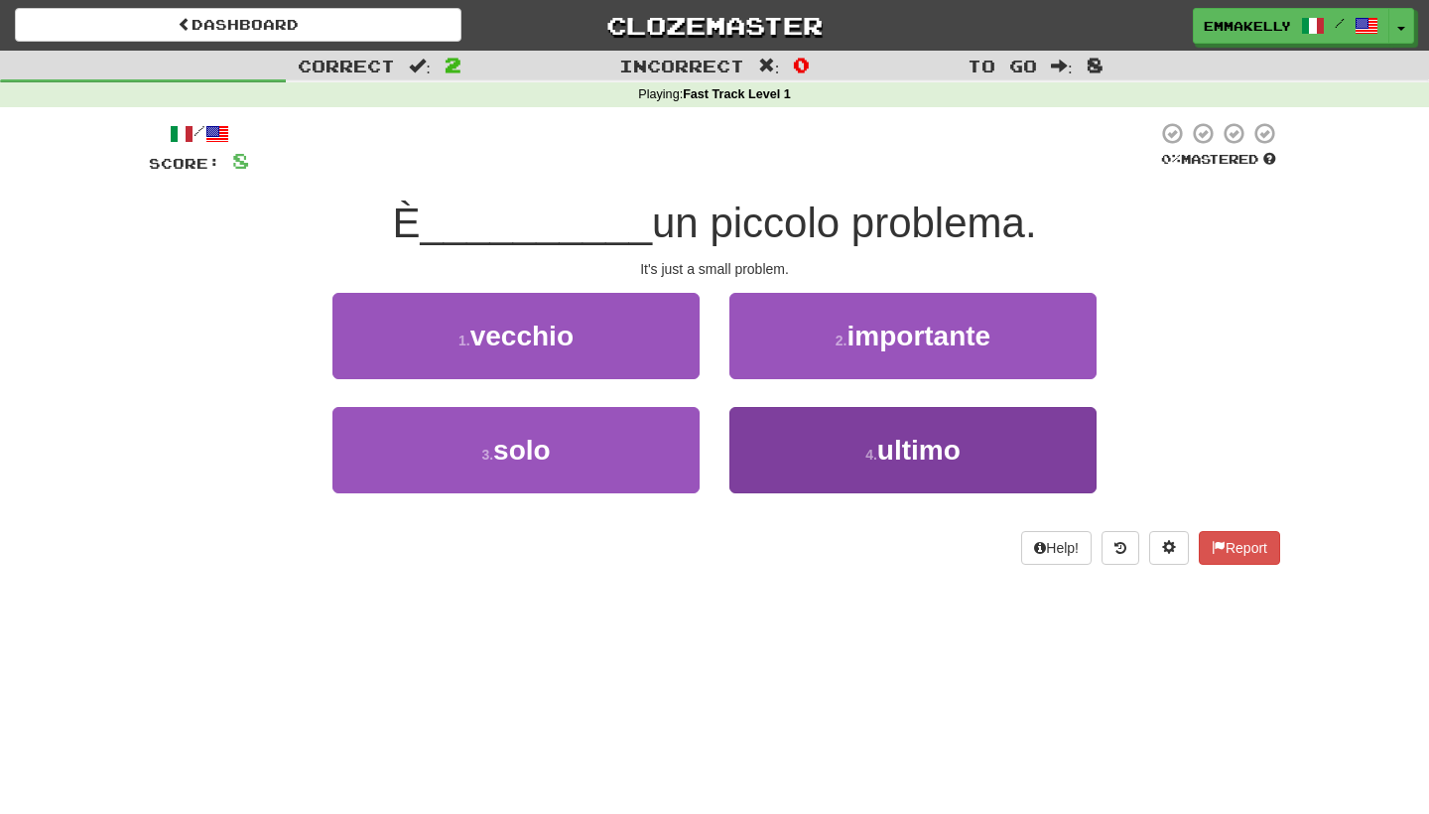
click at [839, 444] on button "4 . ultimo" at bounding box center [912, 450] width 367 height 86
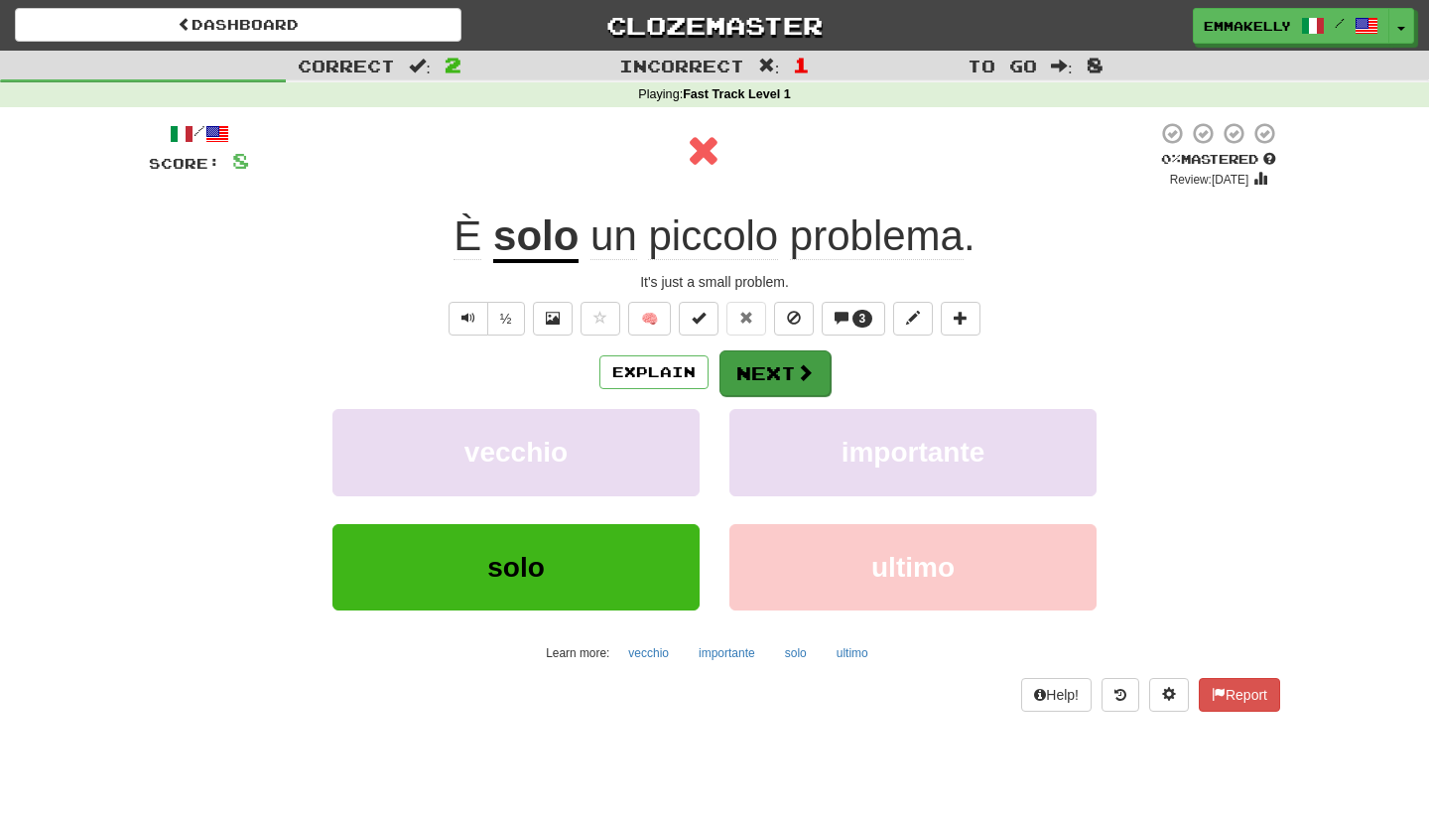
click at [792, 375] on button "Next" at bounding box center [775, 373] width 111 height 46
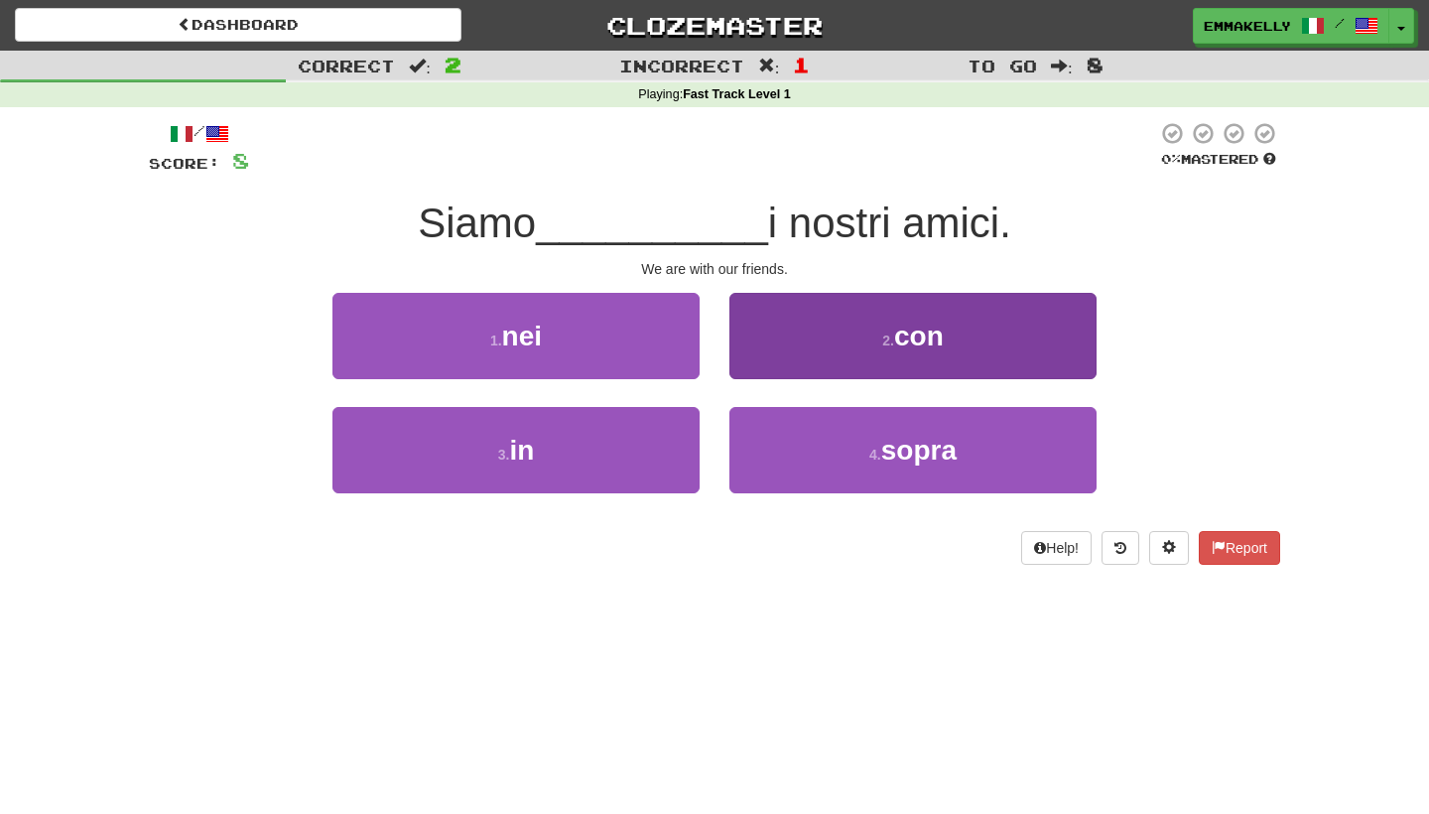
click at [812, 356] on button "2 . con" at bounding box center [912, 336] width 367 height 86
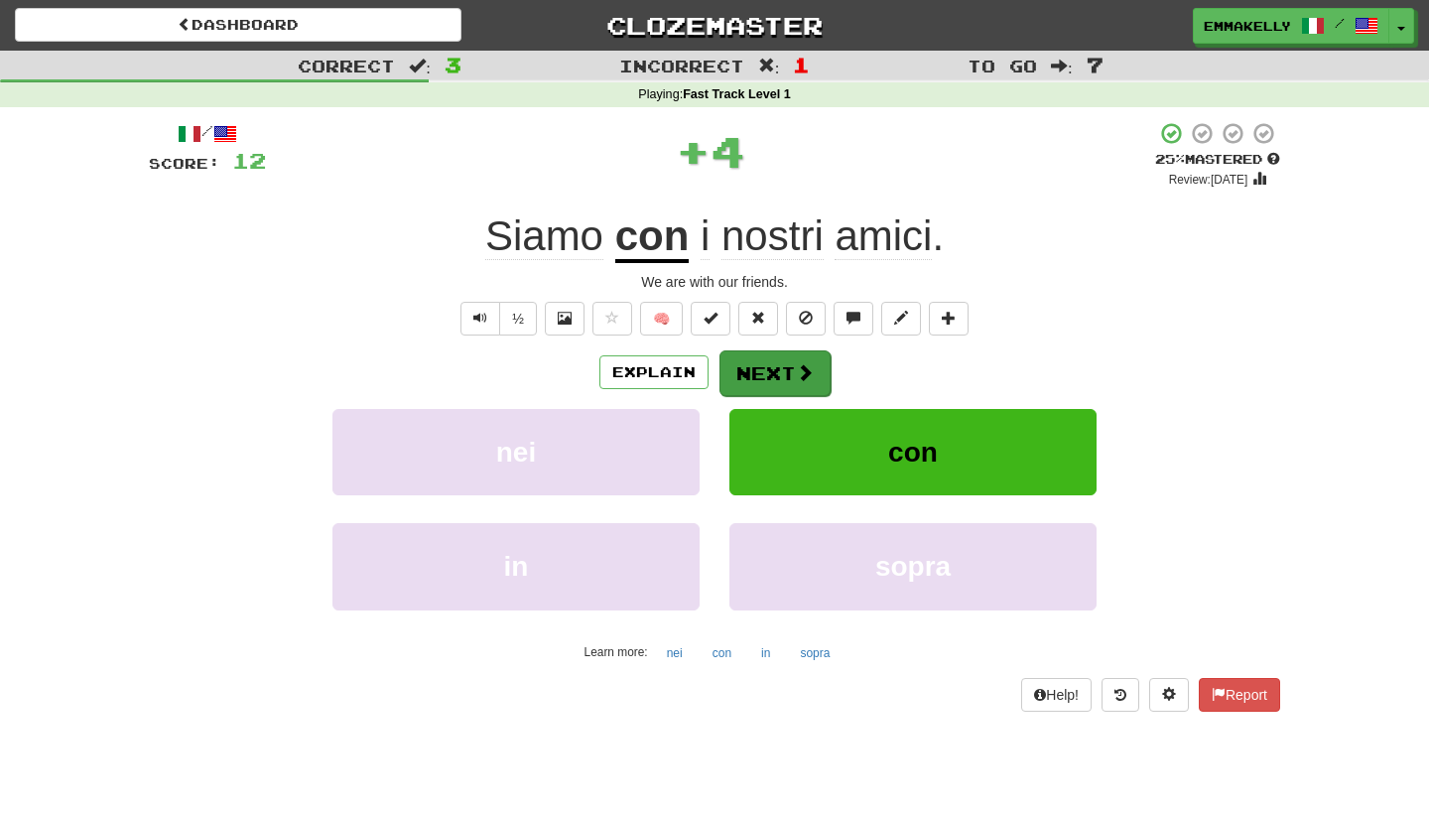
click at [811, 374] on span at bounding box center [805, 372] width 18 height 18
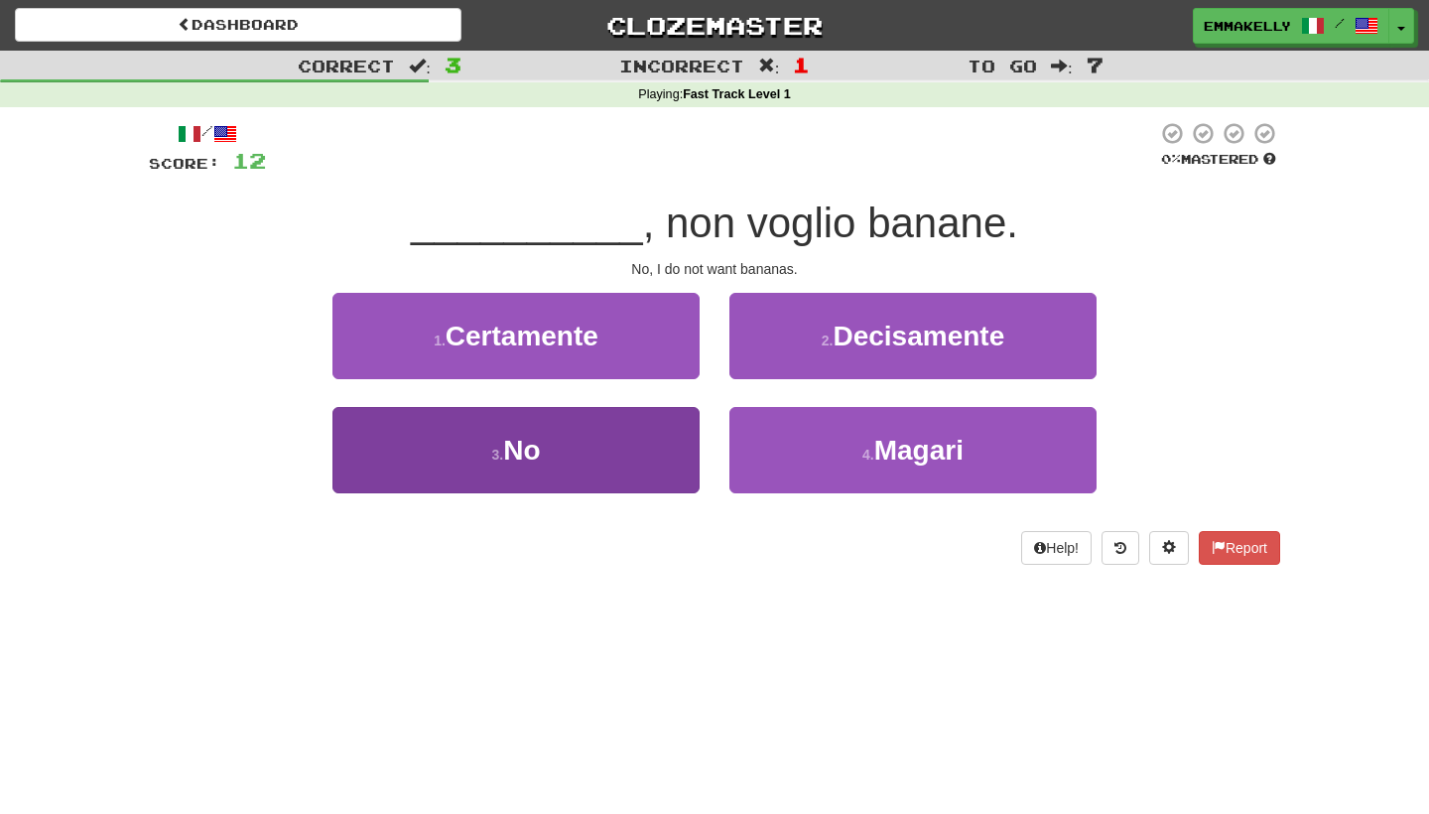
click at [645, 436] on button "3 . No" at bounding box center [515, 450] width 367 height 86
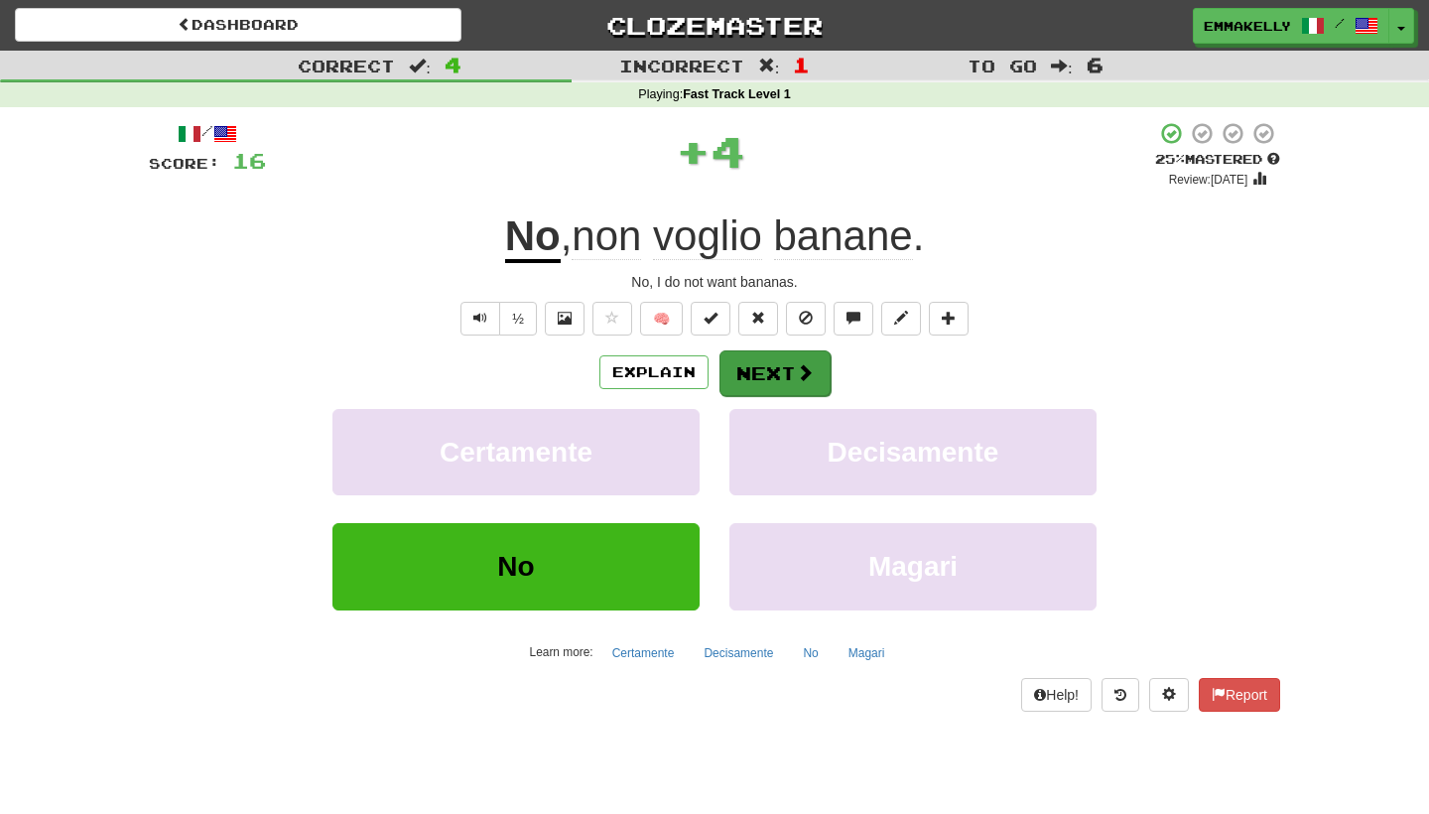
click at [770, 374] on button "Next" at bounding box center [775, 373] width 111 height 46
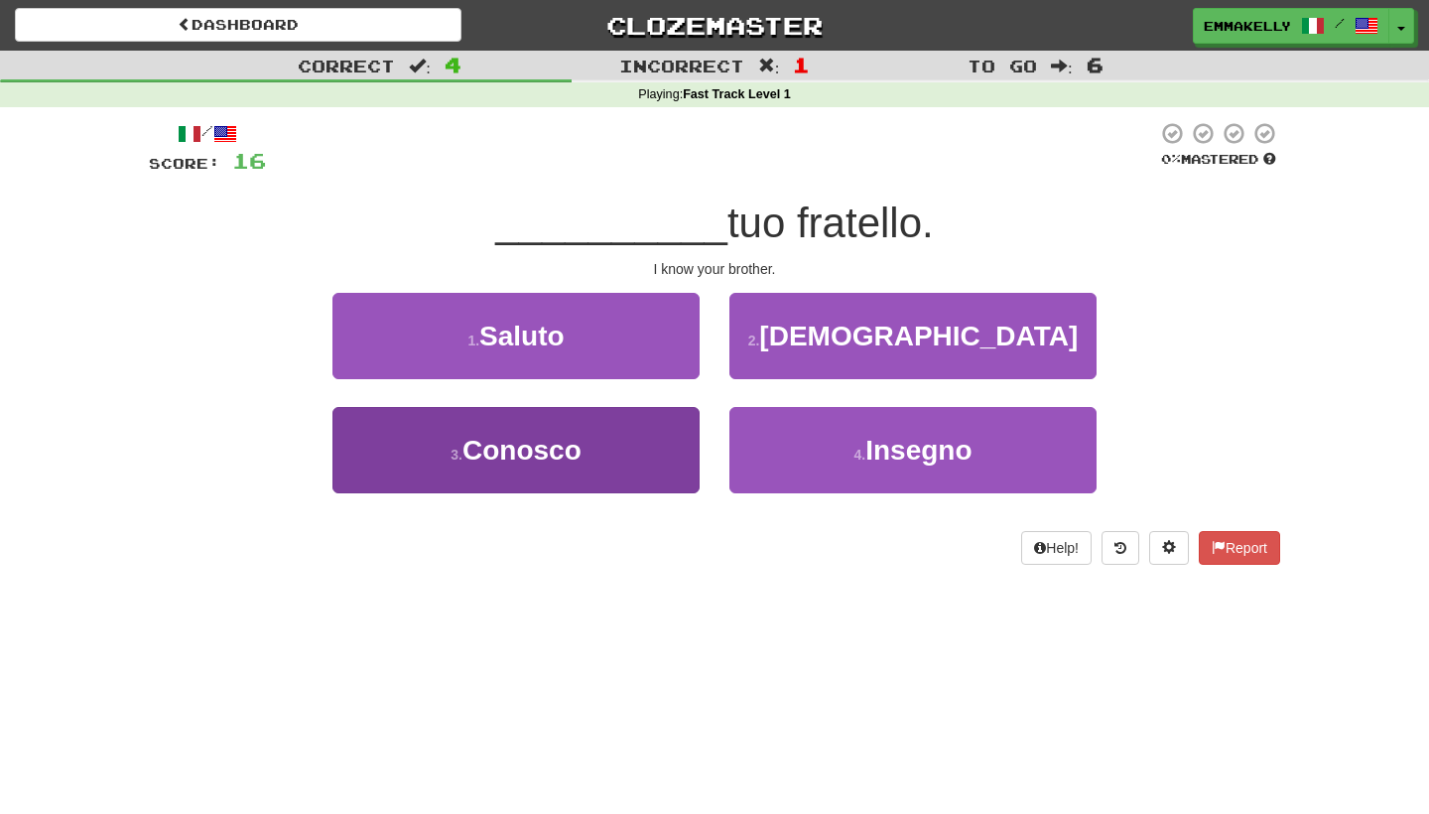
click at [658, 449] on button "3 . Conosco" at bounding box center [515, 450] width 367 height 86
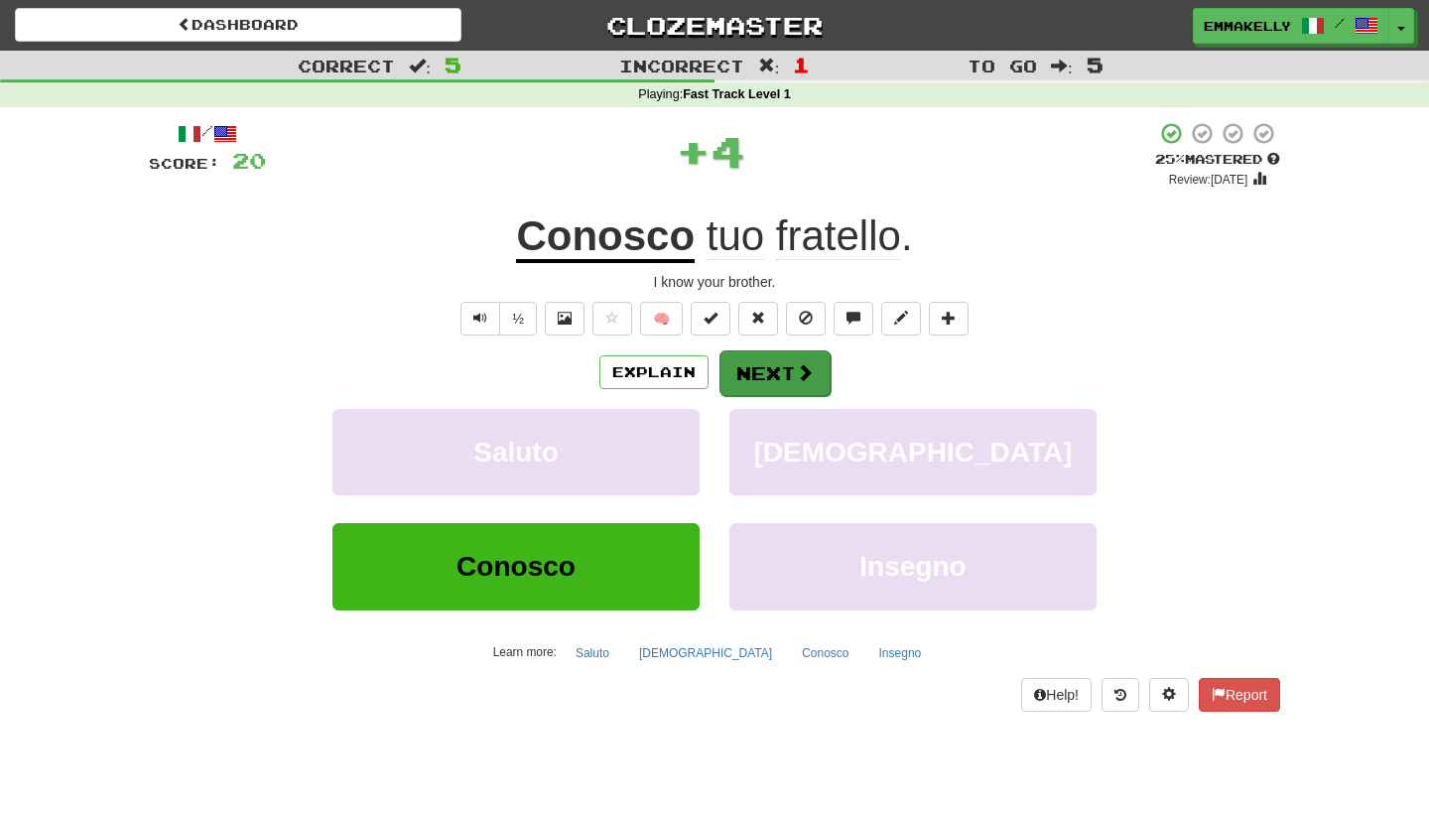
click at [764, 383] on button "Next" at bounding box center [775, 373] width 111 height 46
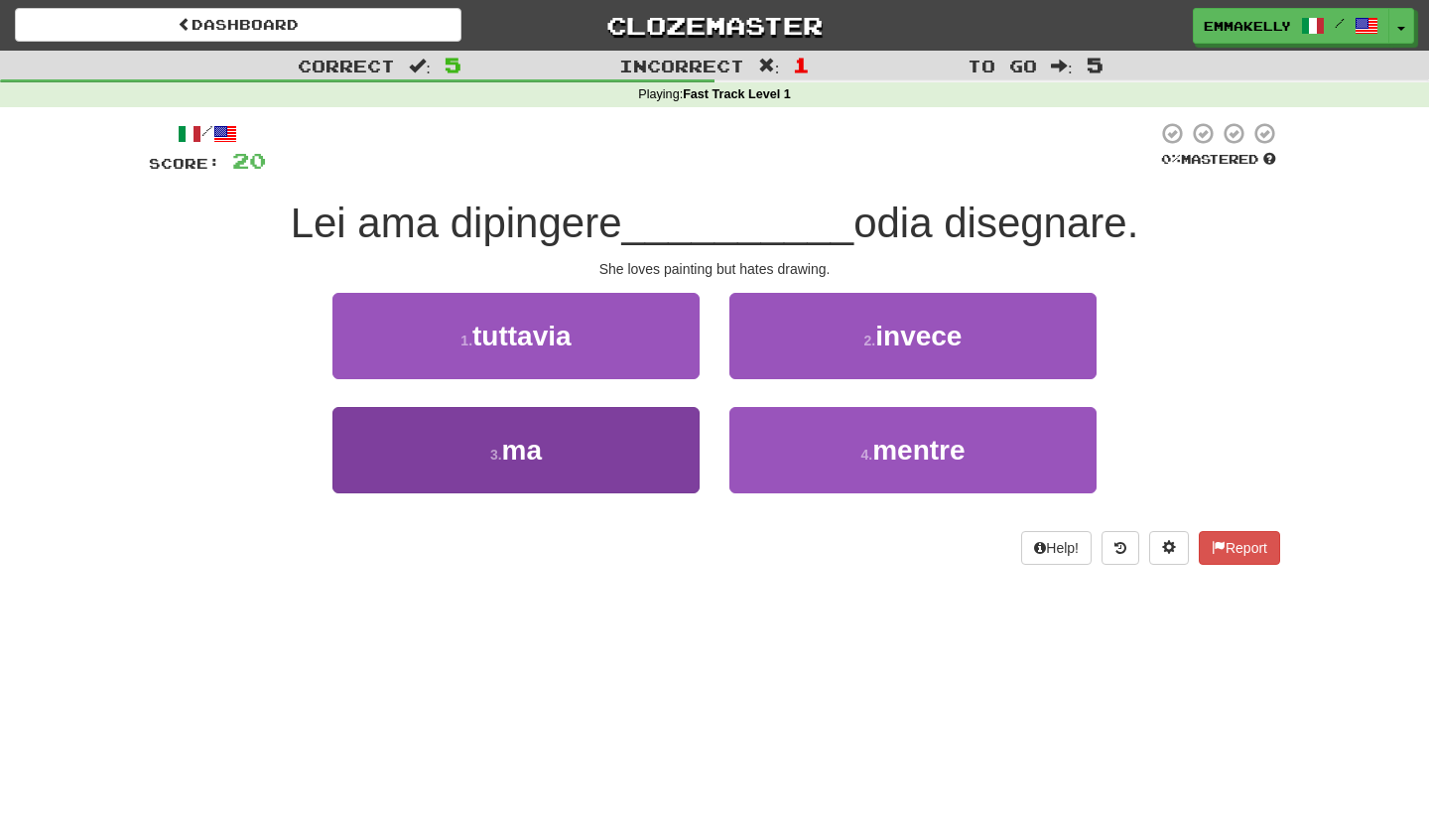
click at [664, 449] on button "3 . ma" at bounding box center [515, 450] width 367 height 86
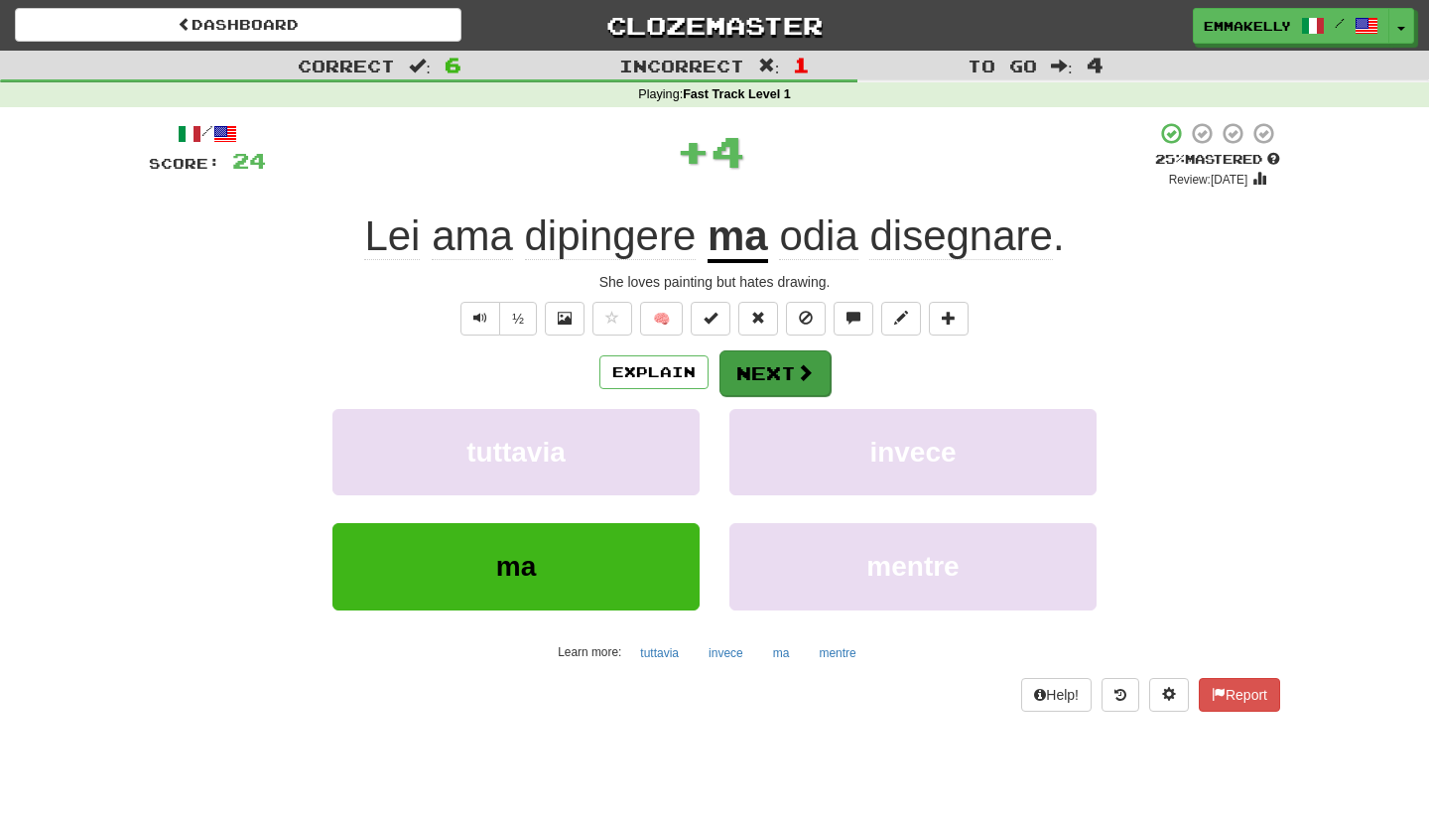
click at [773, 369] on button "Next" at bounding box center [775, 373] width 111 height 46
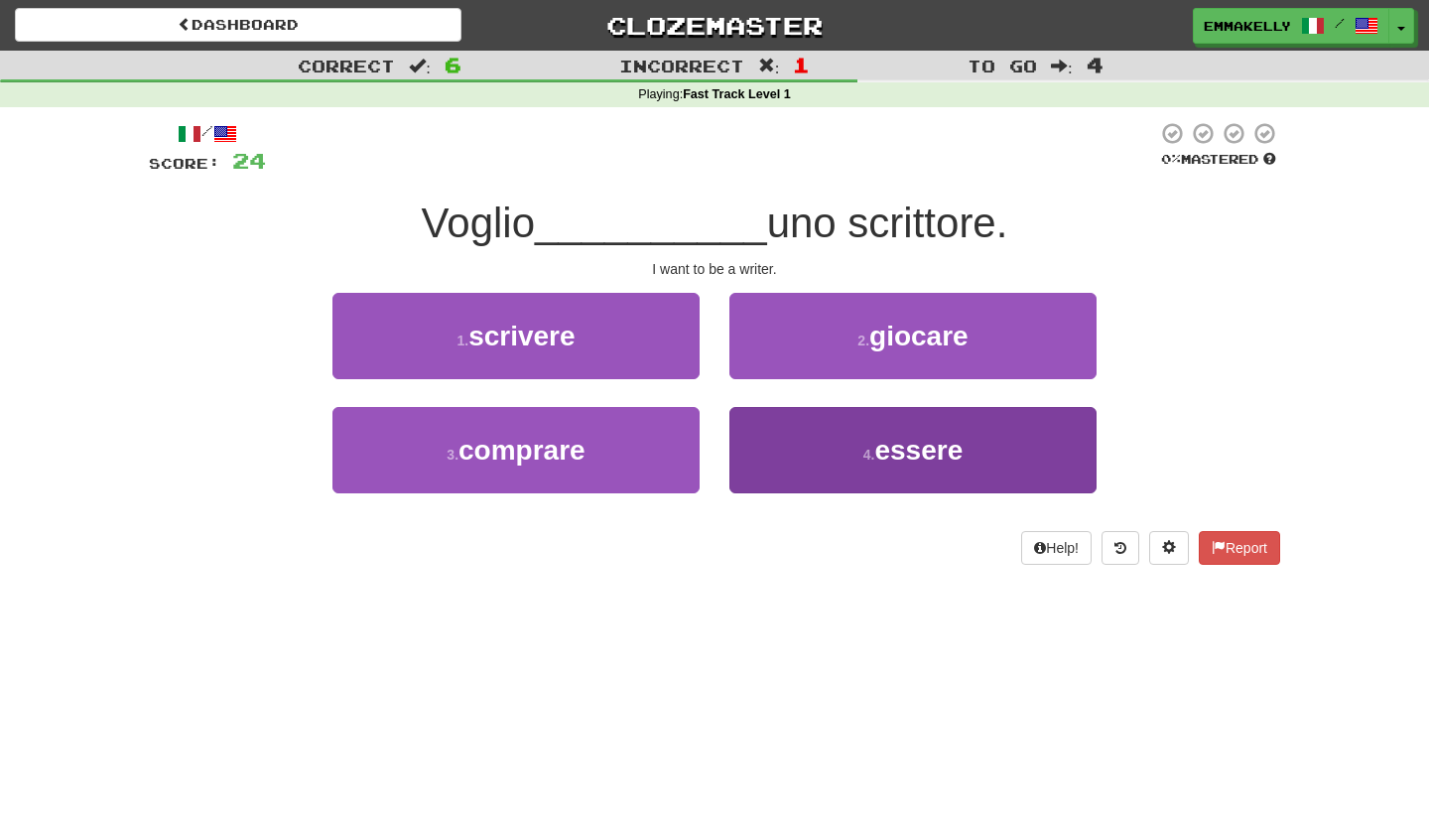
click at [837, 456] on button "4 . essere" at bounding box center [912, 450] width 367 height 86
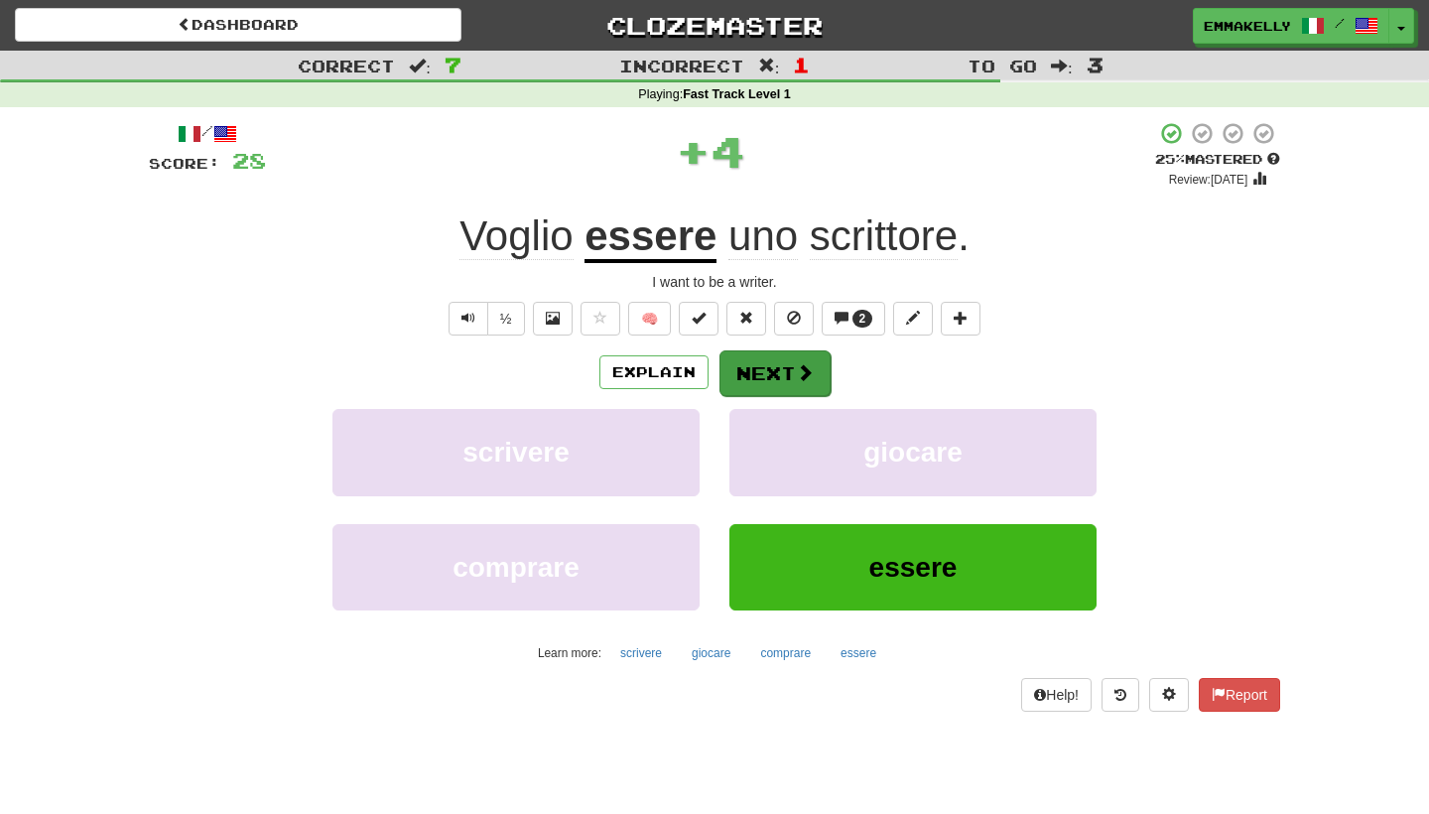
click at [809, 381] on span at bounding box center [805, 372] width 18 height 18
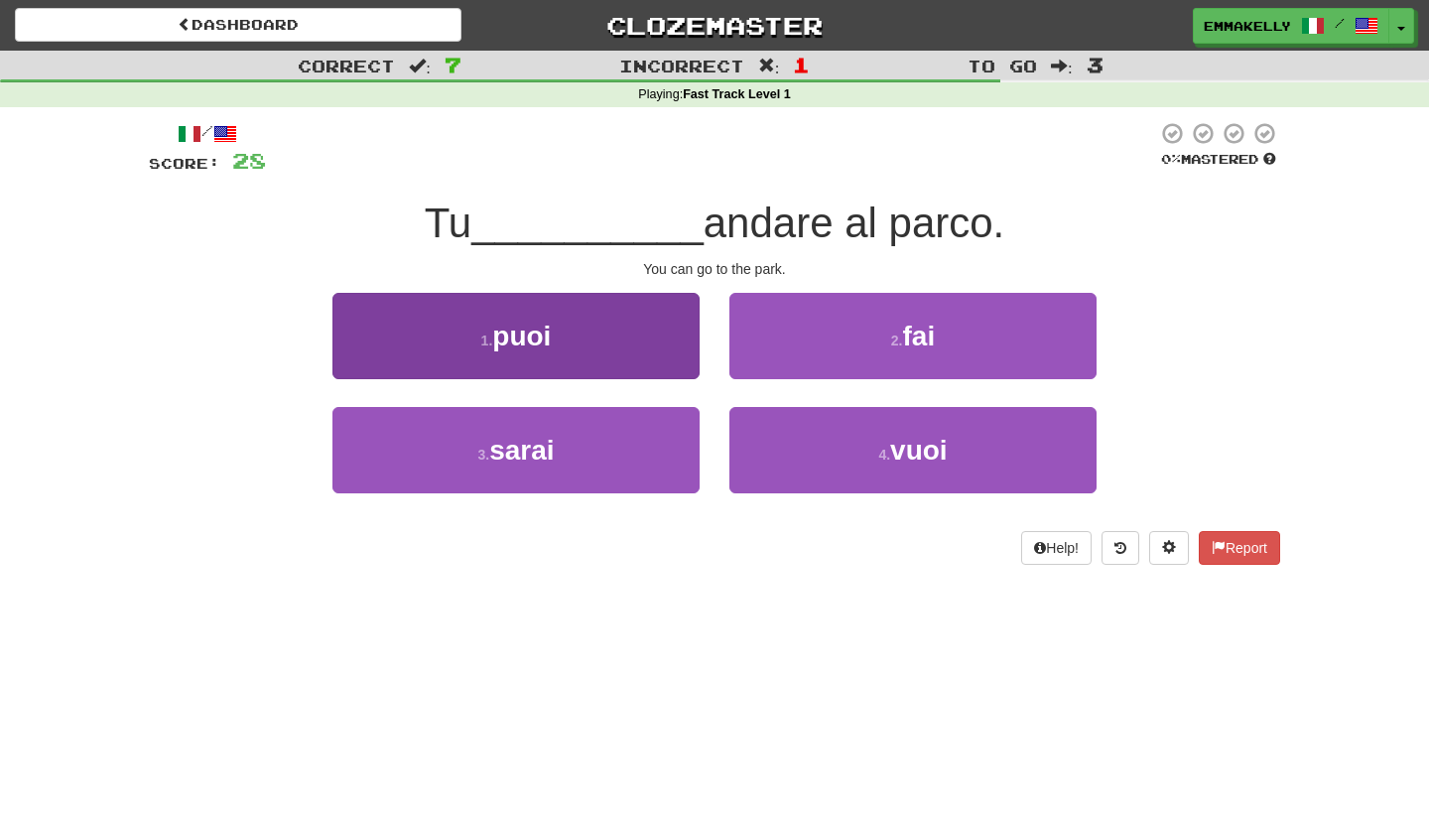
click at [647, 362] on button "1 . puoi" at bounding box center [515, 336] width 367 height 86
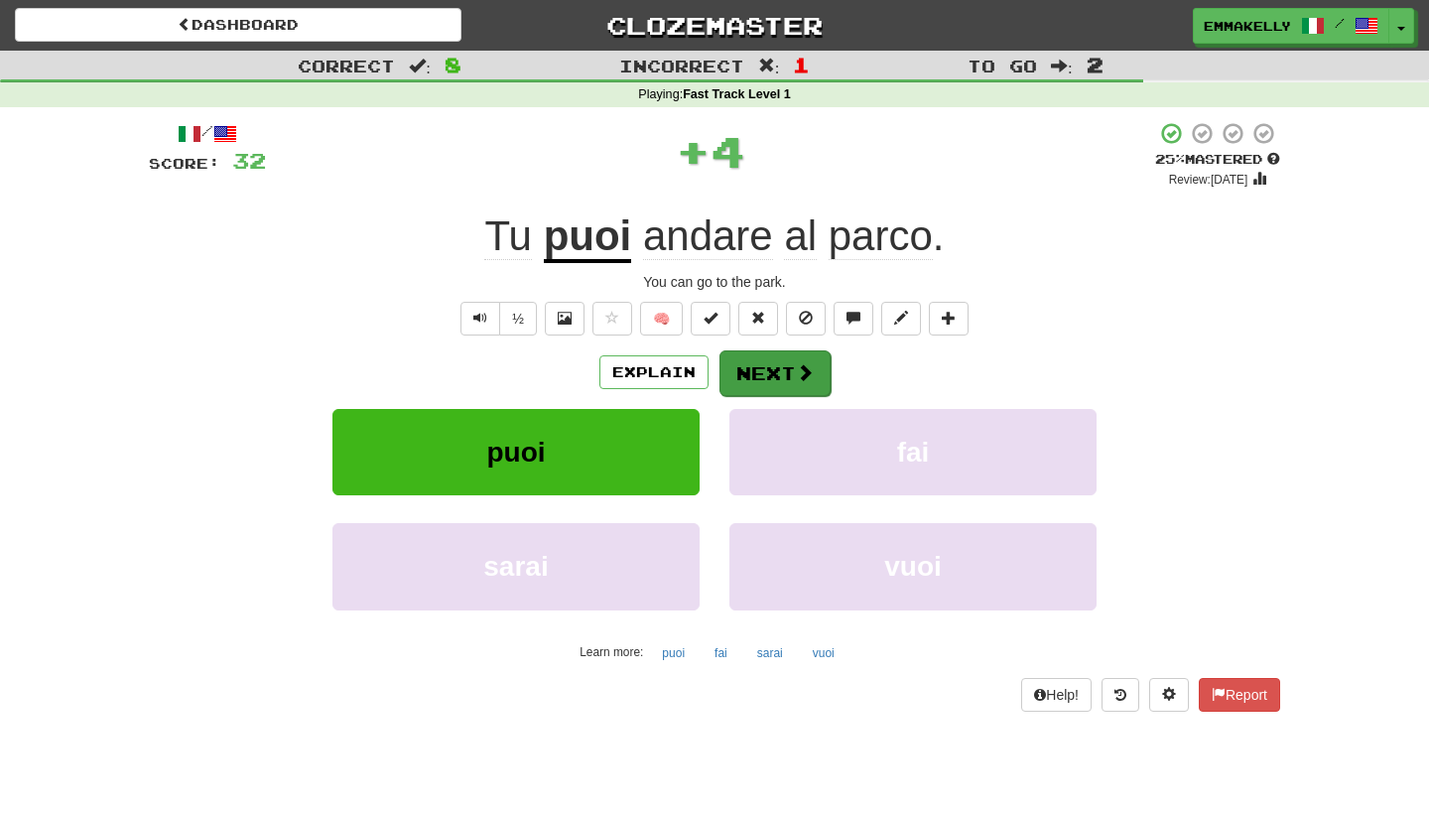
click at [776, 363] on button "Next" at bounding box center [775, 373] width 111 height 46
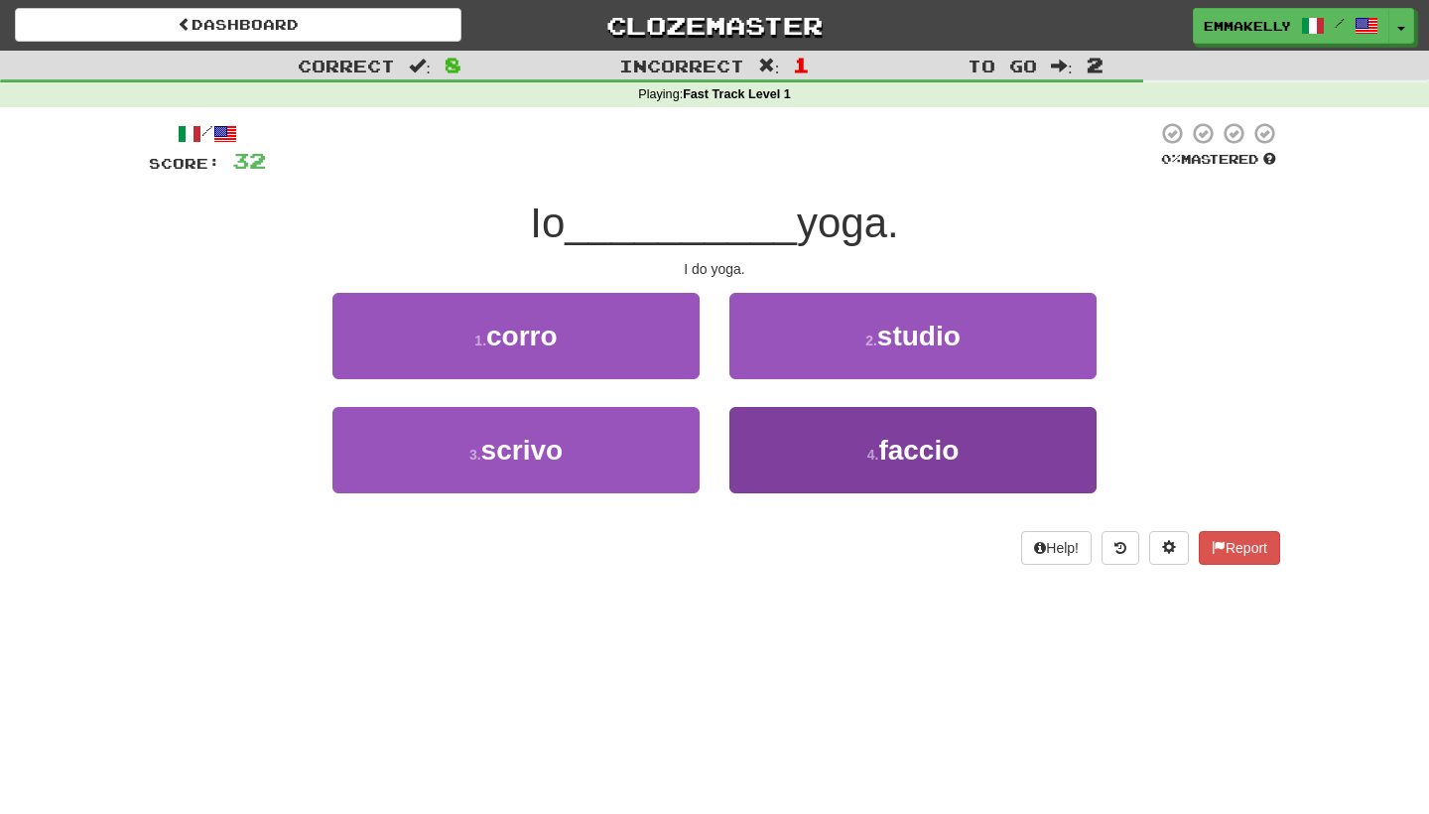
click at [818, 451] on button "4 . faccio" at bounding box center [912, 450] width 367 height 86
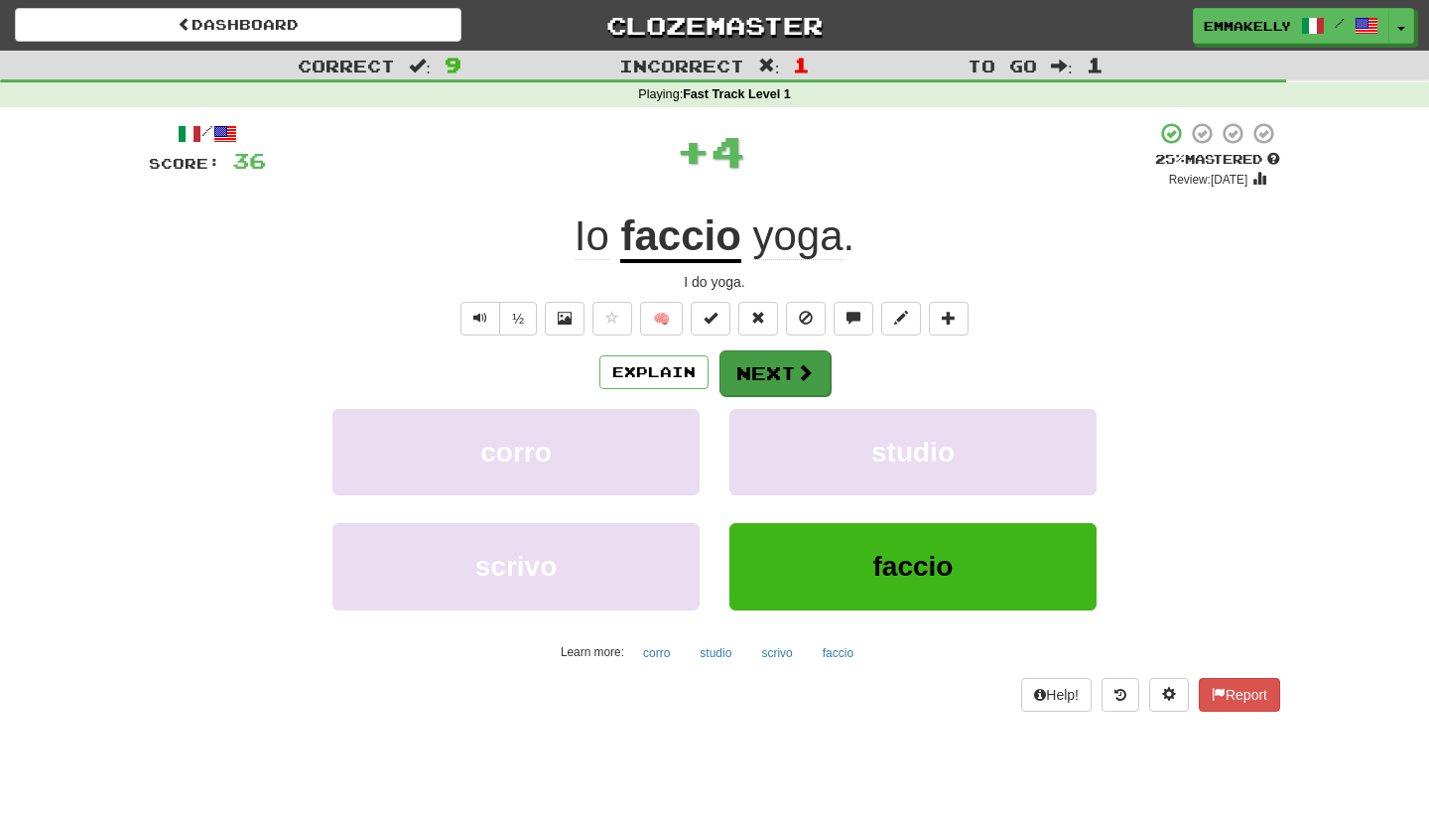
click at [799, 373] on span at bounding box center [805, 372] width 18 height 18
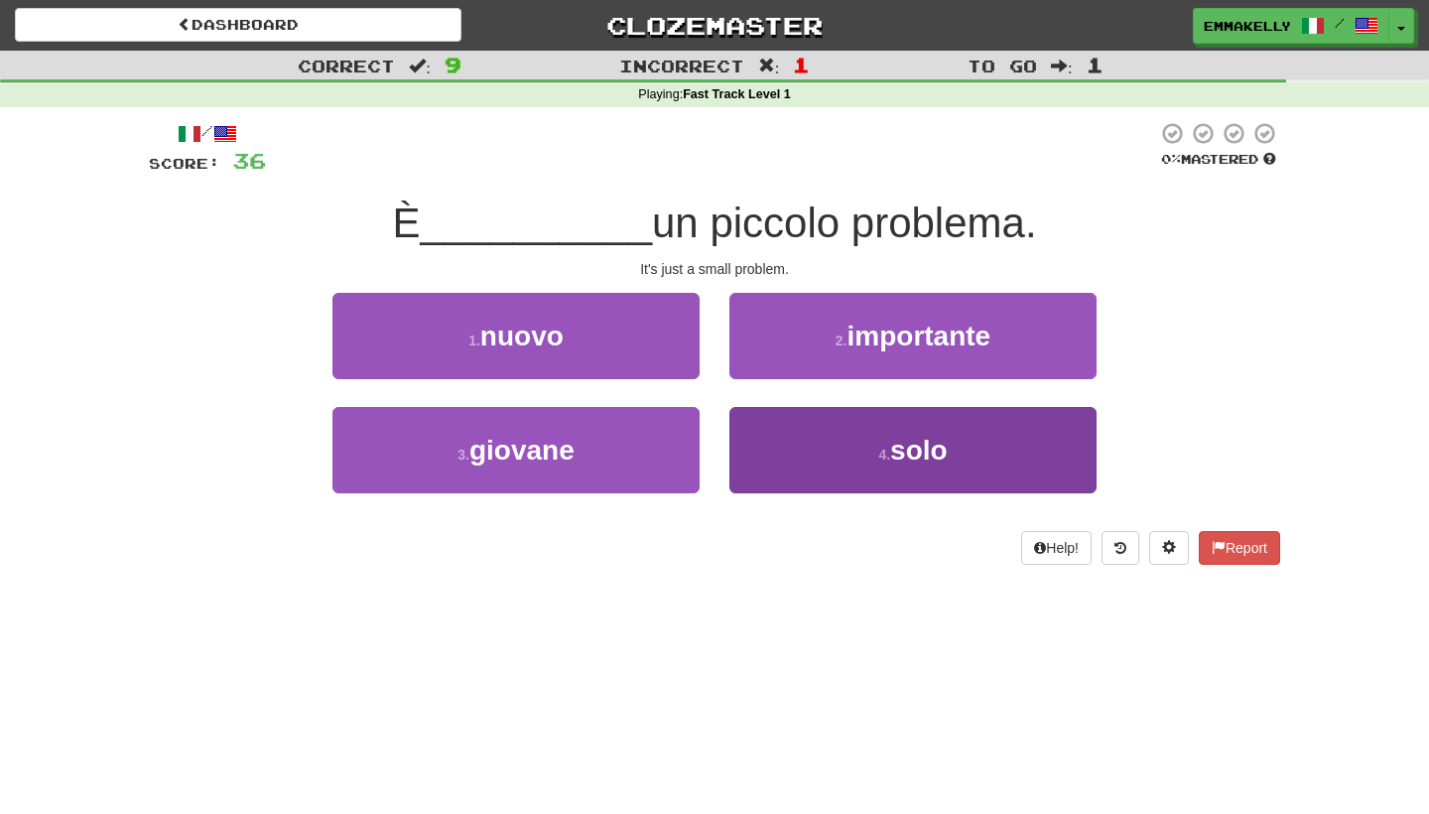
click at [794, 444] on button "4 . solo" at bounding box center [912, 450] width 367 height 86
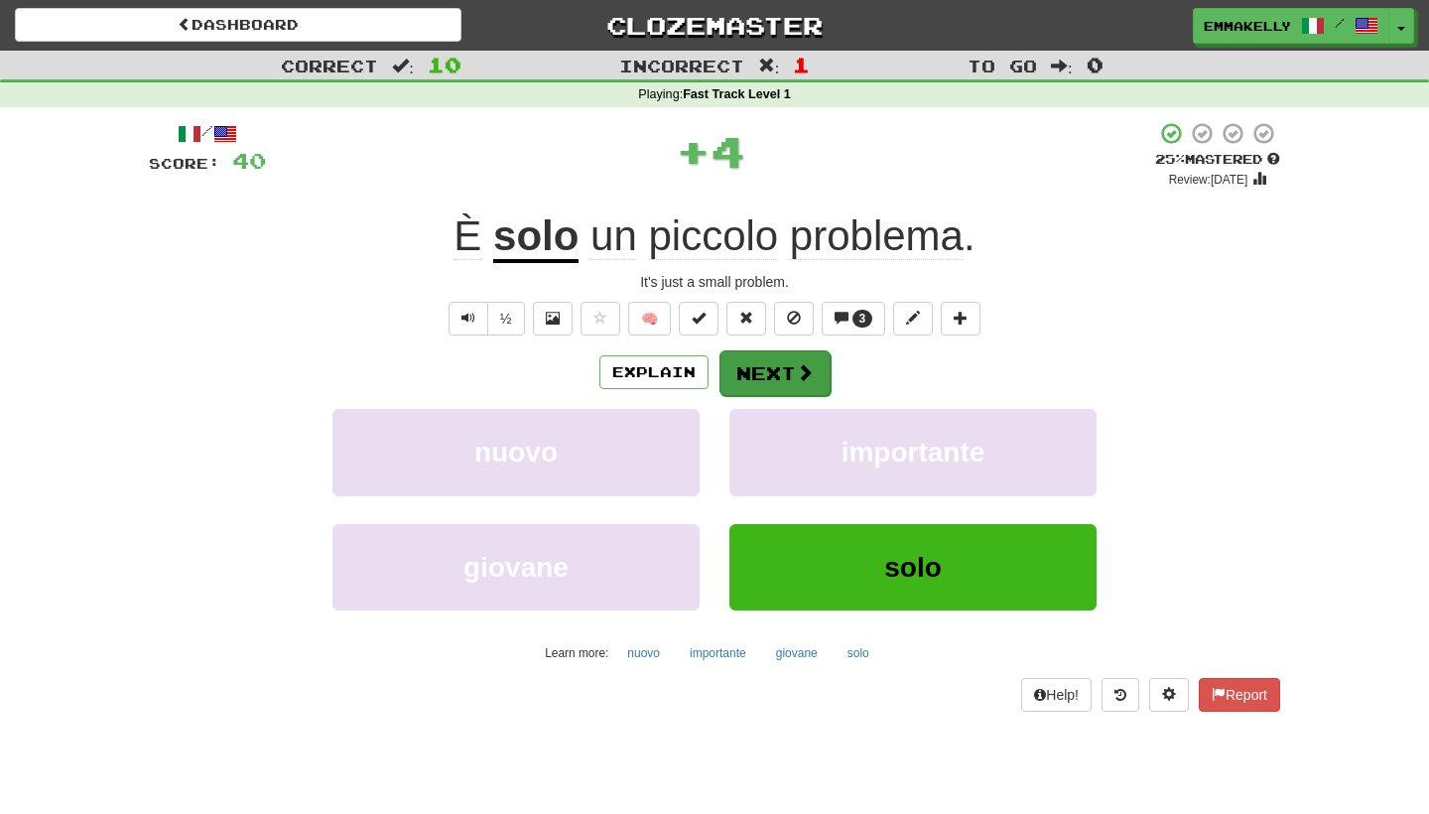
click at [790, 376] on button "Next" at bounding box center [775, 373] width 111 height 46
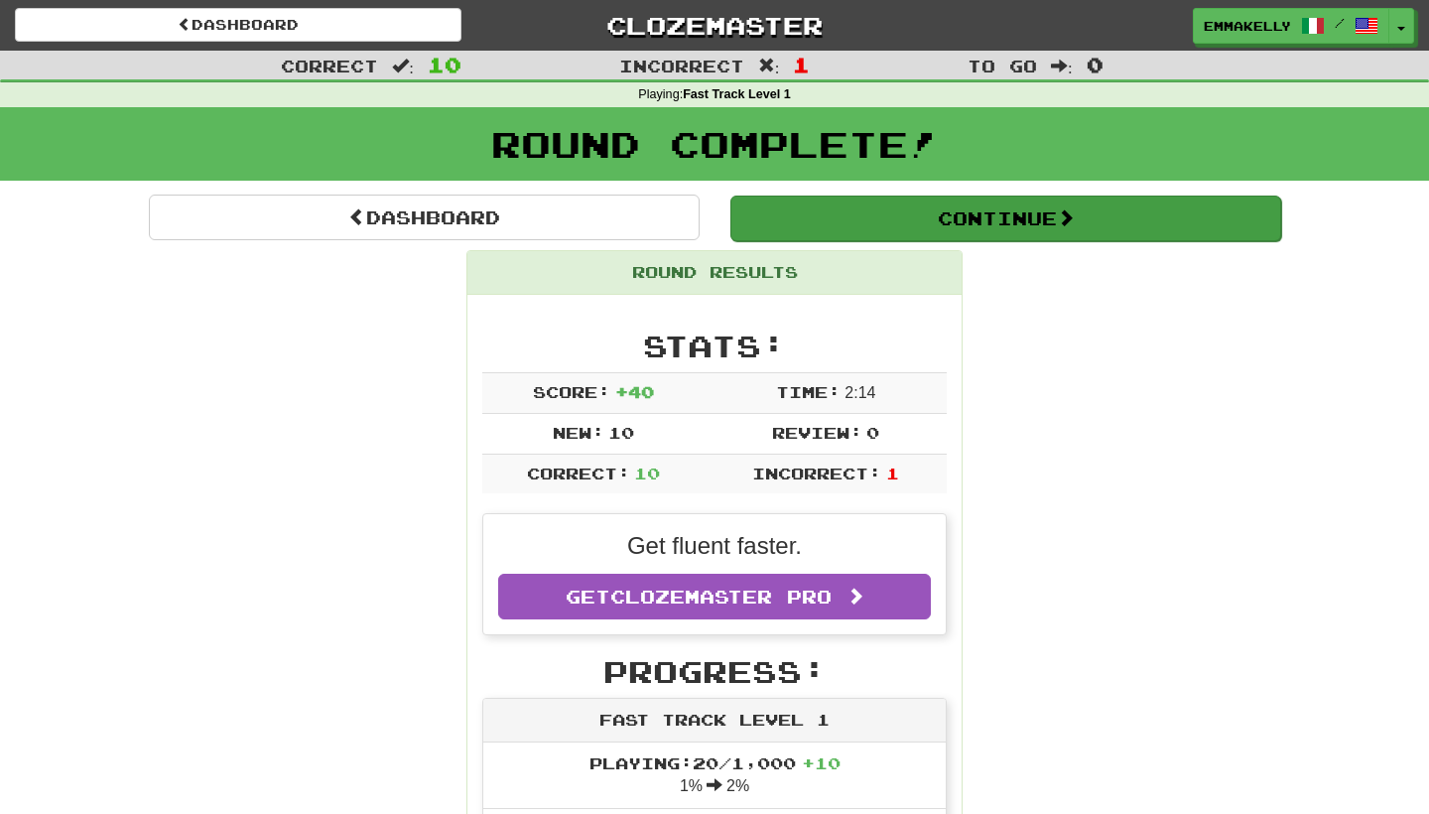
click at [904, 230] on button "Continue" at bounding box center [1005, 219] width 551 height 46
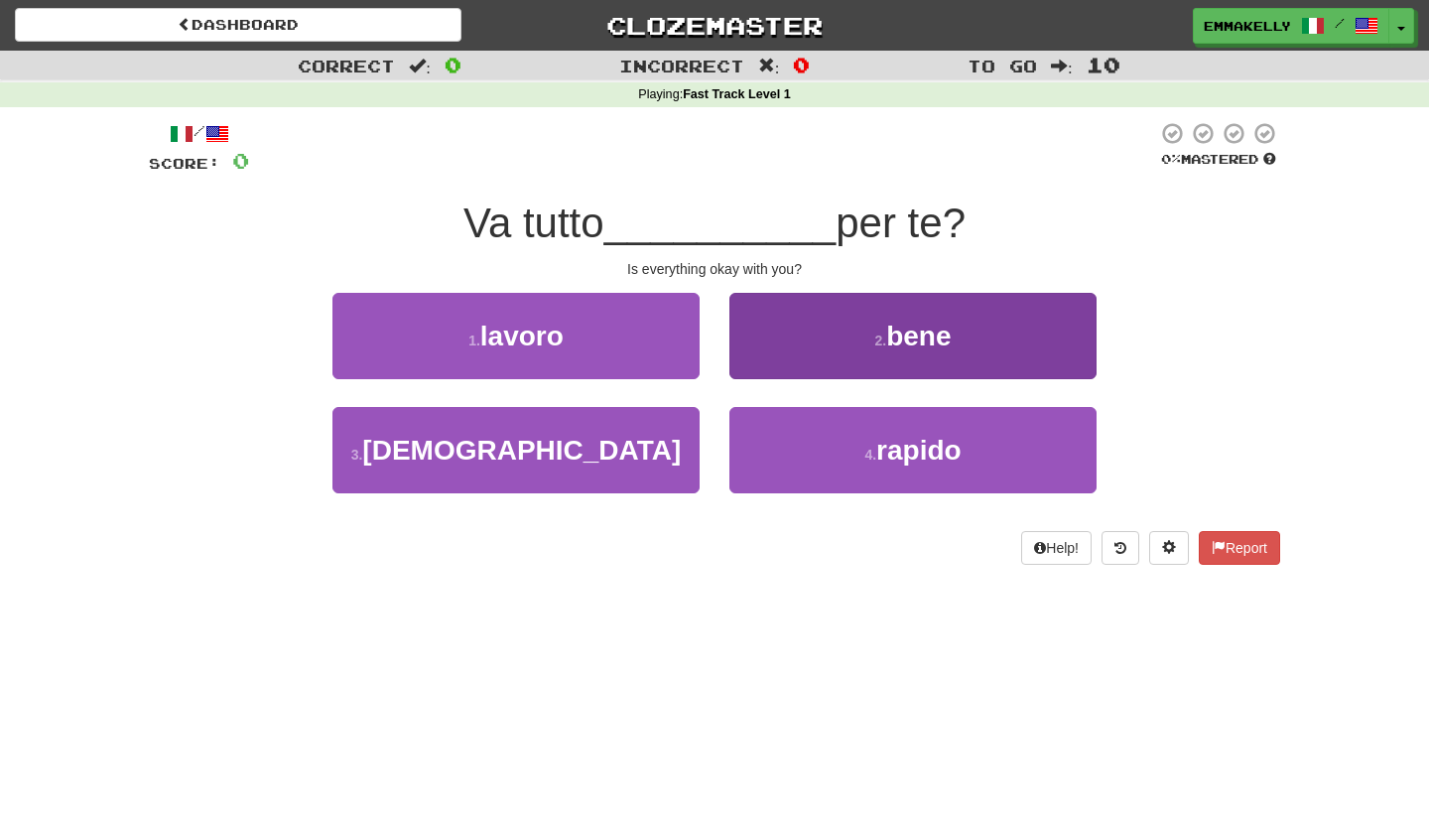
click at [779, 333] on button "2 . bene" at bounding box center [912, 336] width 367 height 86
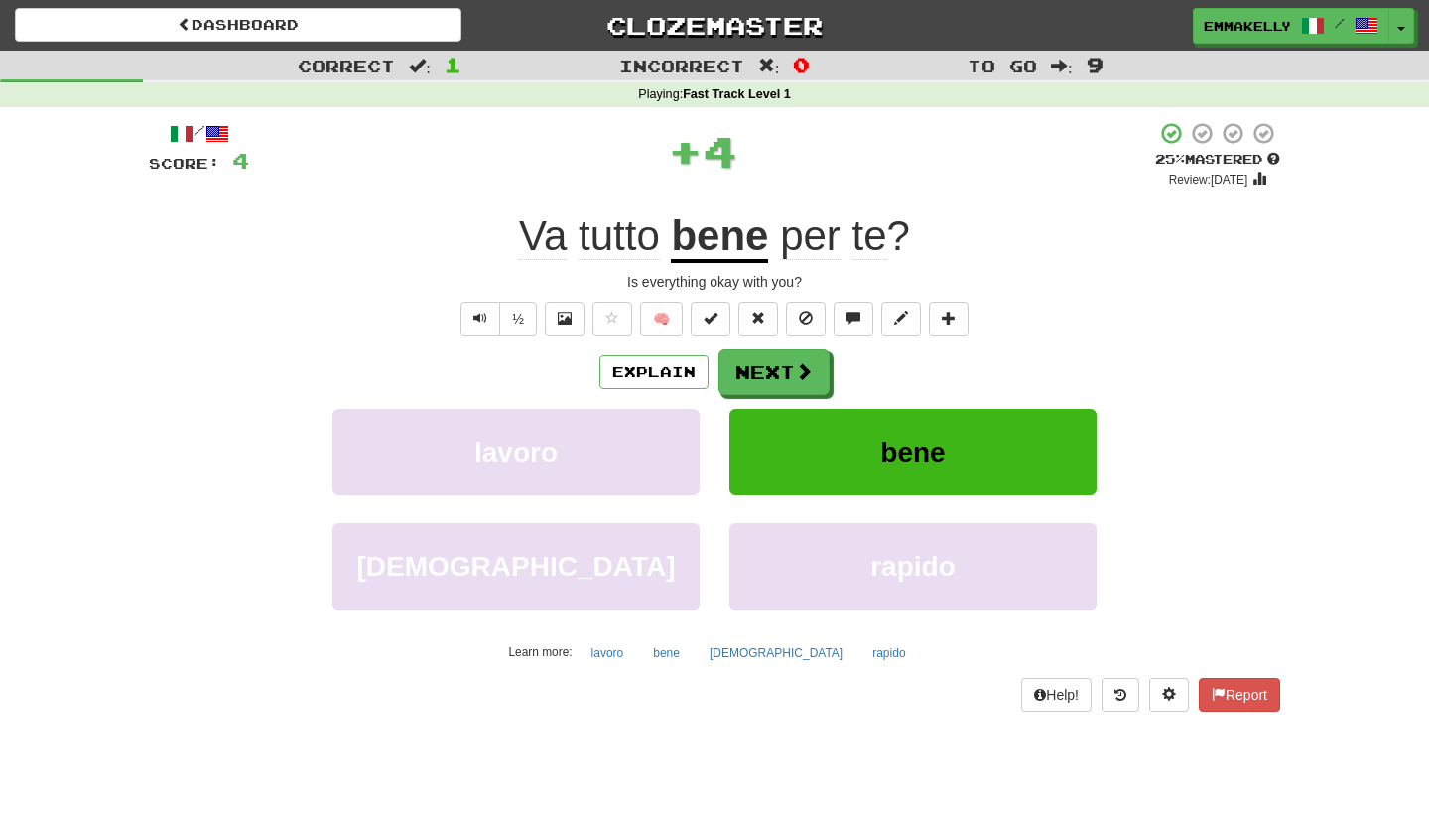
click at [849, 453] on button "bene" at bounding box center [912, 452] width 367 height 86
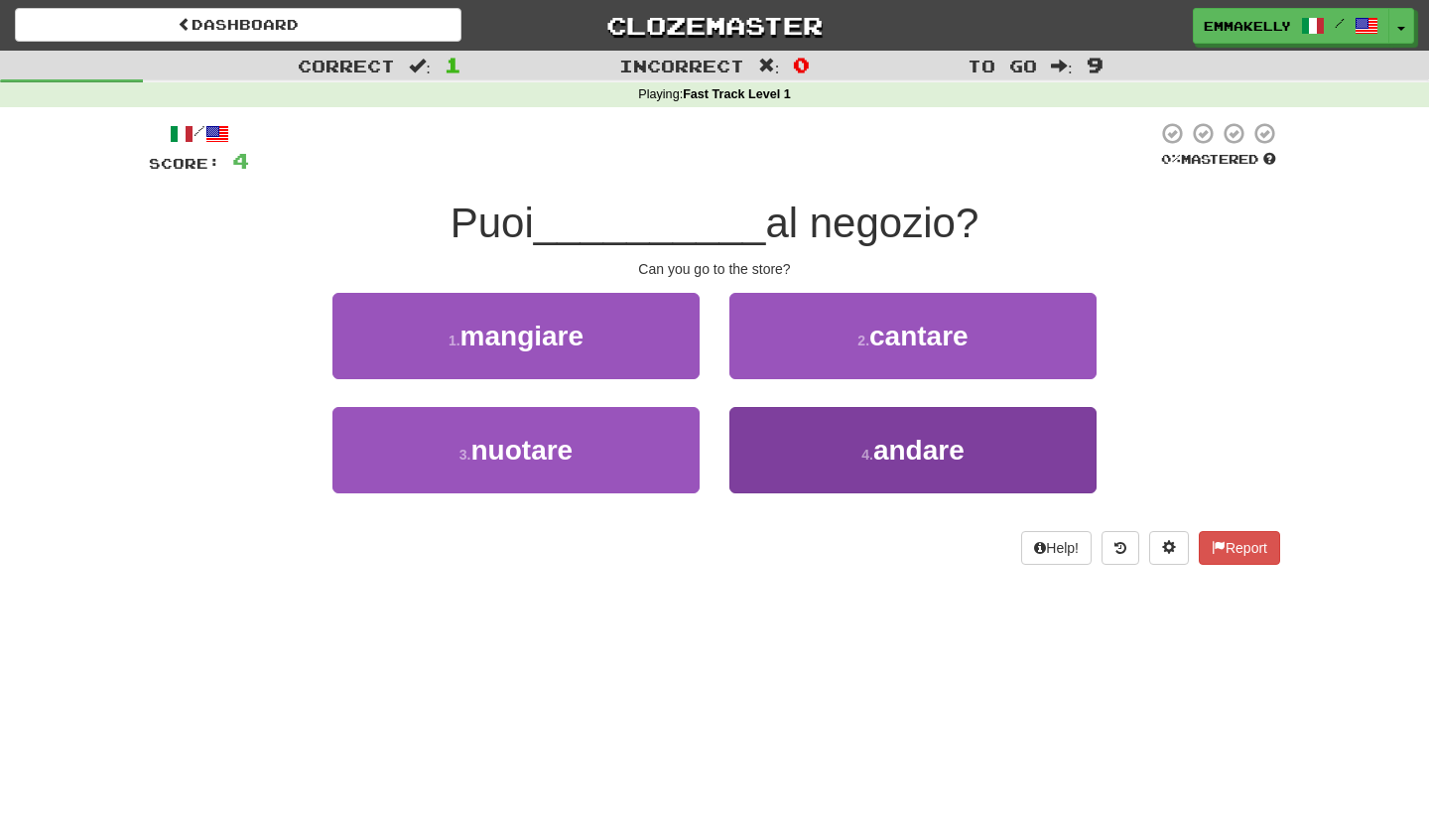
click at [794, 457] on button "4 . andare" at bounding box center [912, 450] width 367 height 86
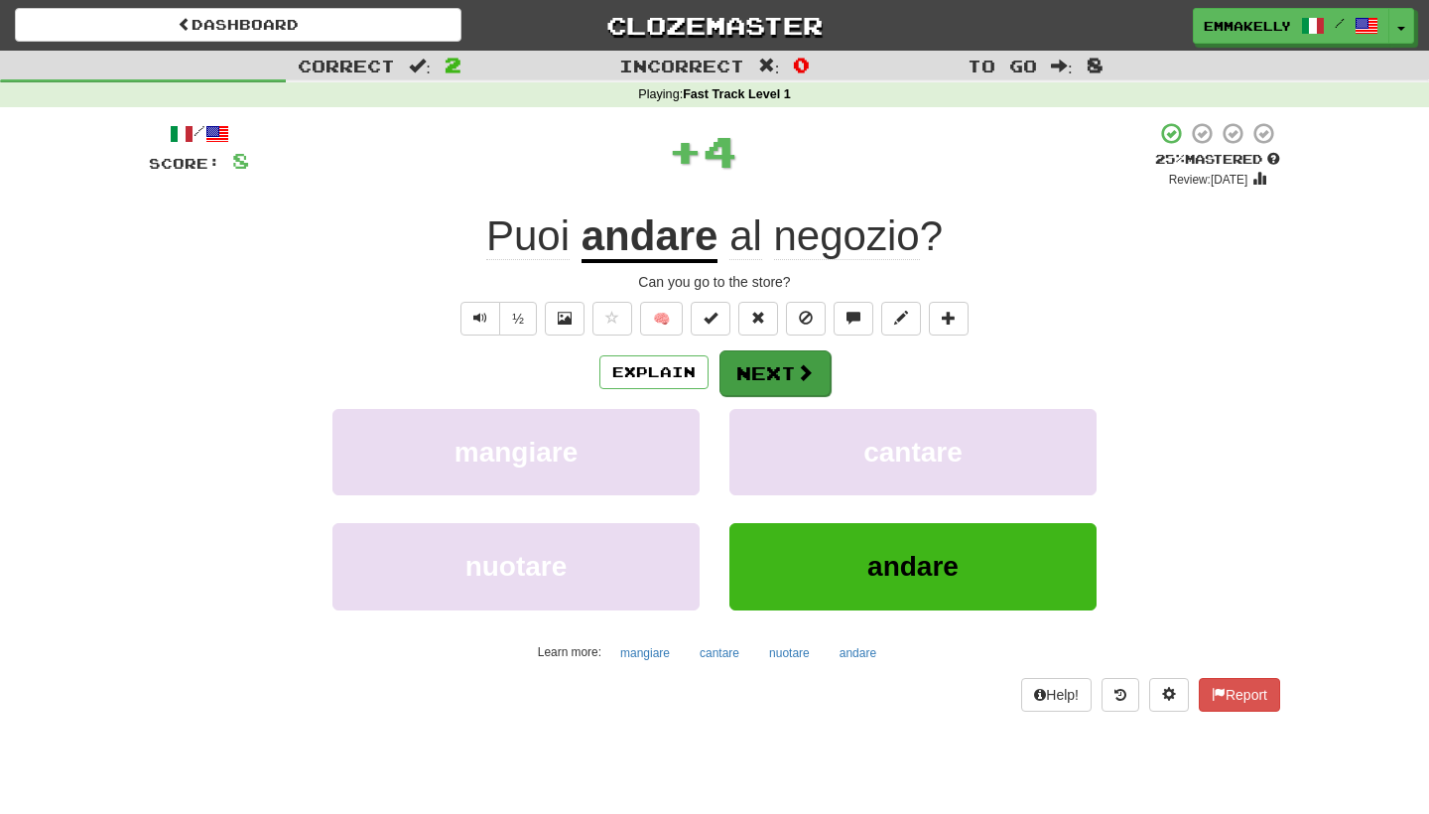
click at [791, 385] on button "Next" at bounding box center [775, 373] width 111 height 46
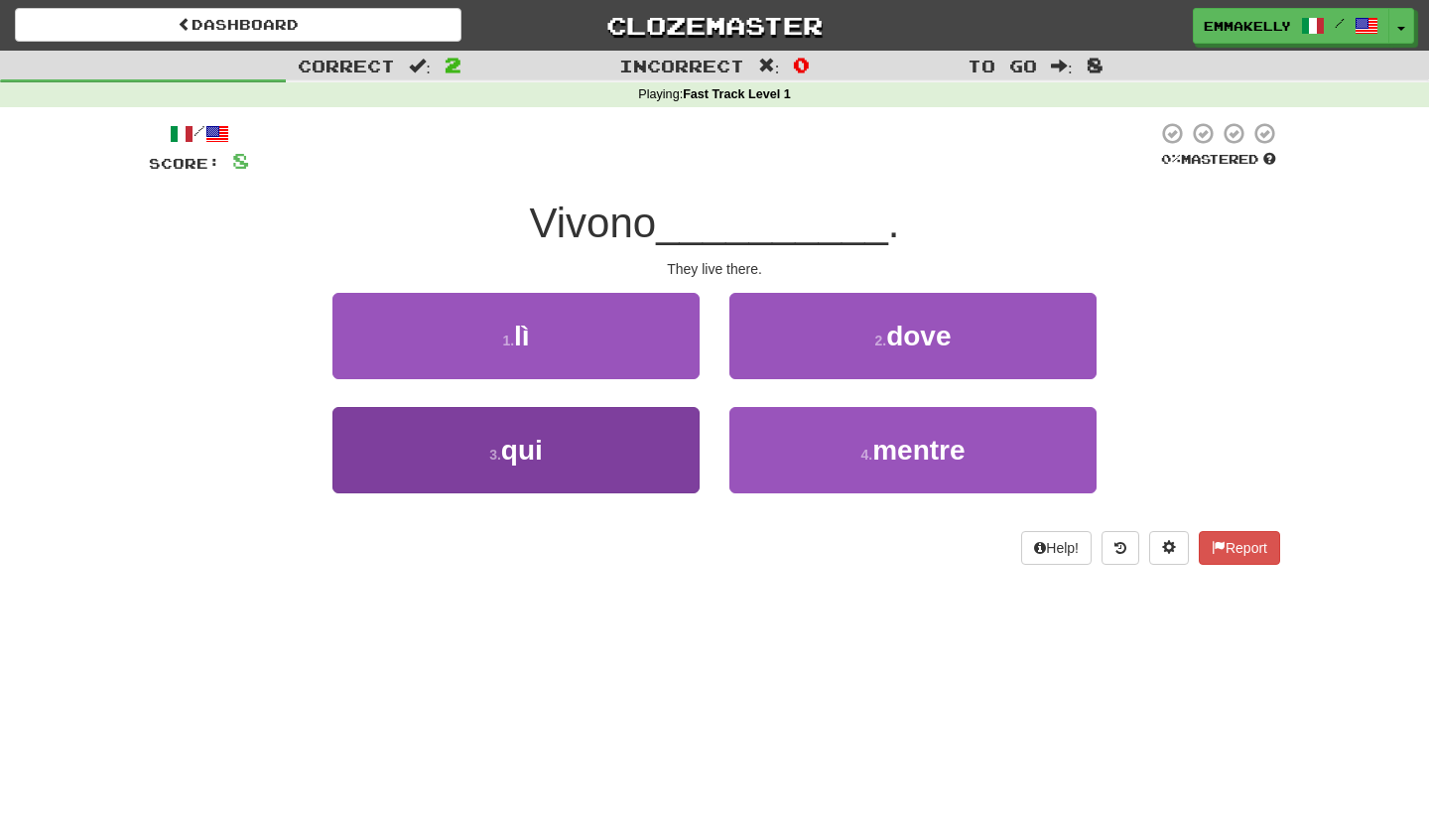
click at [645, 432] on button "3 . qui" at bounding box center [515, 450] width 367 height 86
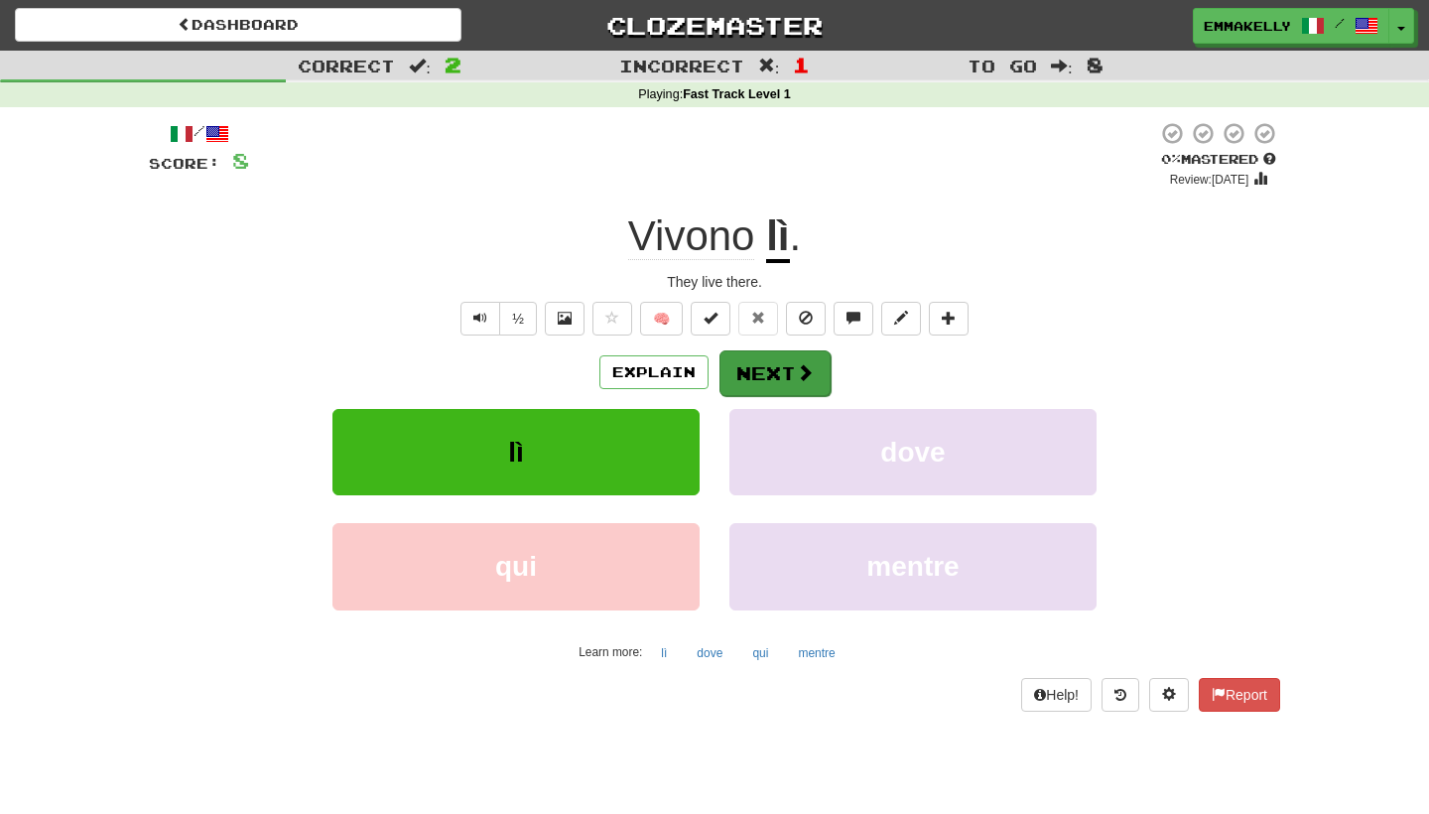
click at [763, 371] on button "Next" at bounding box center [775, 373] width 111 height 46
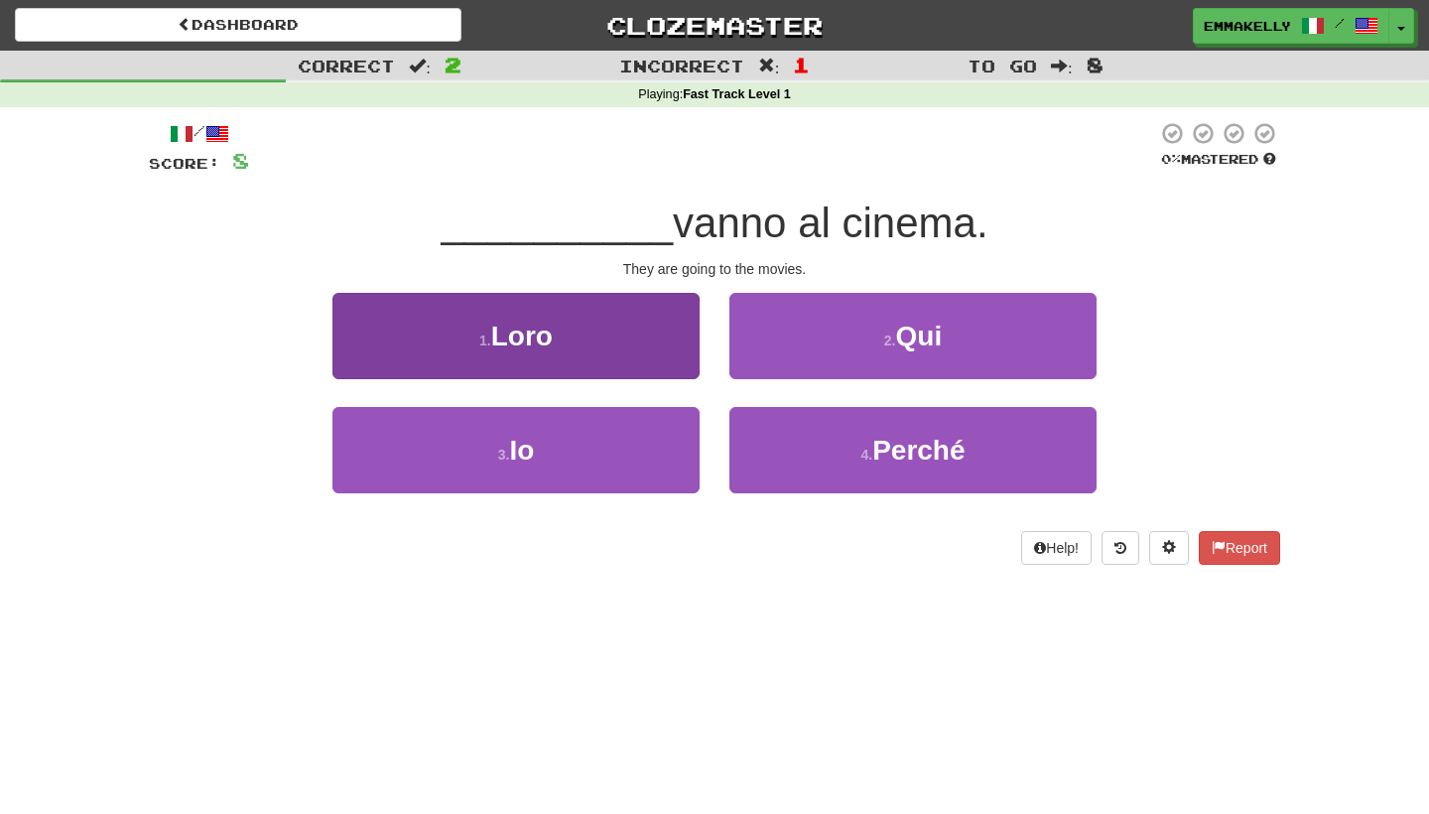
click at [674, 367] on button "1 . Loro" at bounding box center [515, 336] width 367 height 86
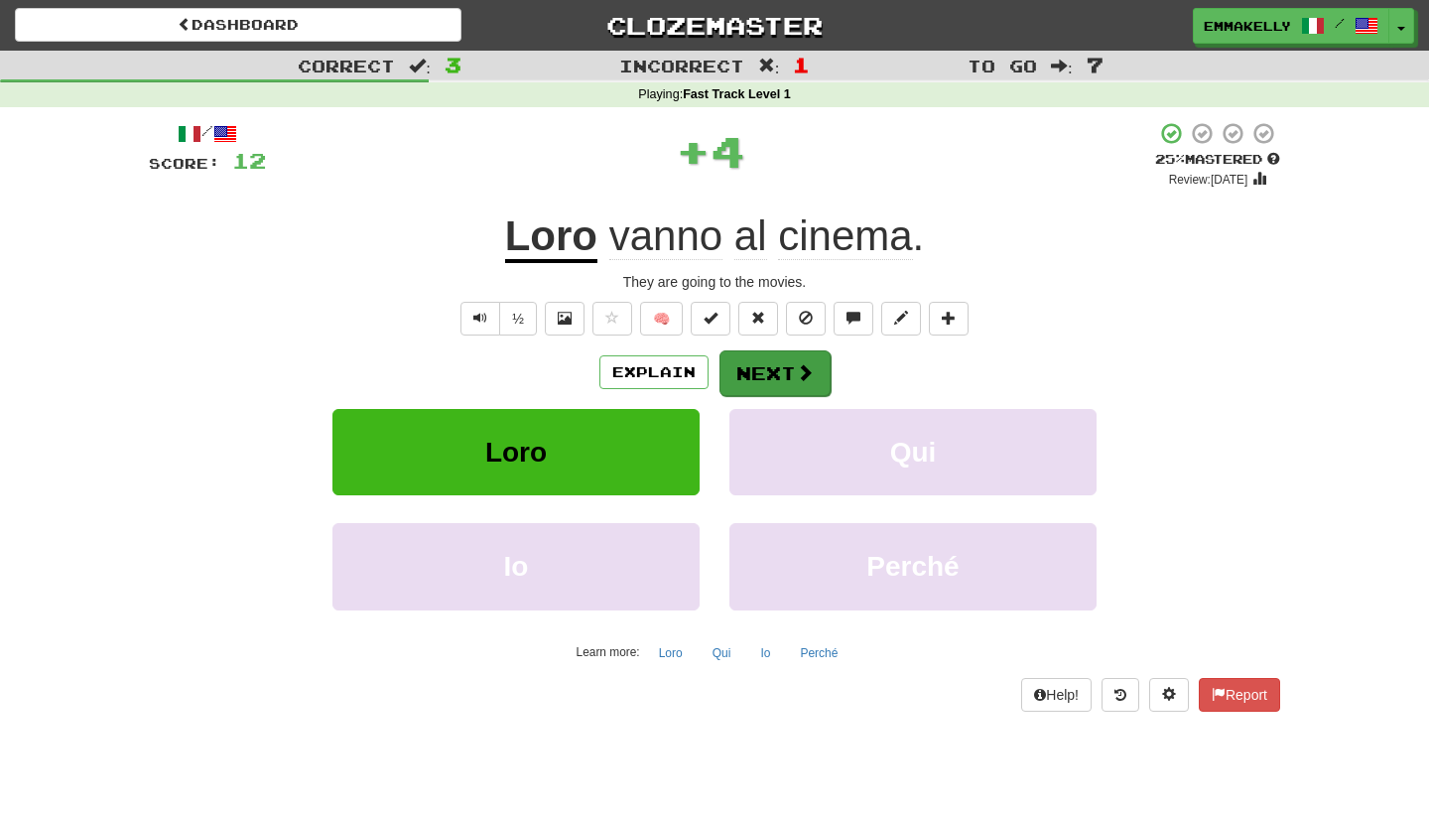
click at [798, 369] on span at bounding box center [805, 372] width 18 height 18
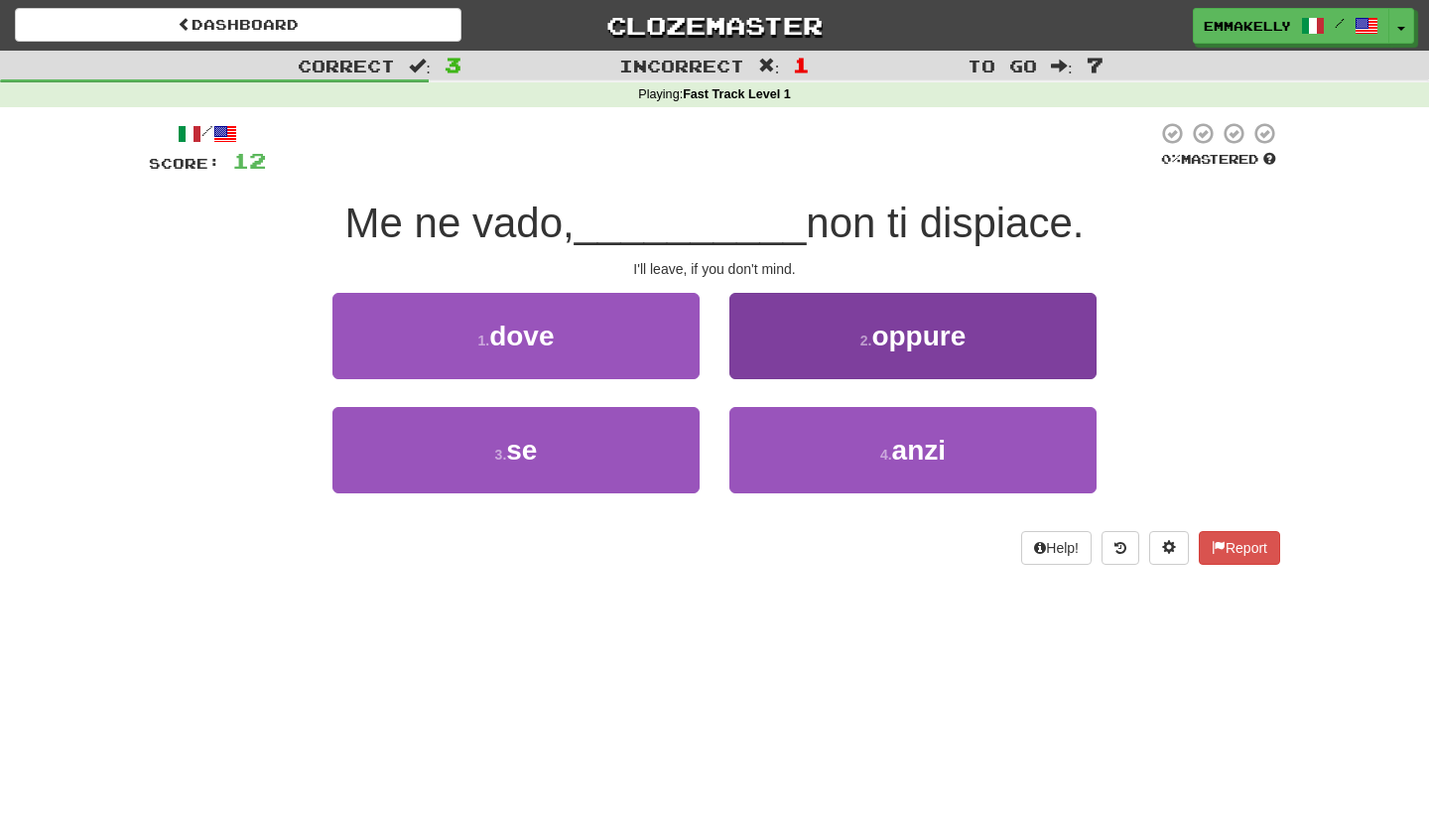
click at [812, 351] on button "2 . oppure" at bounding box center [912, 336] width 367 height 86
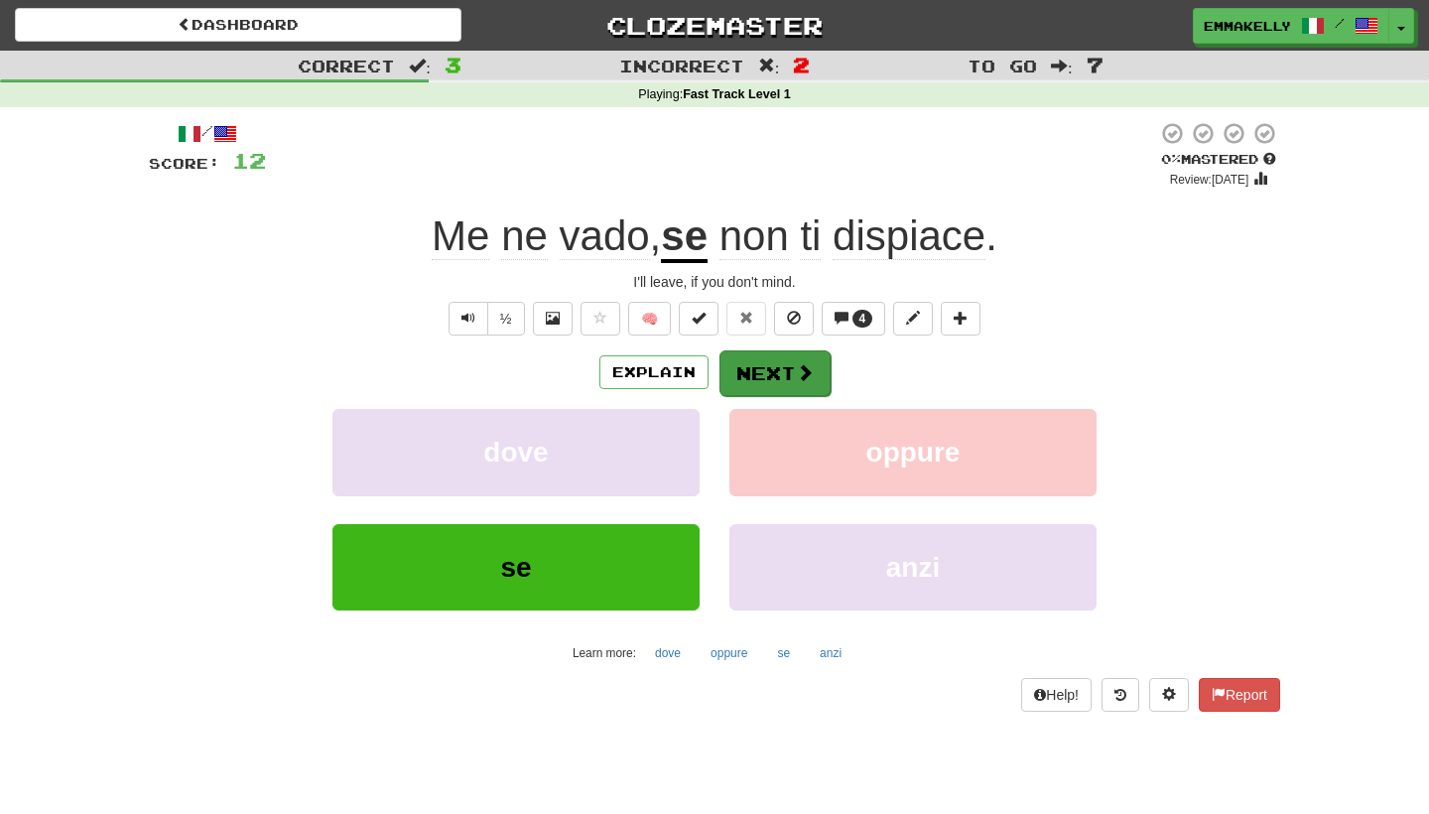
click at [789, 375] on button "Next" at bounding box center [775, 373] width 111 height 46
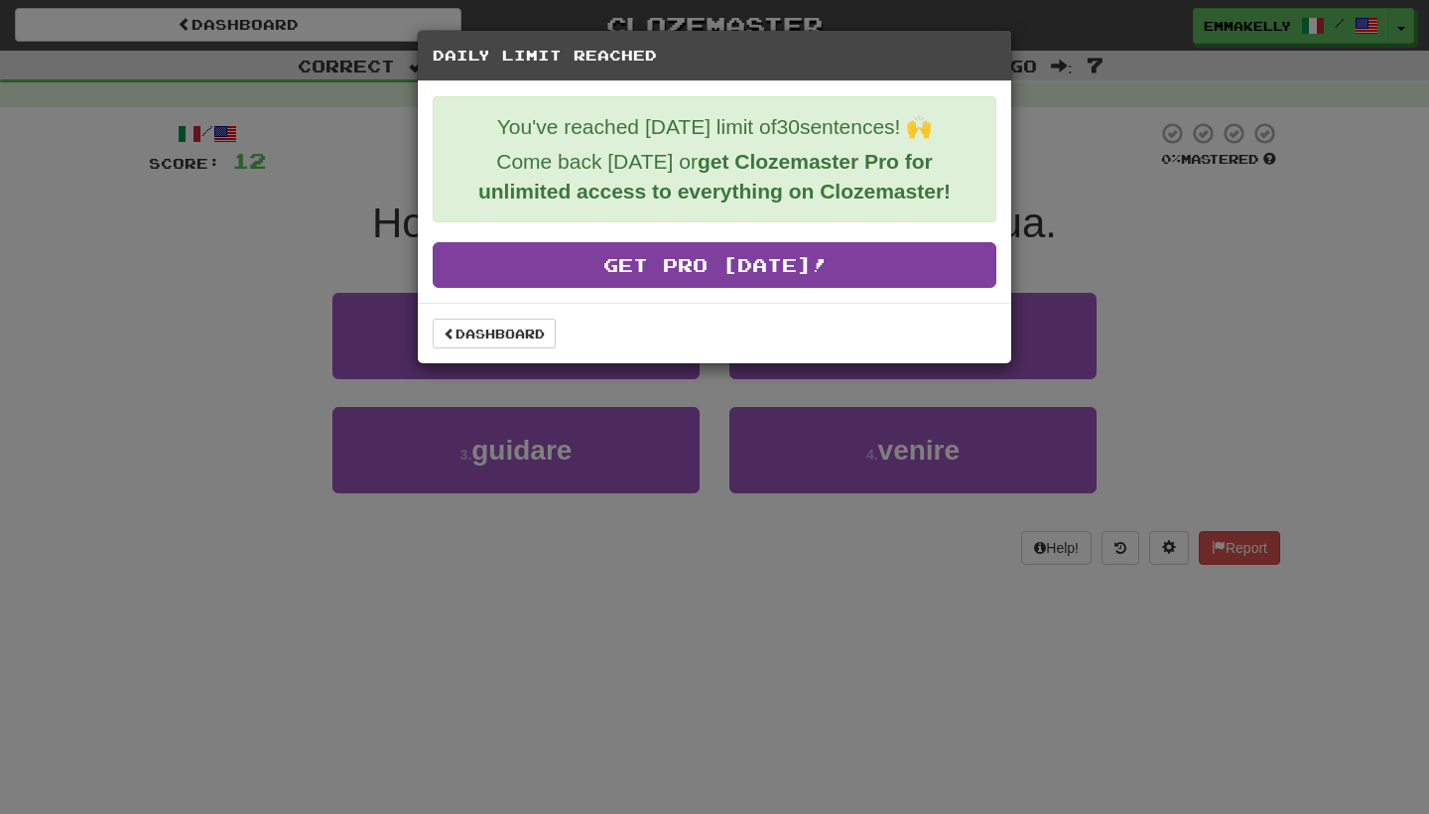
click at [715, 273] on link "Get Pro Today!" at bounding box center [715, 265] width 564 height 46
